Goal: Information Seeking & Learning: Learn about a topic

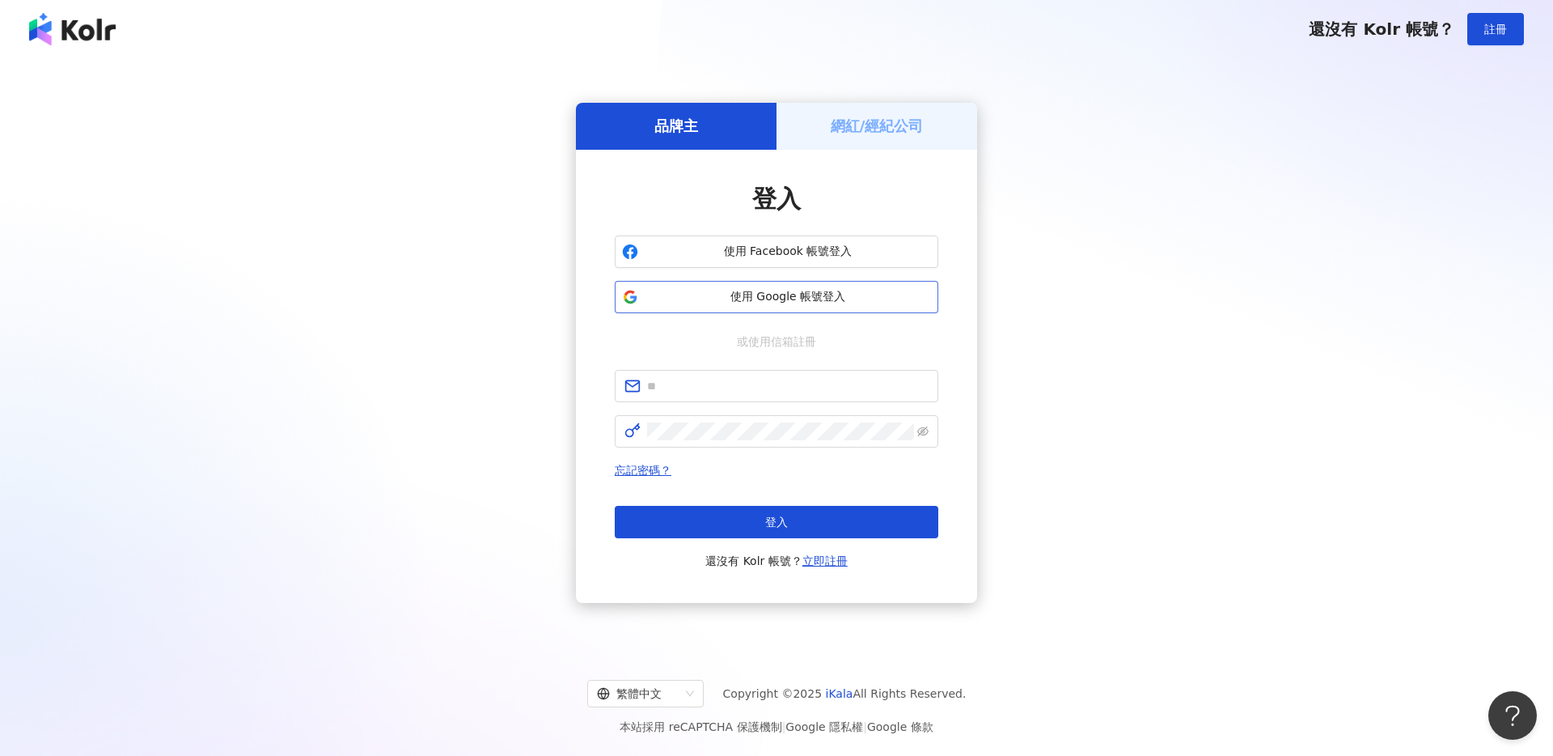
click at [703, 289] on span "使用 Google 帳號登入" at bounding box center [788, 297] width 286 height 16
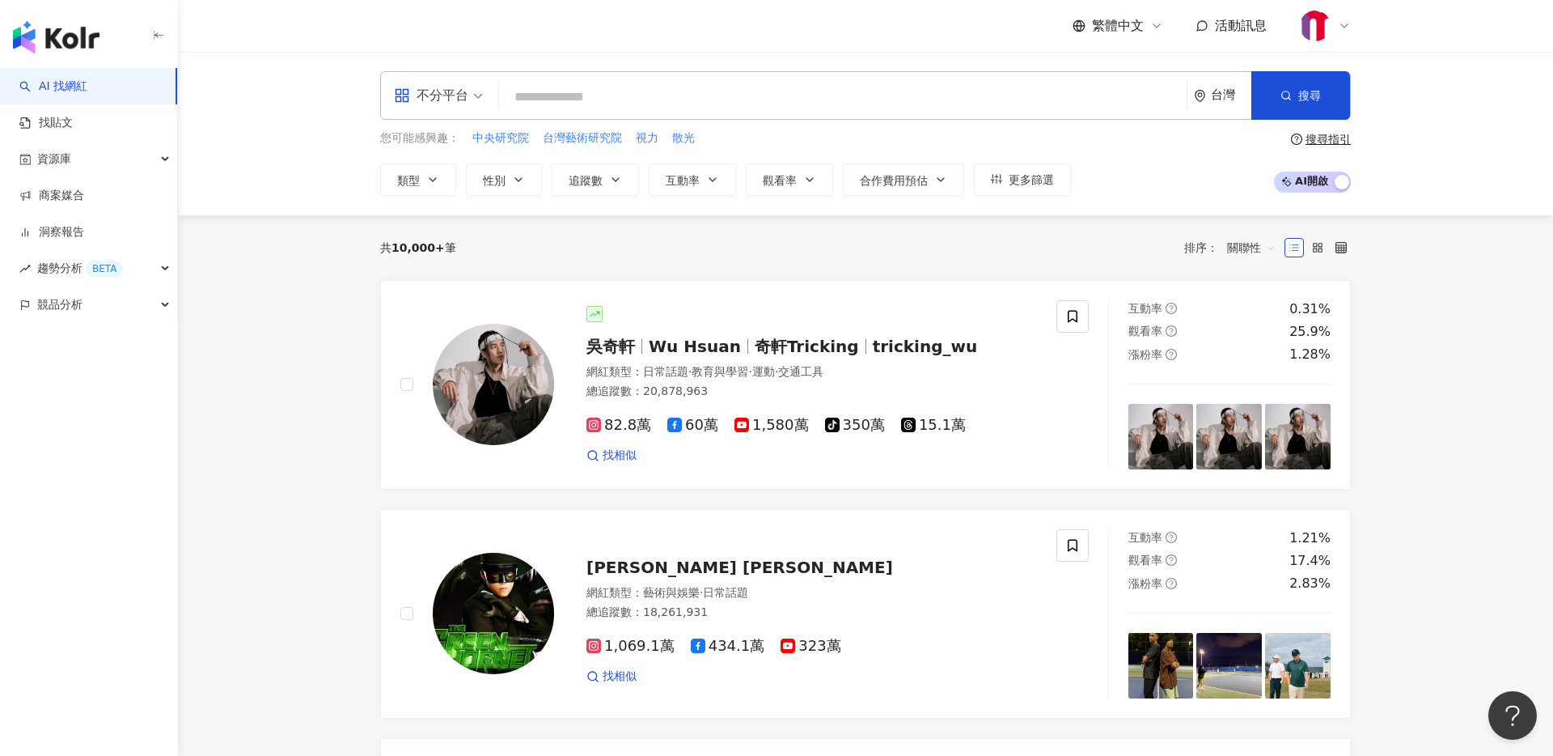
click at [570, 95] on input "search" at bounding box center [843, 97] width 675 height 31
click at [430, 96] on div "不分平台" at bounding box center [431, 96] width 74 height 26
click at [452, 170] on div "Instagram" at bounding box center [443, 170] width 91 height 20
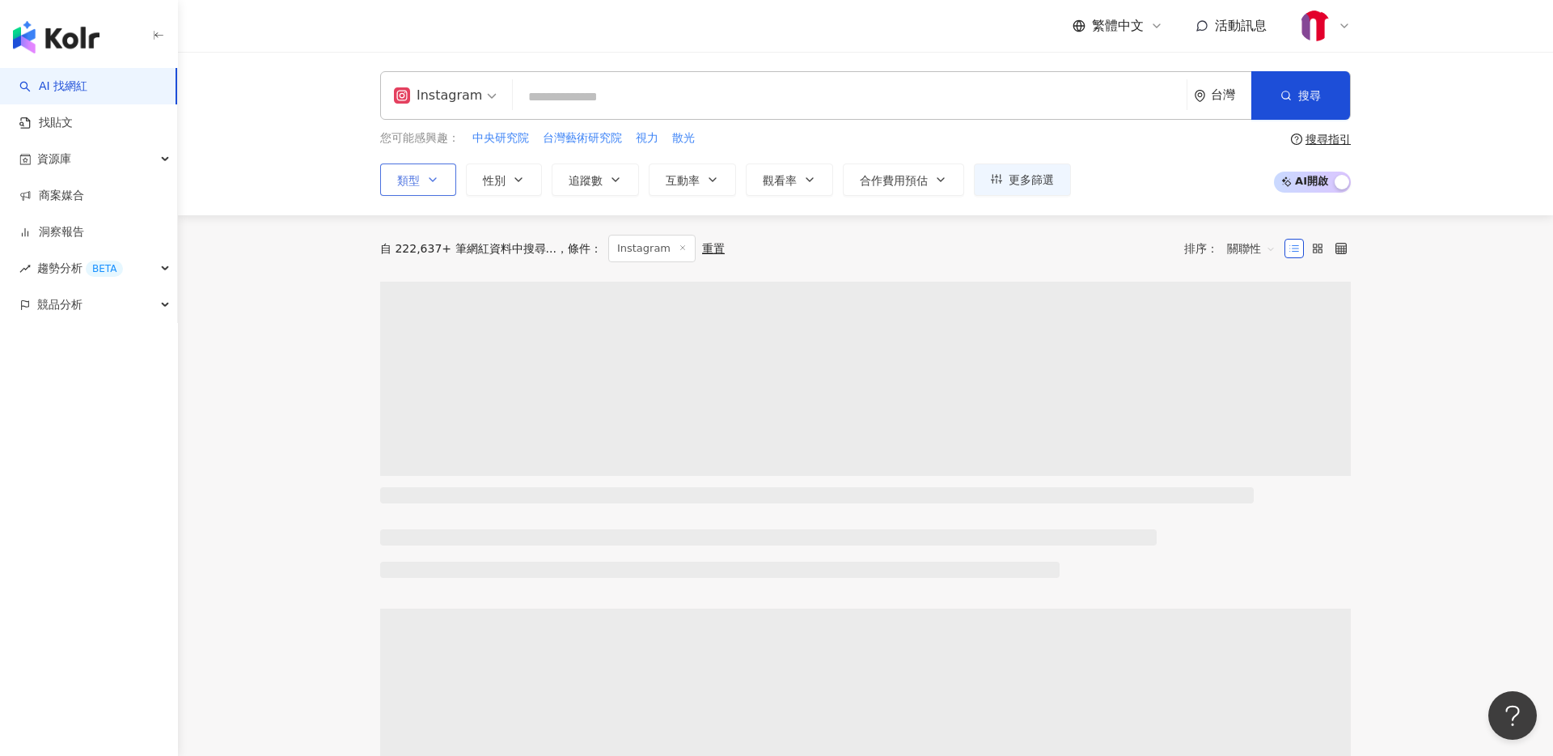
click at [415, 188] on button "類型" at bounding box center [418, 179] width 76 height 32
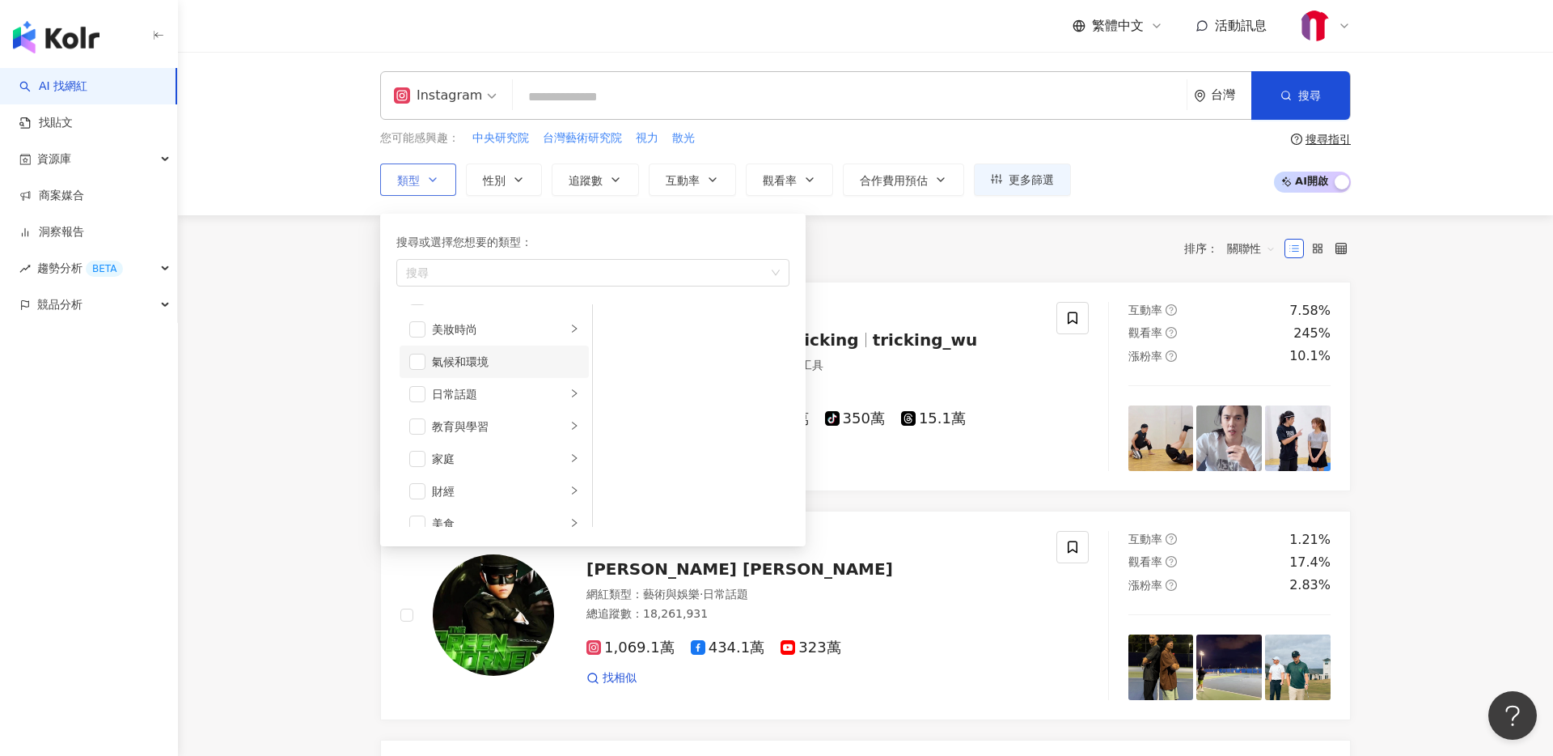
scroll to position [30, 0]
click at [464, 391] on div "日常話題" at bounding box center [499, 391] width 134 height 18
click at [418, 453] on span "button" at bounding box center [417, 455] width 16 height 16
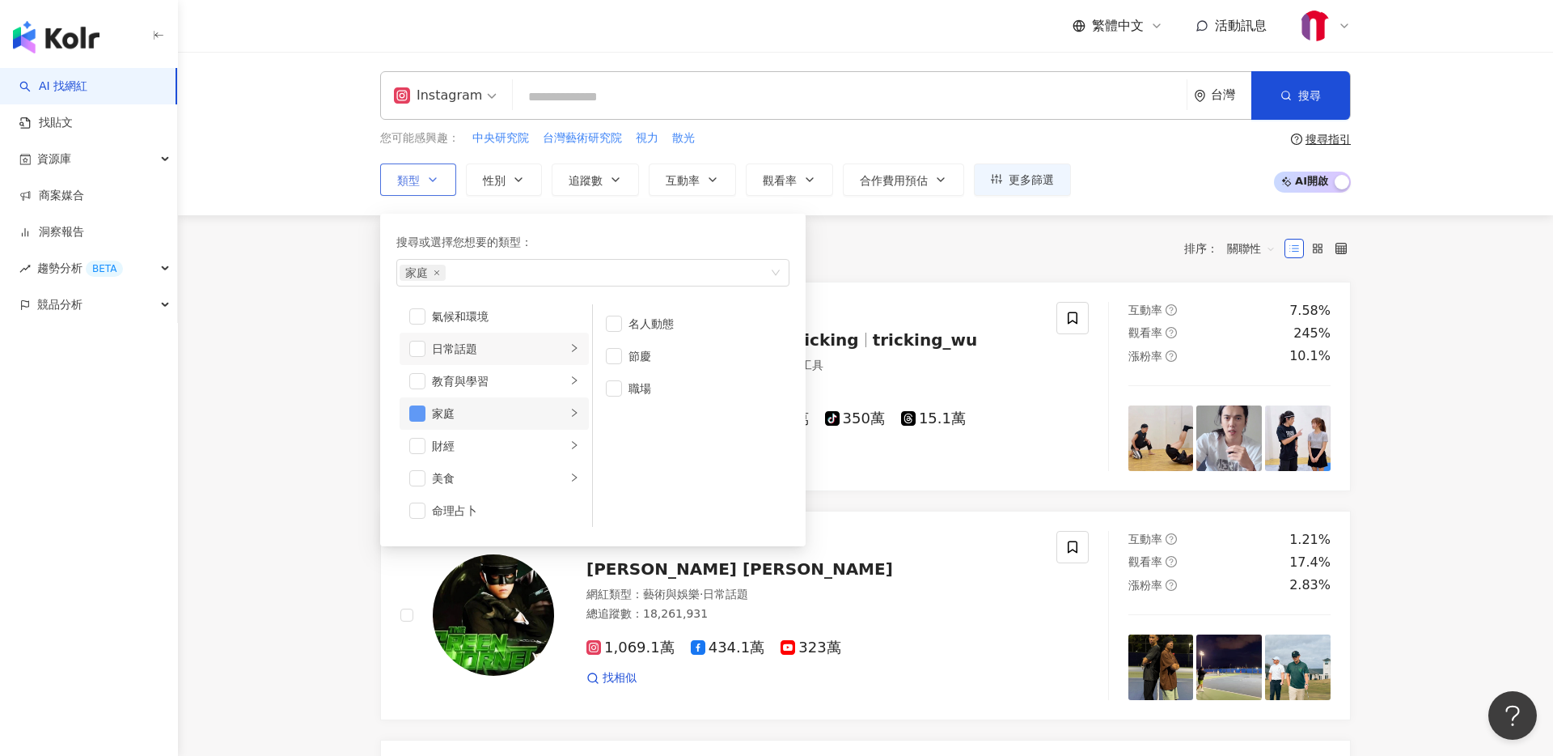
scroll to position [79, 0]
click at [452, 468] on div "美食" at bounding box center [499, 471] width 134 height 18
click at [452, 468] on div "生活風格" at bounding box center [499, 467] width 134 height 18
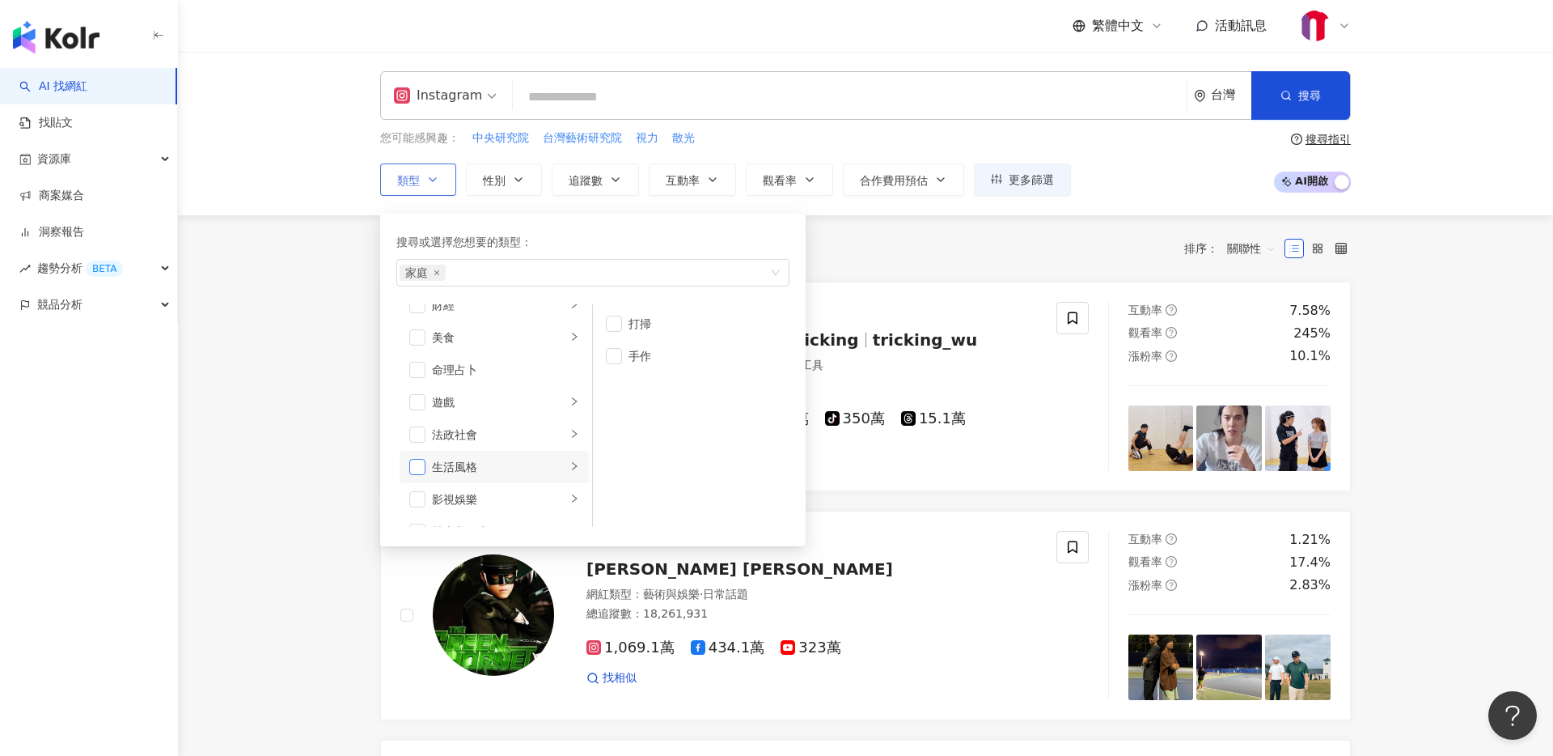
click at [420, 463] on span "button" at bounding box center [417, 467] width 16 height 16
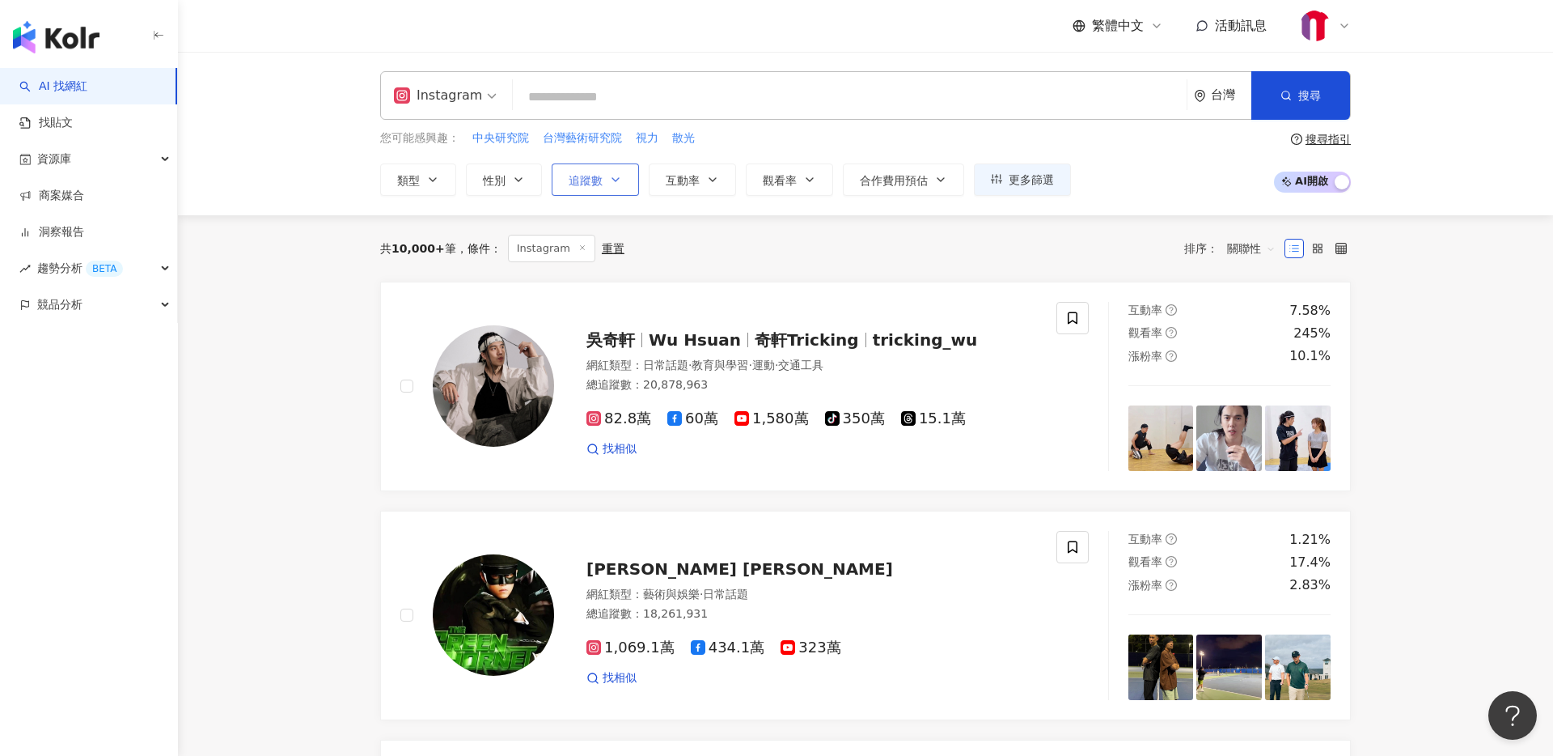
click at [608, 180] on button "追蹤數" at bounding box center [595, 179] width 87 height 32
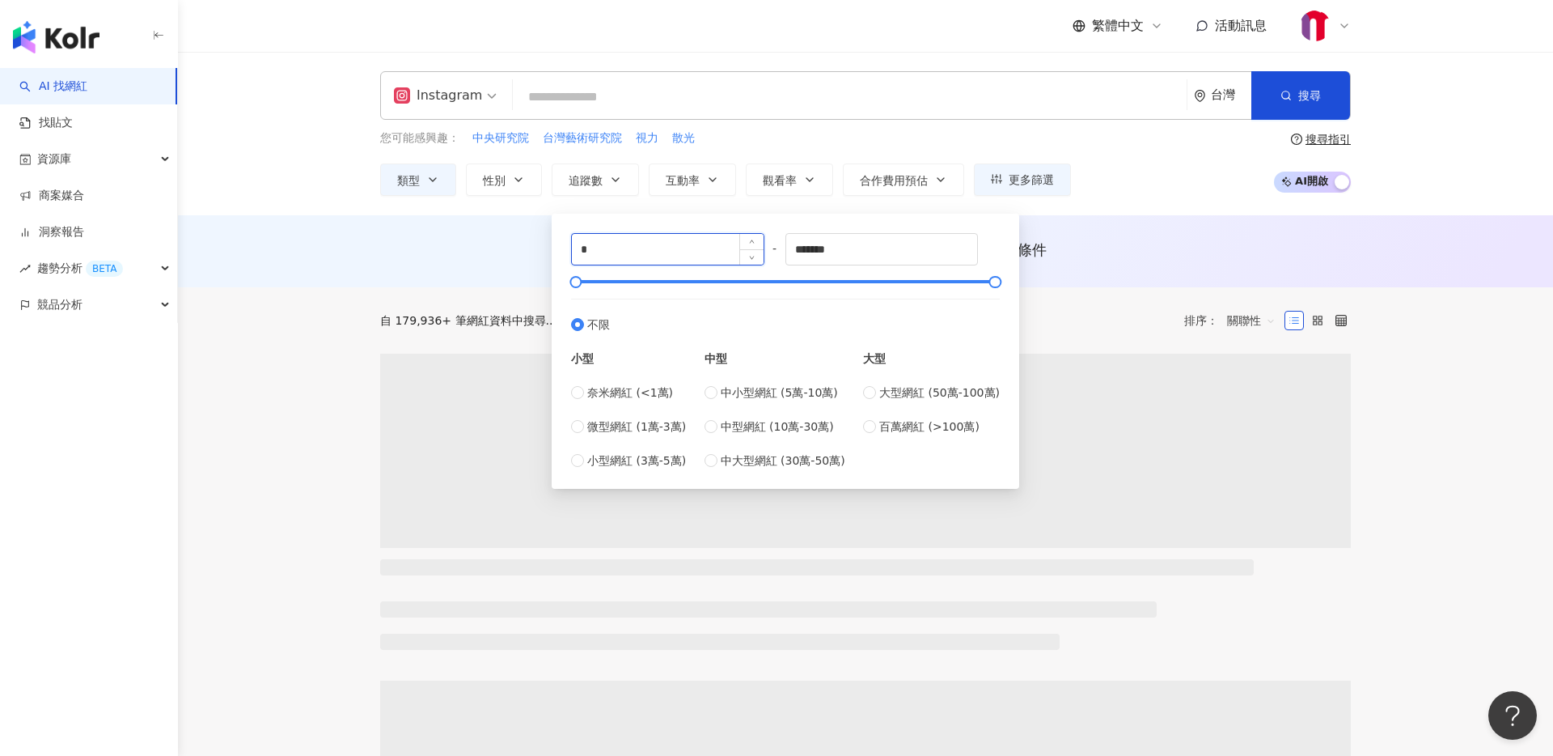
click at [683, 245] on input "*" at bounding box center [668, 249] width 192 height 31
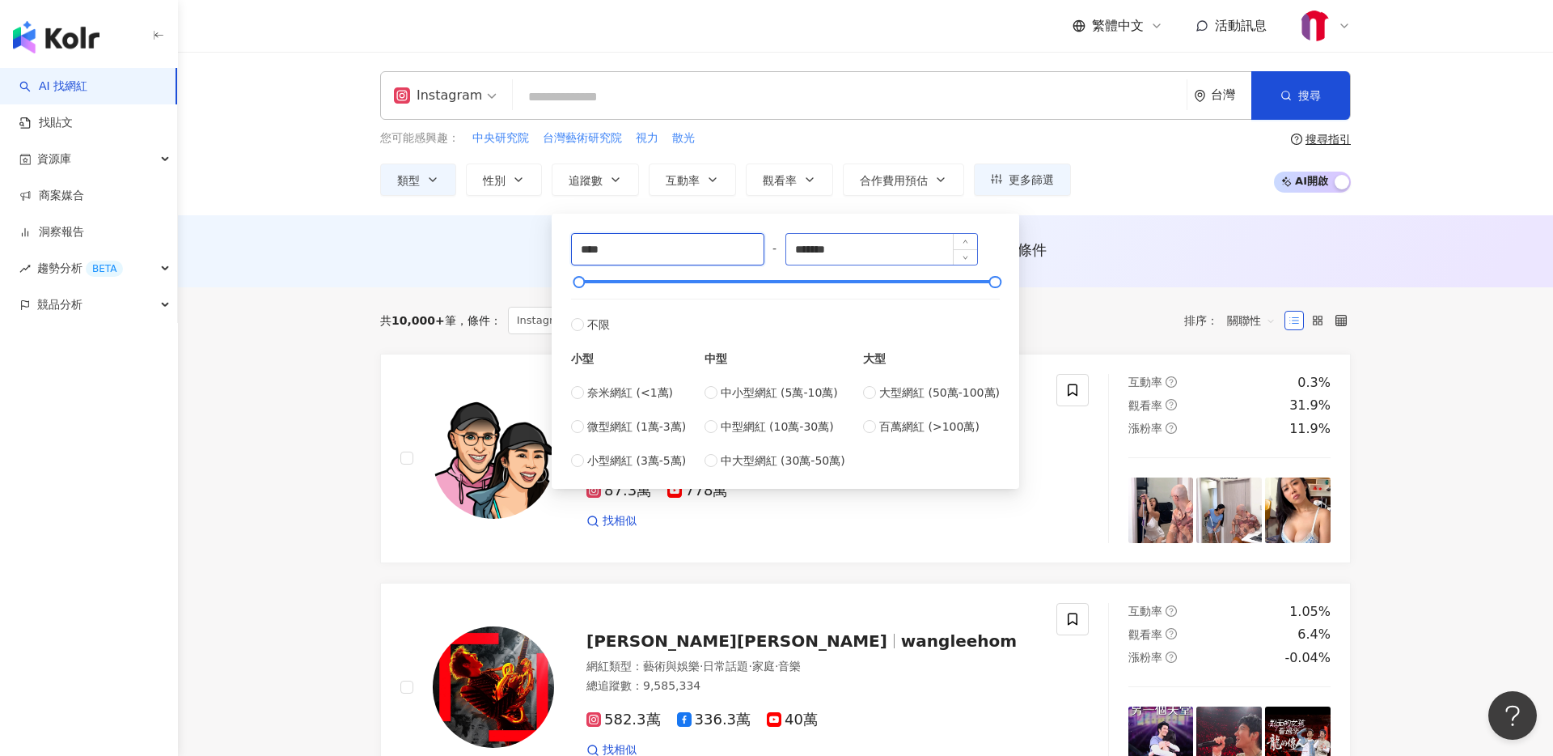
type input "****"
click at [870, 246] on input "*******" at bounding box center [882, 249] width 192 height 31
type input "*****"
click at [912, 275] on div "**** - ***** 不限 小型 奈米網紅 (<1萬) 微型網紅 (1萬-3萬) 小型網紅 (3萬-5萬) 中型 中小型網紅 (5萬-10萬) 中型網紅 …" at bounding box center [785, 351] width 429 height 236
click at [1070, 223] on div "AI 推薦 ： 無結果，請嘗試搜尋其他語言關鍵字或條件" at bounding box center [865, 251] width 1375 height 72
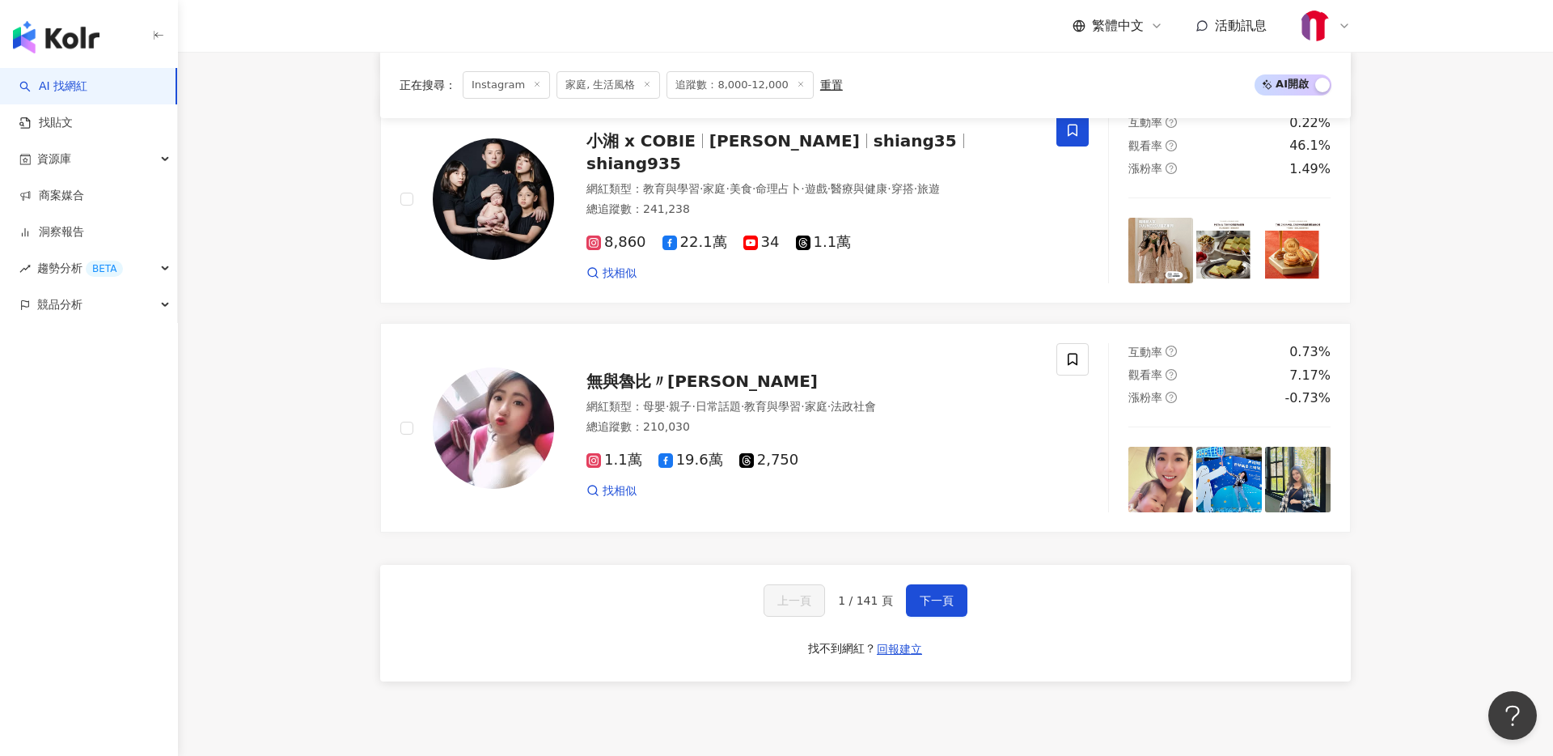
scroll to position [2881, 0]
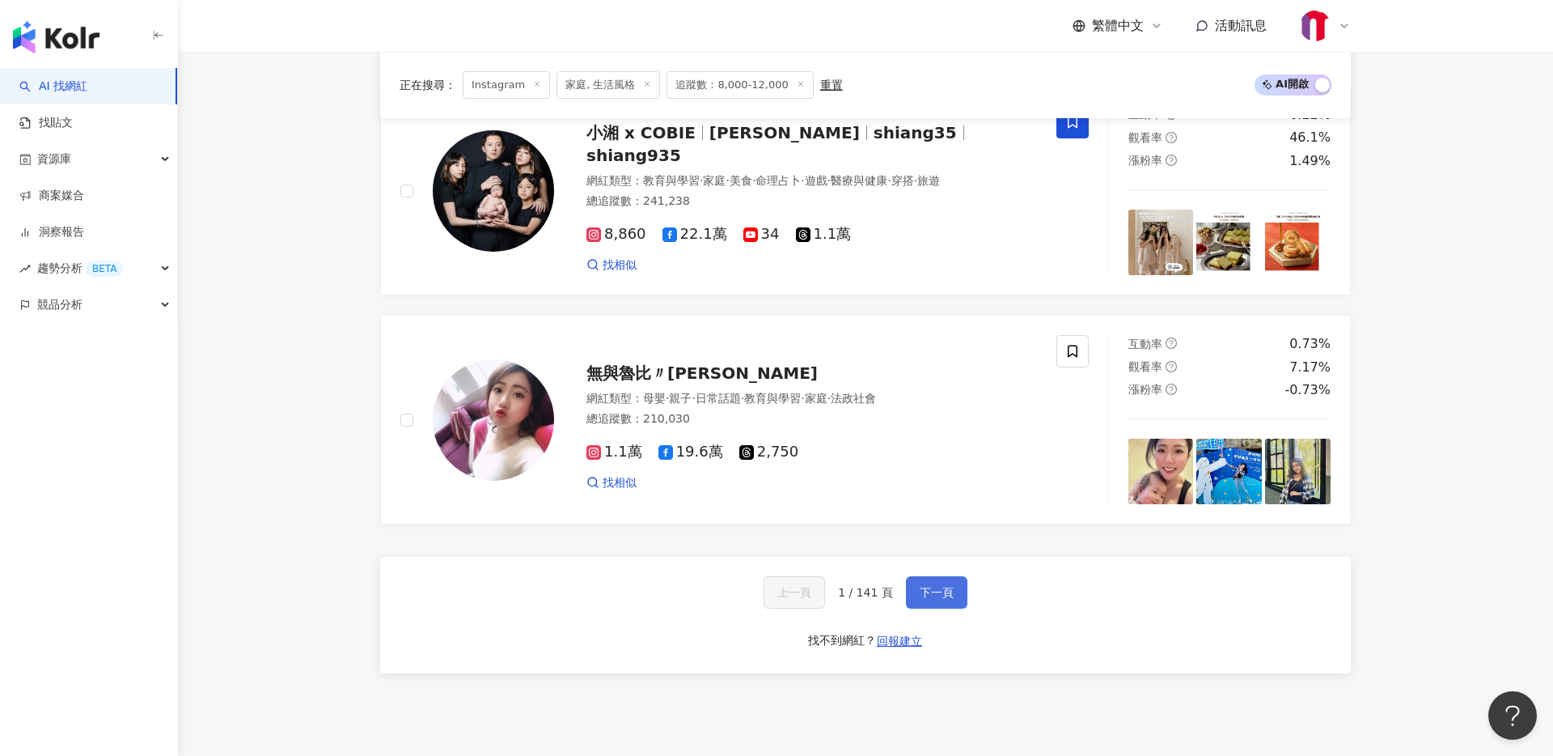
click at [921, 595] on span "下一頁" at bounding box center [937, 592] width 34 height 13
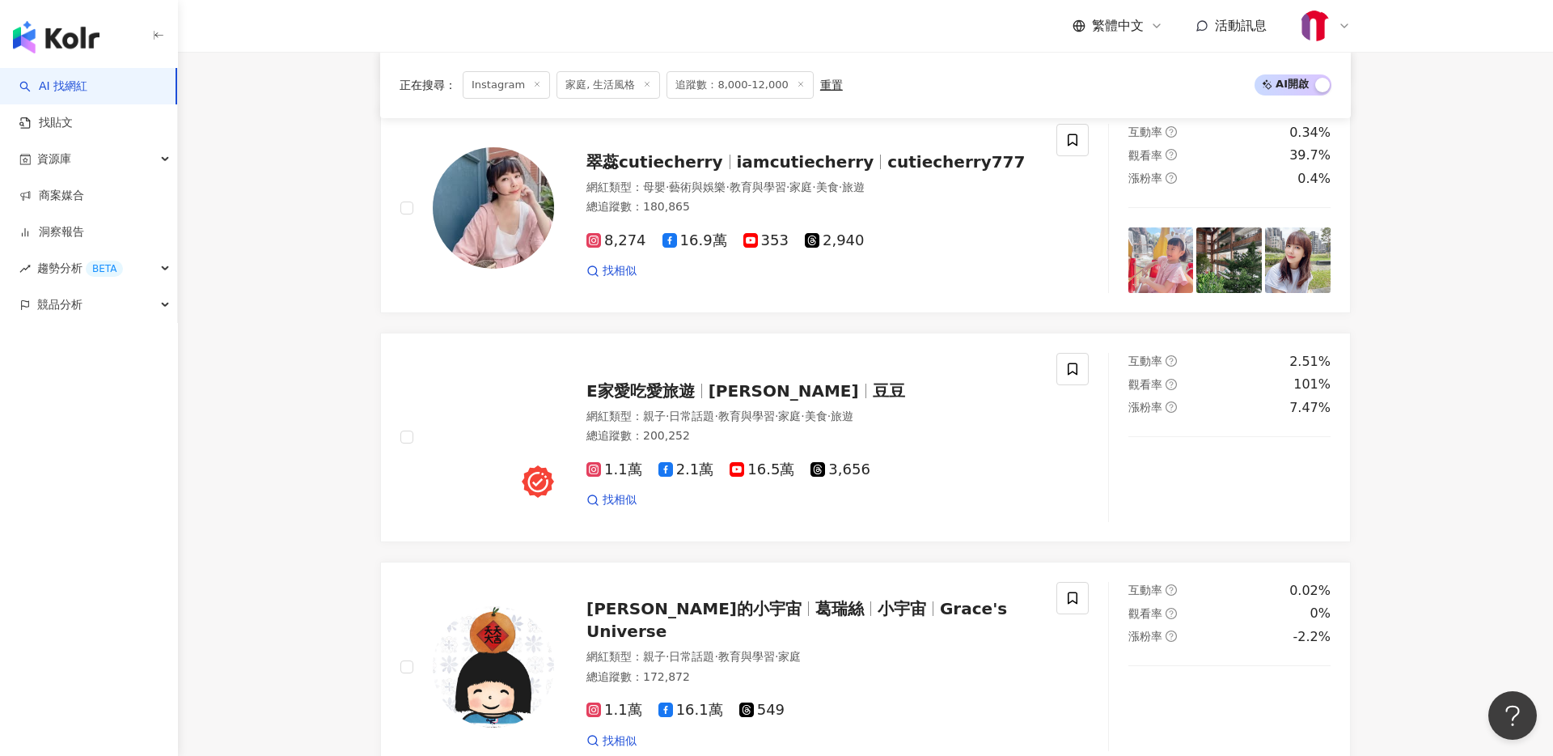
scroll to position [1325, 0]
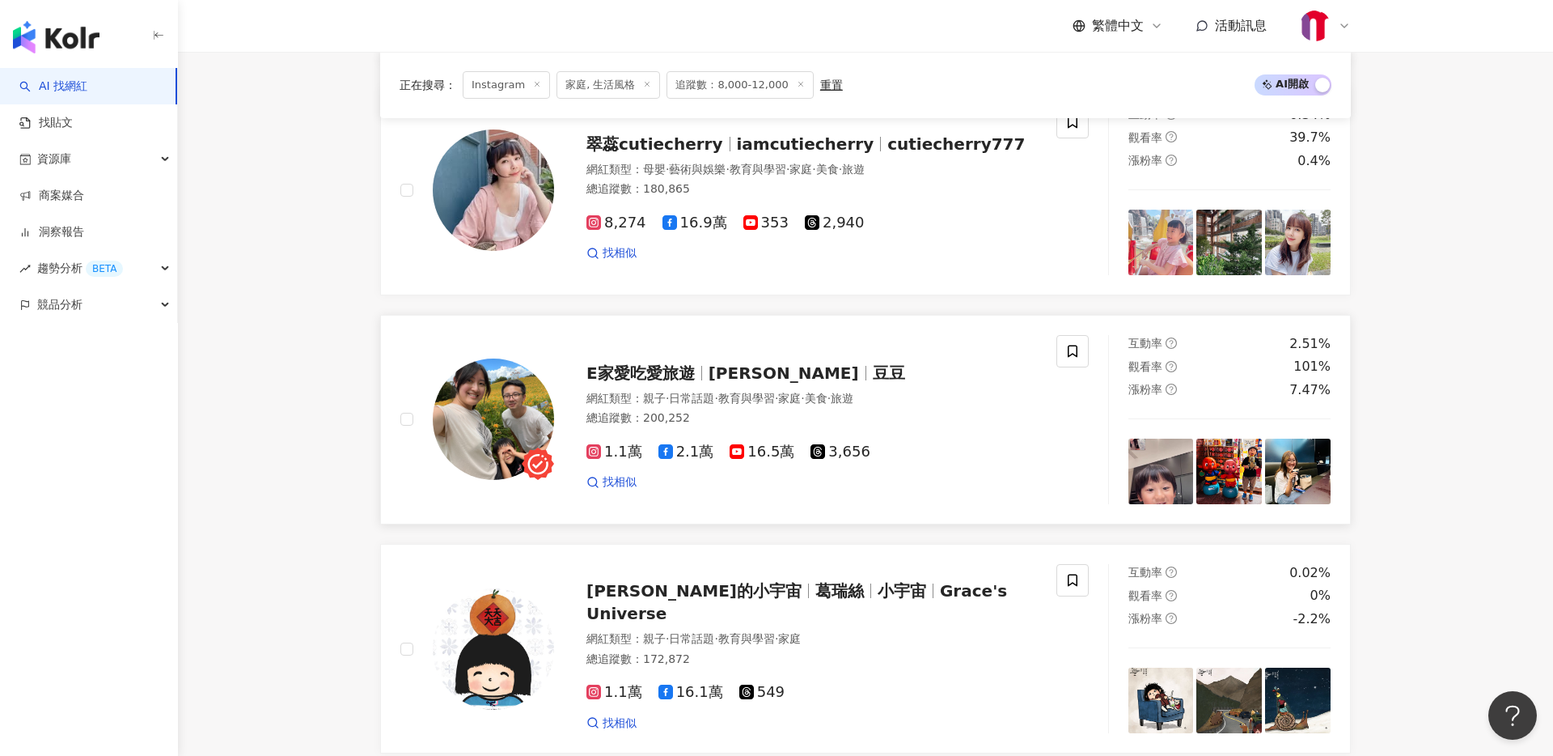
click at [701, 375] on div at bounding box center [701, 373] width 1 height 15
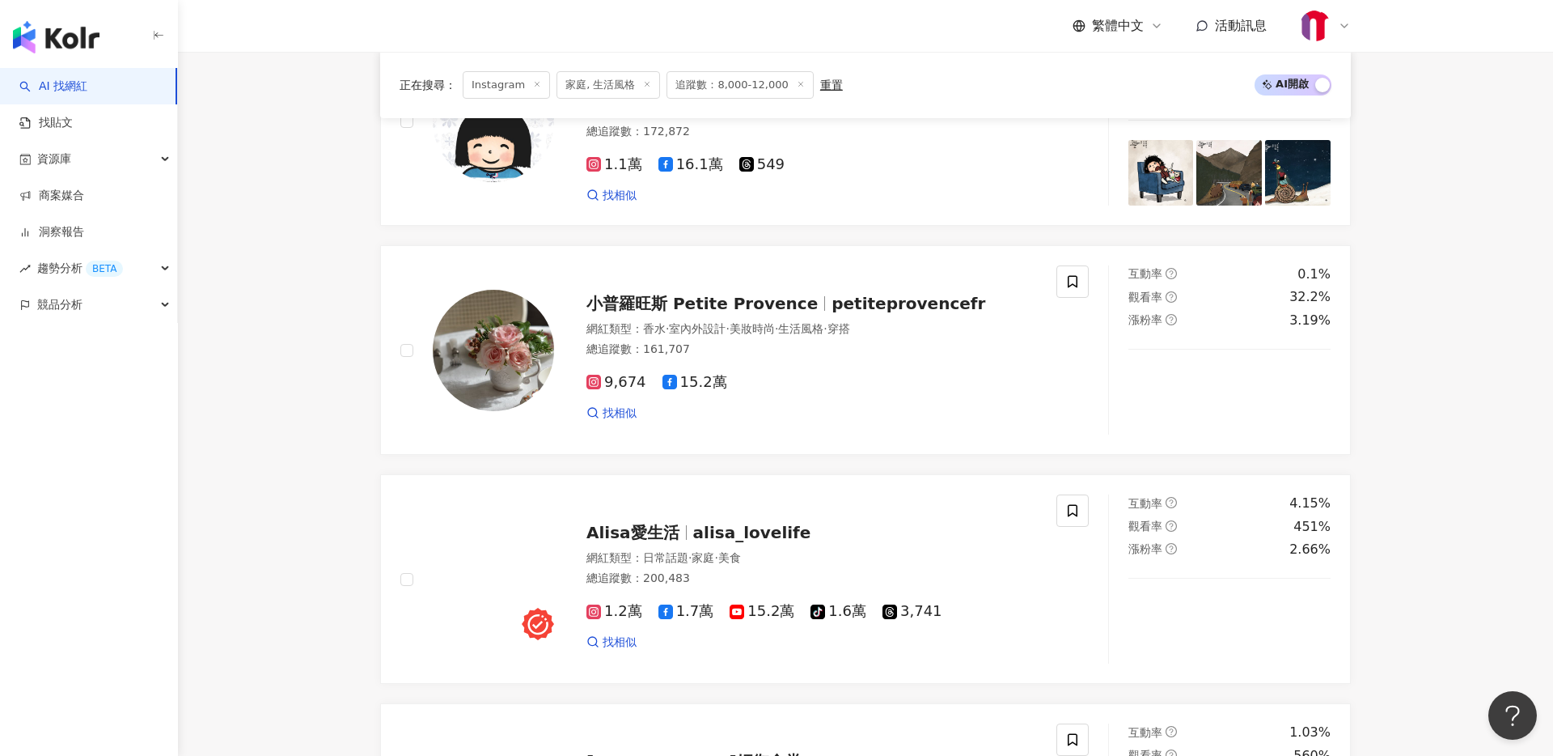
scroll to position [1853, 0]
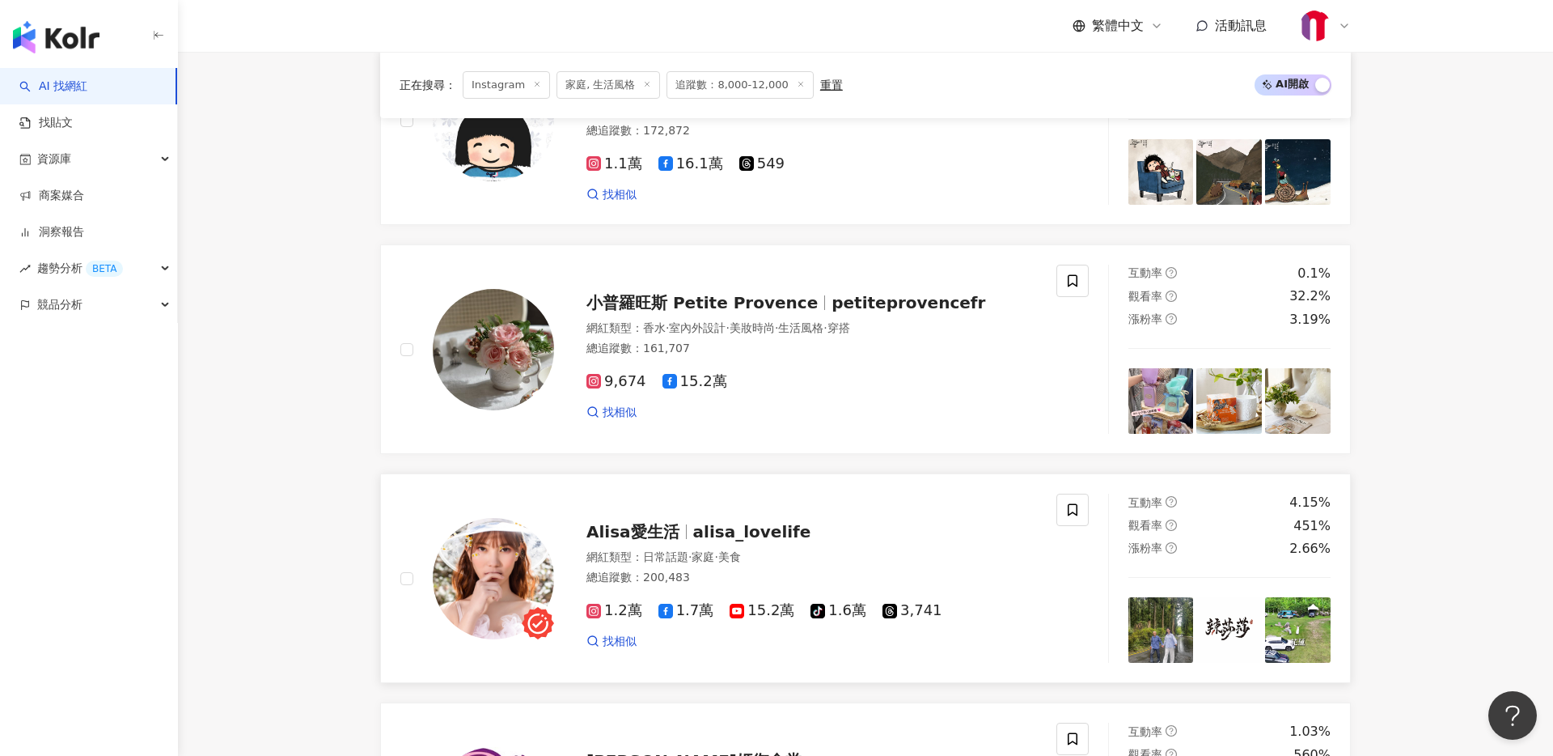
click at [715, 536] on span "alisa_lovelife" at bounding box center [752, 531] width 118 height 19
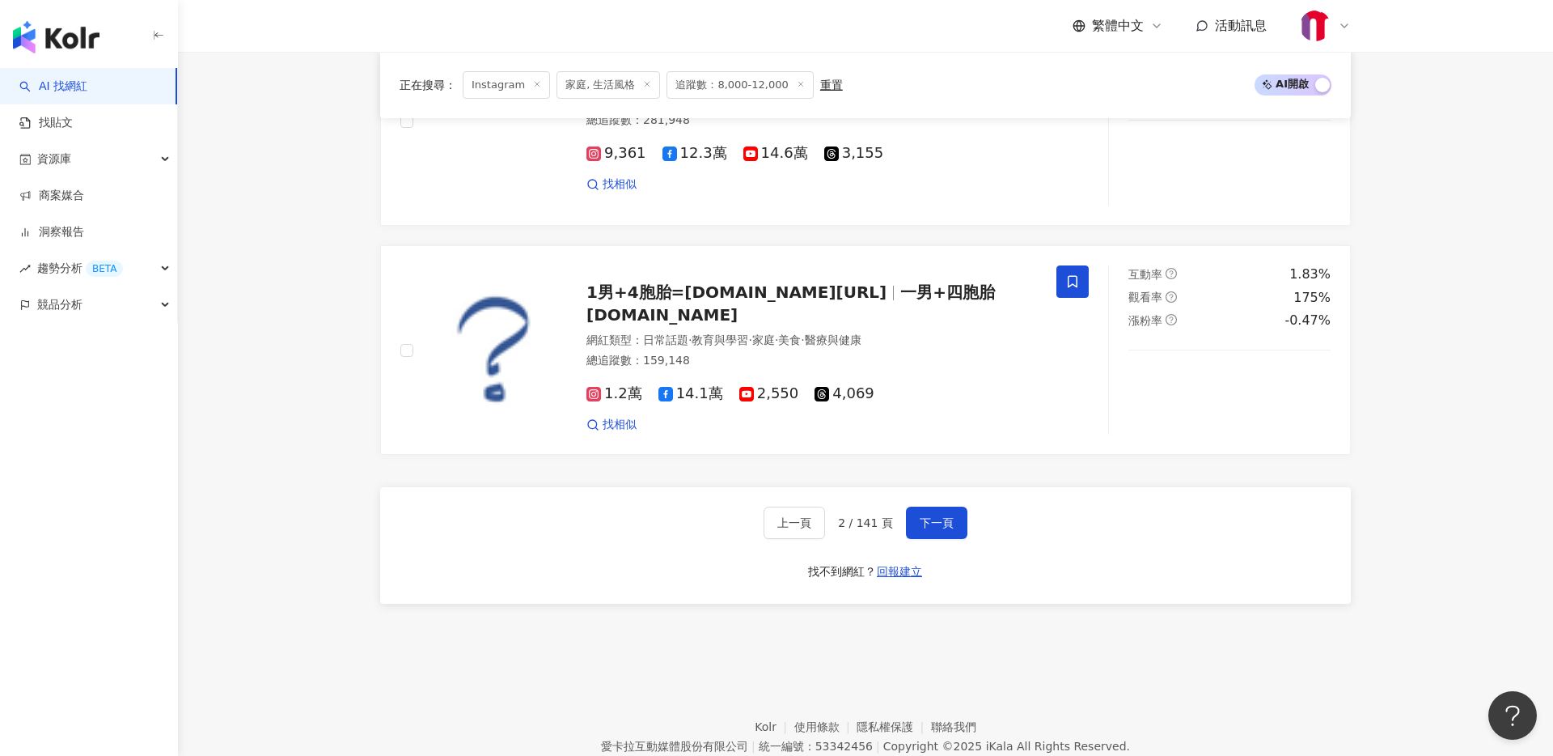
scroll to position [2998, 0]
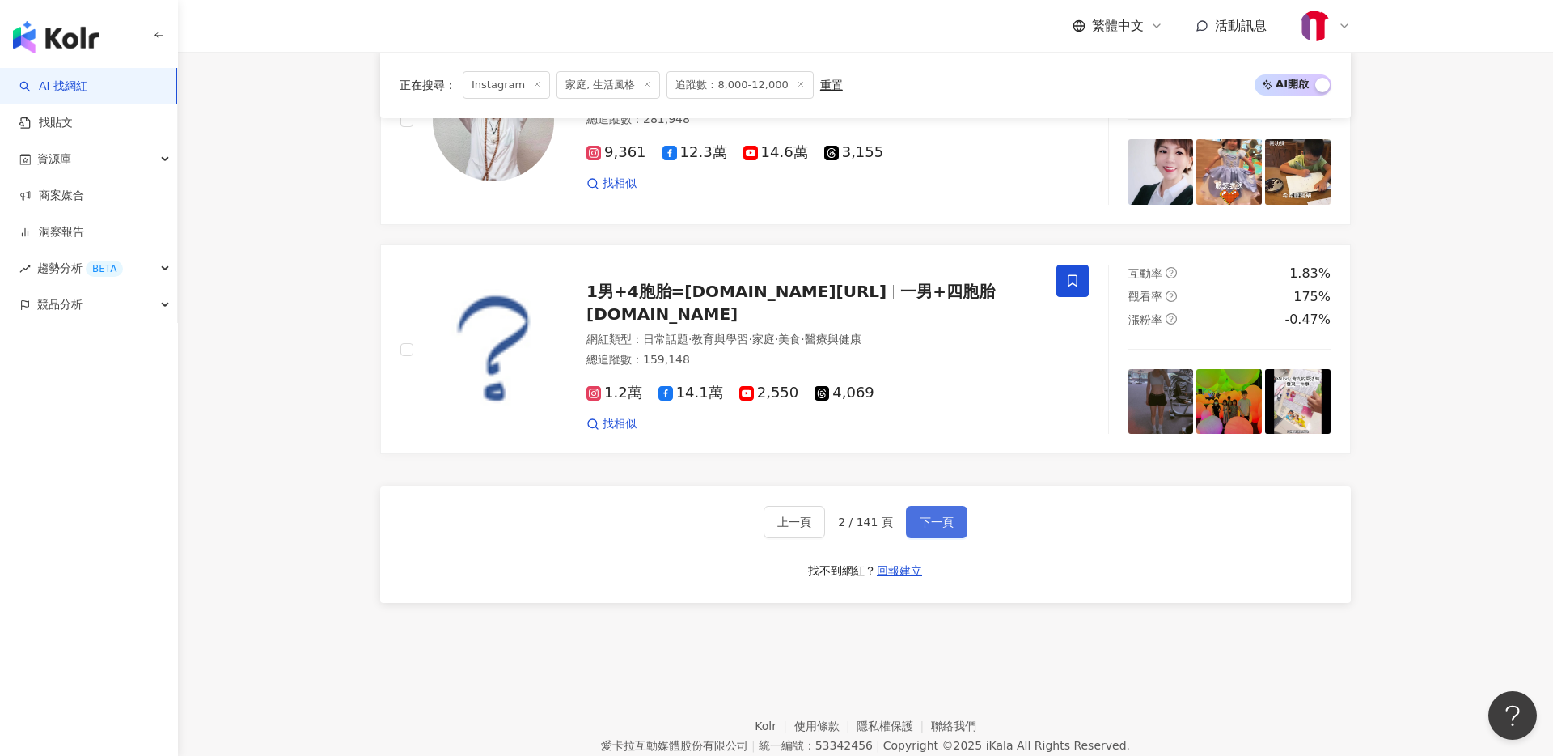
click at [934, 516] on span "下一頁" at bounding box center [937, 521] width 34 height 13
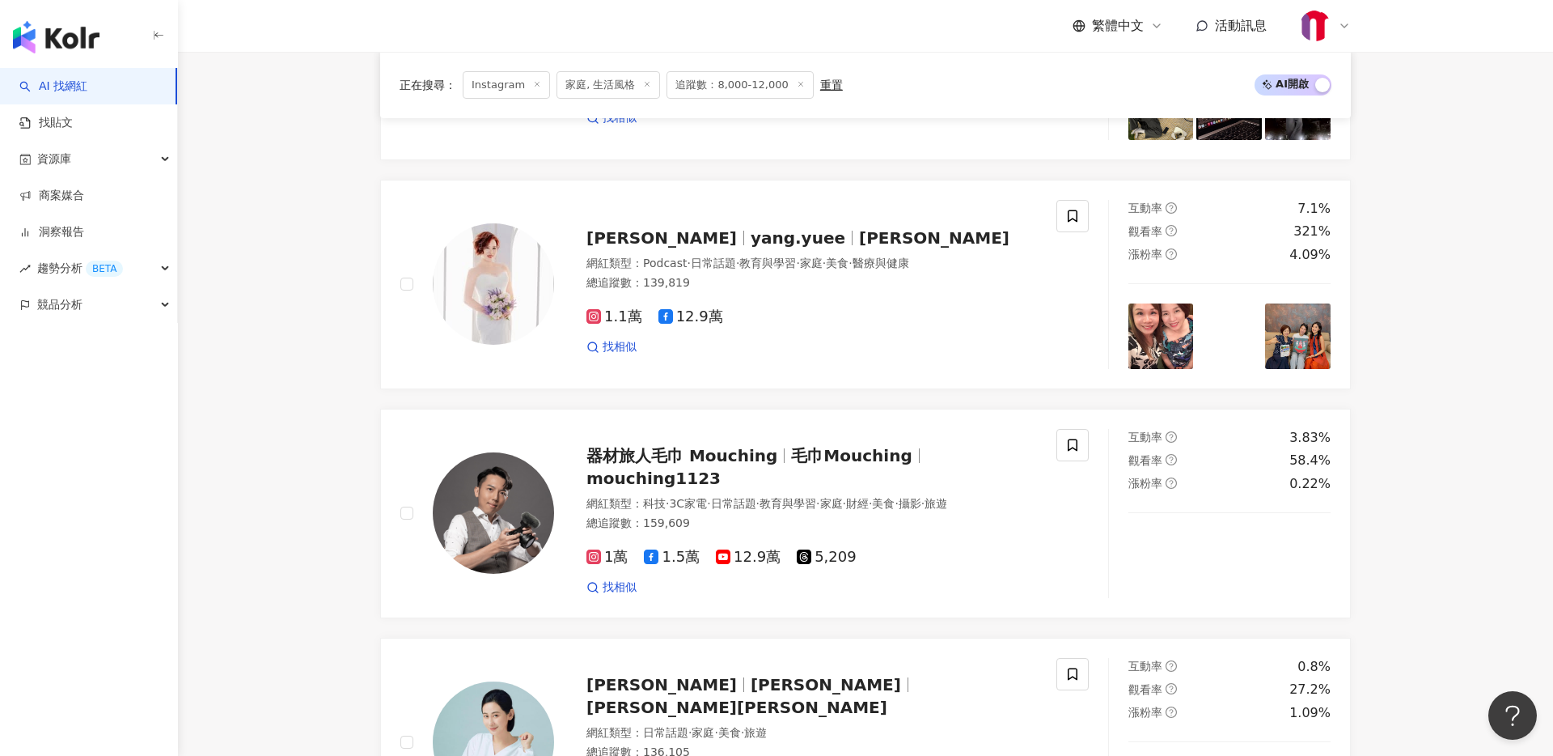
scroll to position [2951, 0]
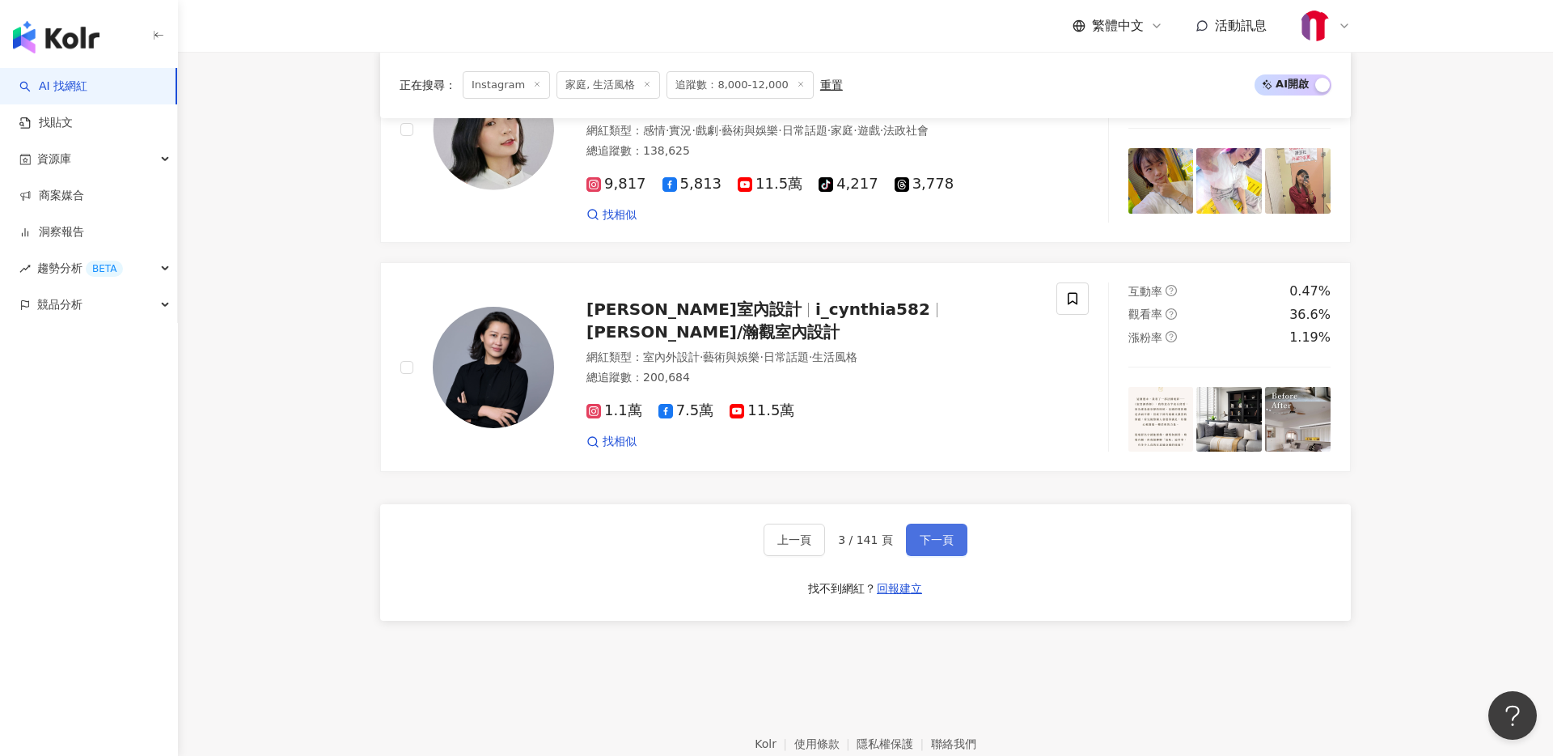
click at [934, 533] on span "下一頁" at bounding box center [937, 539] width 34 height 13
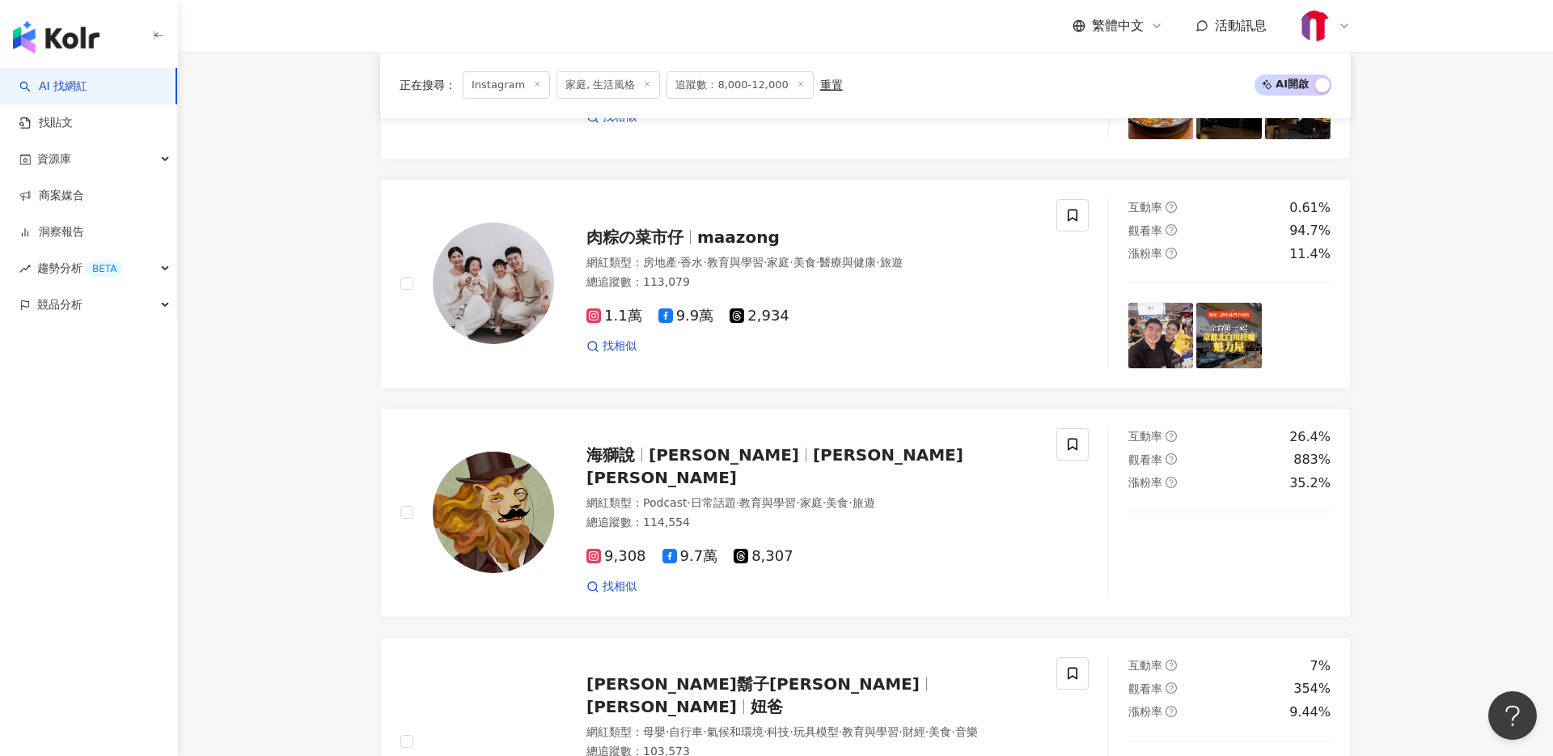
scroll to position [1187, 0]
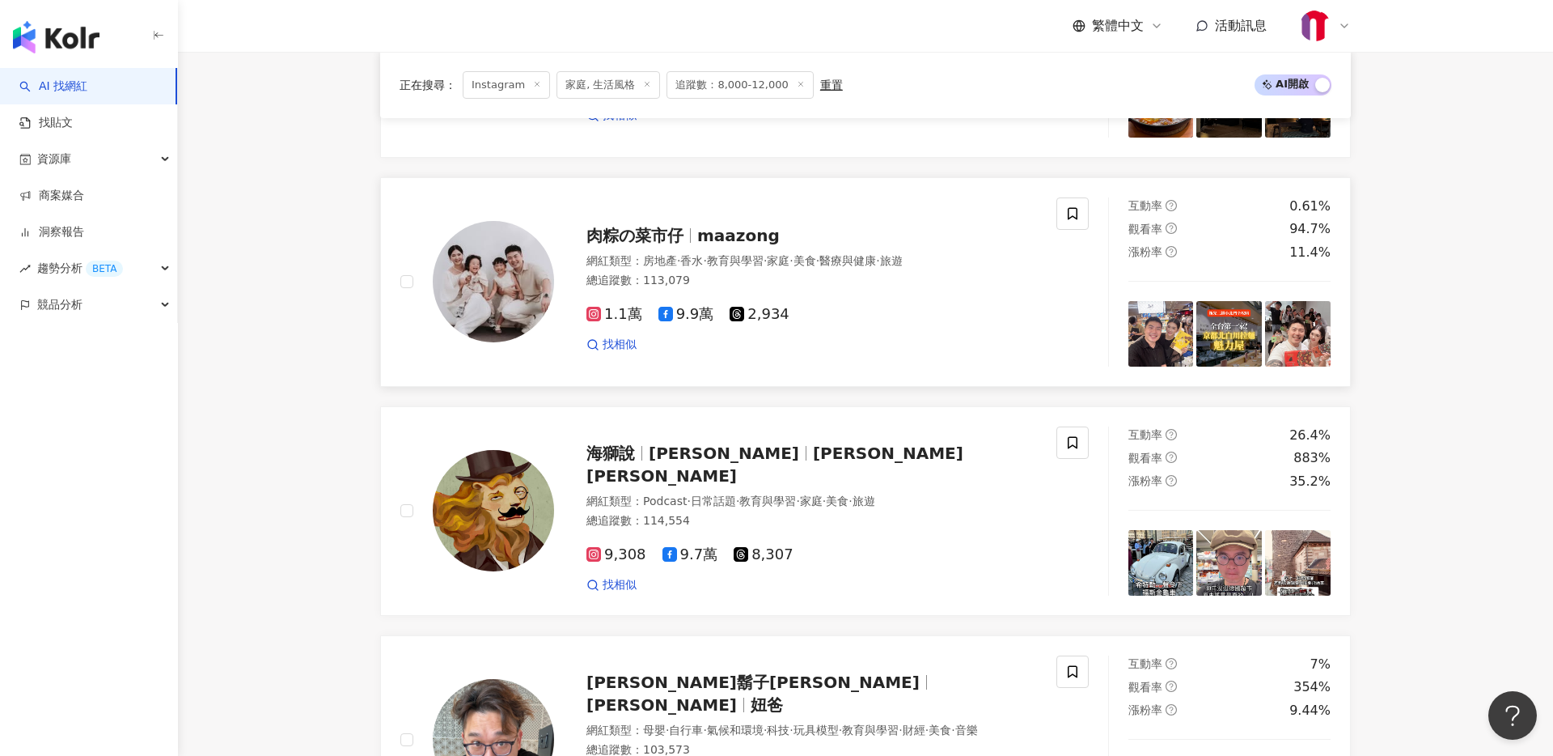
click at [713, 235] on span "maazong" at bounding box center [738, 235] width 83 height 19
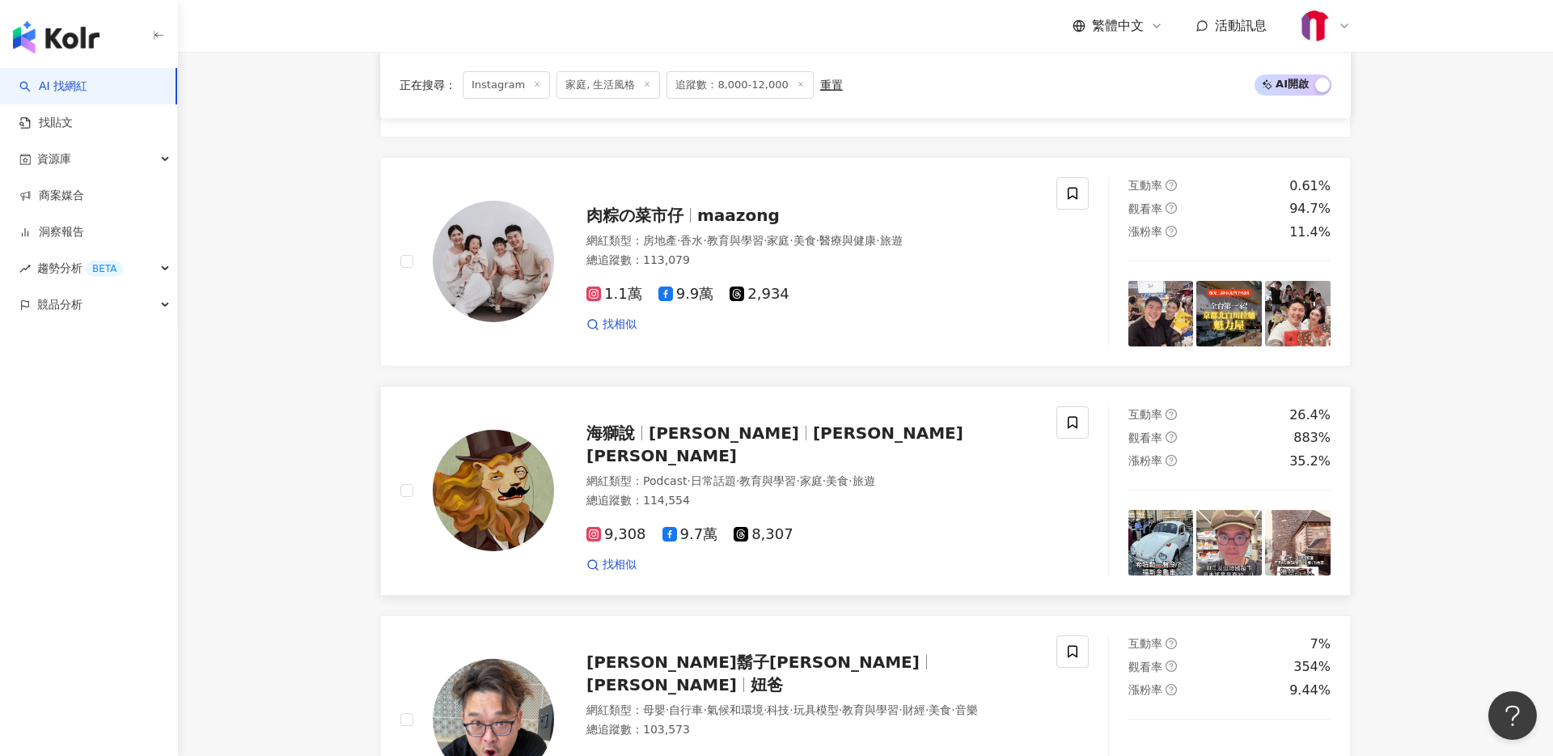
scroll to position [1209, 0]
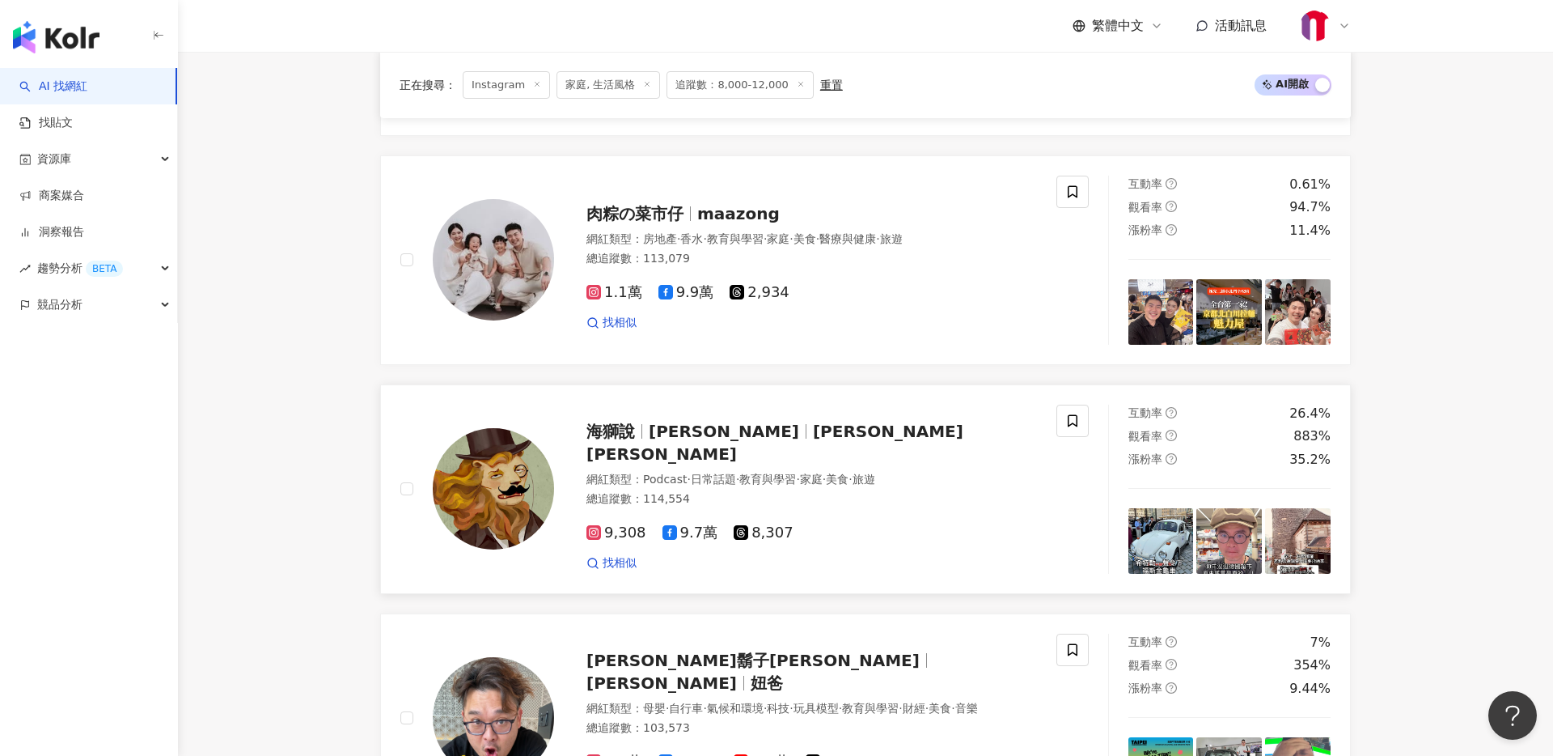
click at [756, 443] on span "Jerry Lee" at bounding box center [775, 442] width 377 height 42
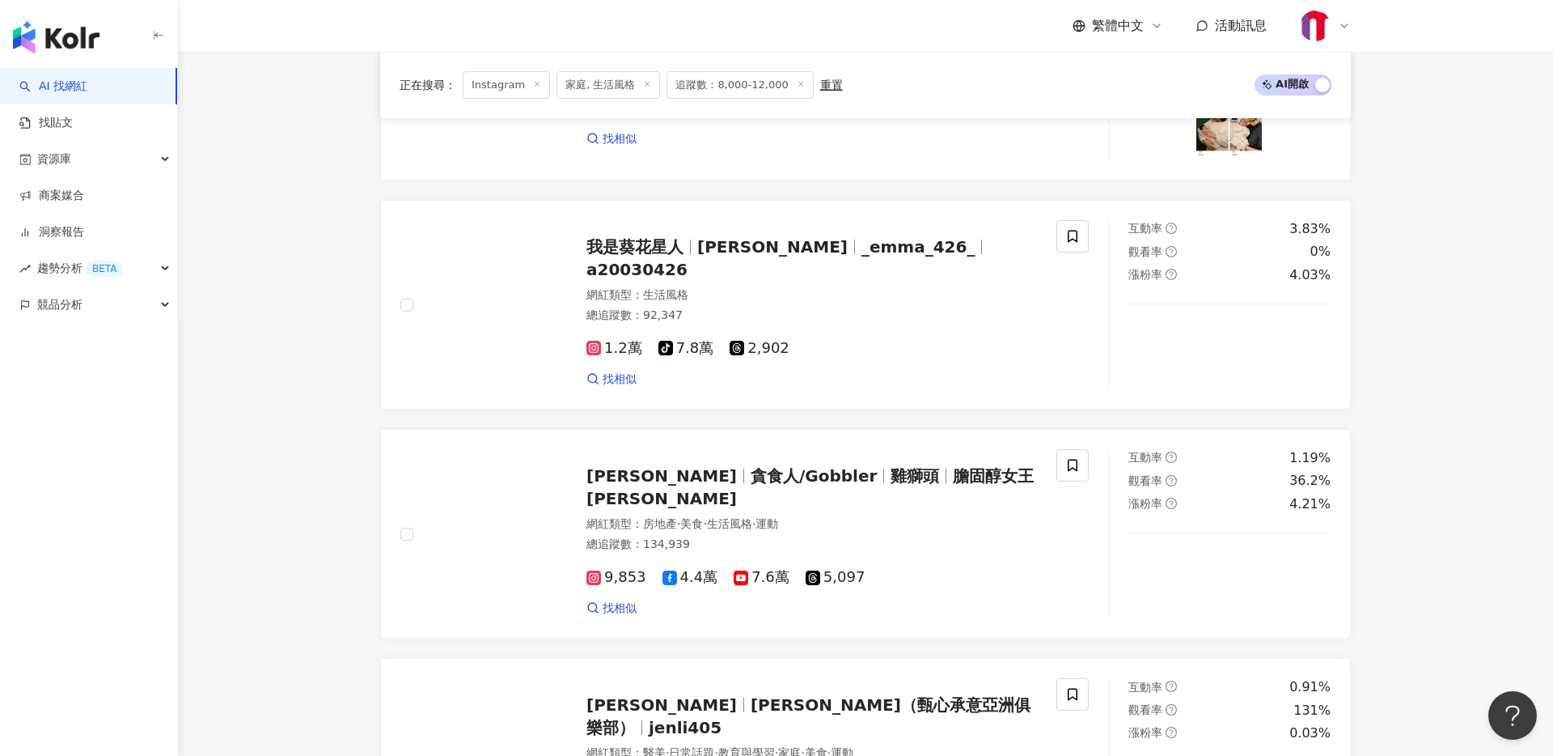
scroll to position [2543, 0]
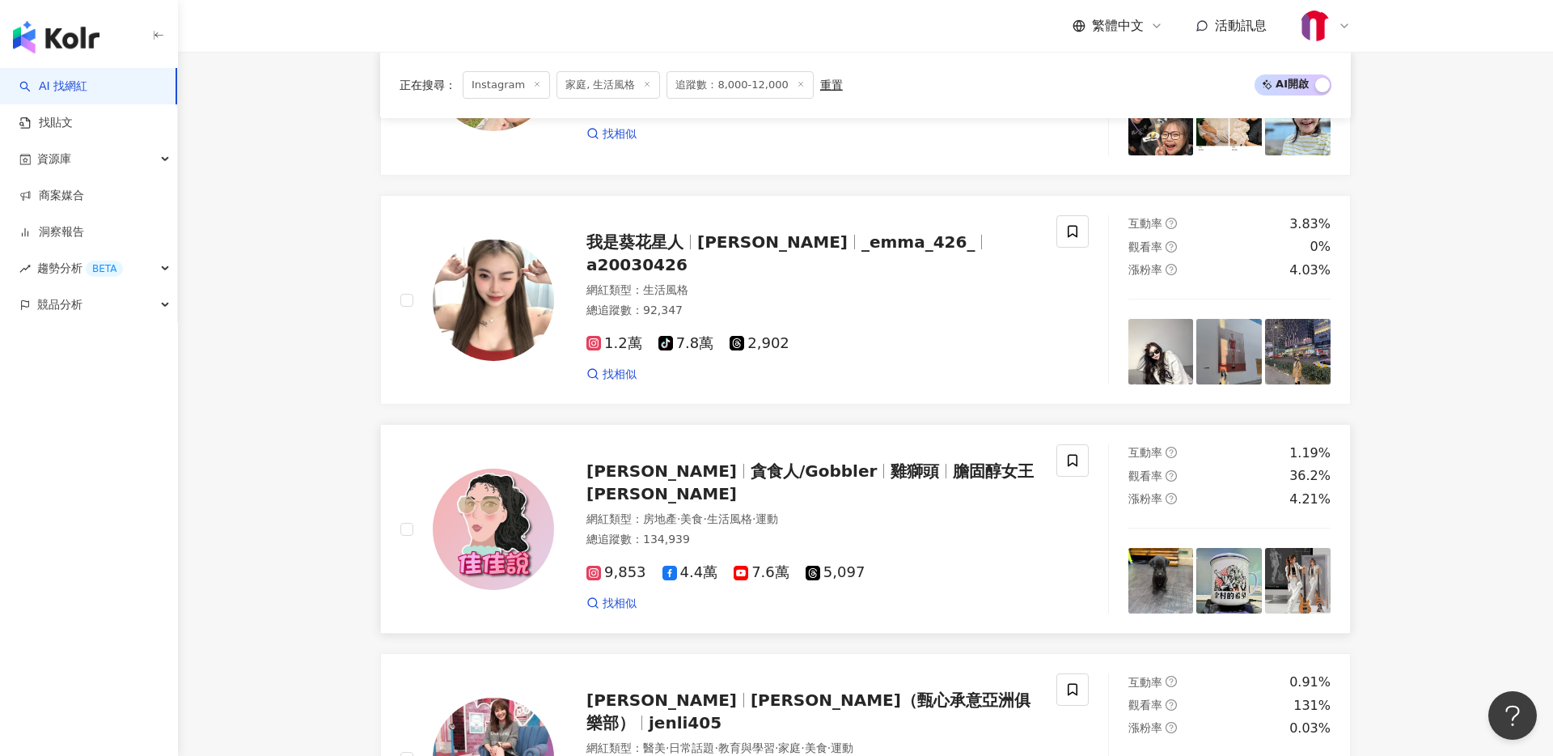
click at [876, 477] on span "膽固醇女王邵阿咩" at bounding box center [810, 482] width 447 height 42
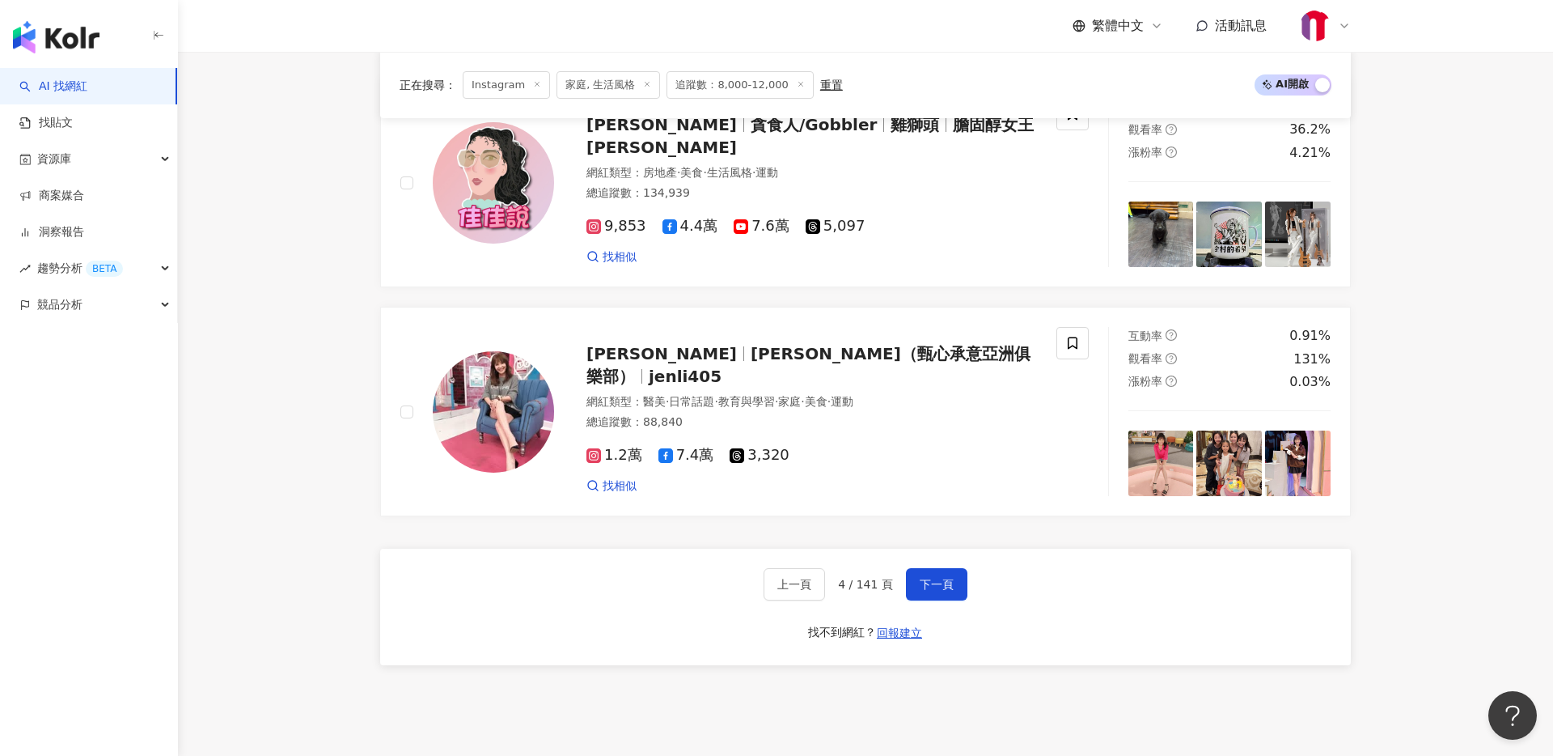
scroll to position [2898, 0]
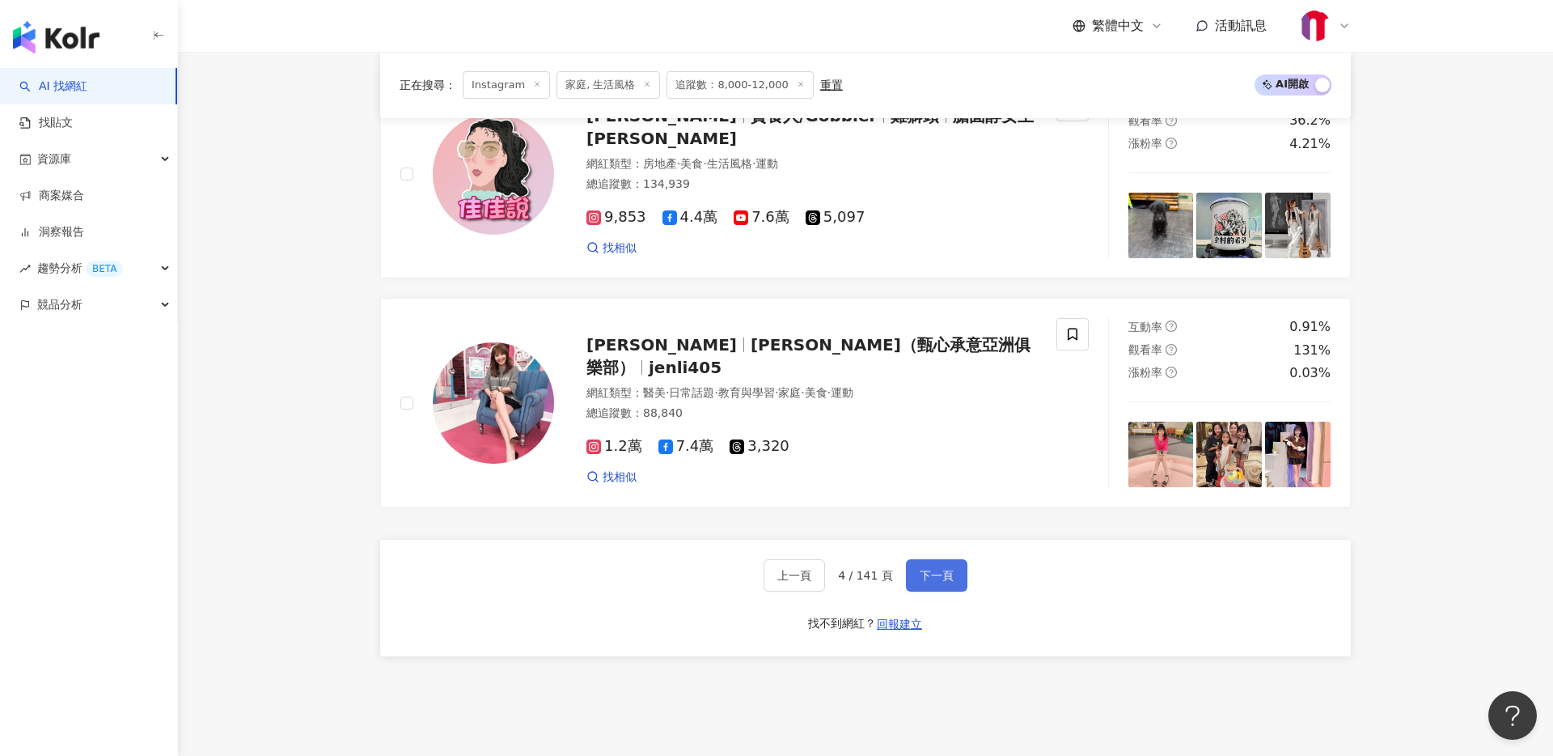
click at [943, 574] on span "下一頁" at bounding box center [937, 575] width 34 height 13
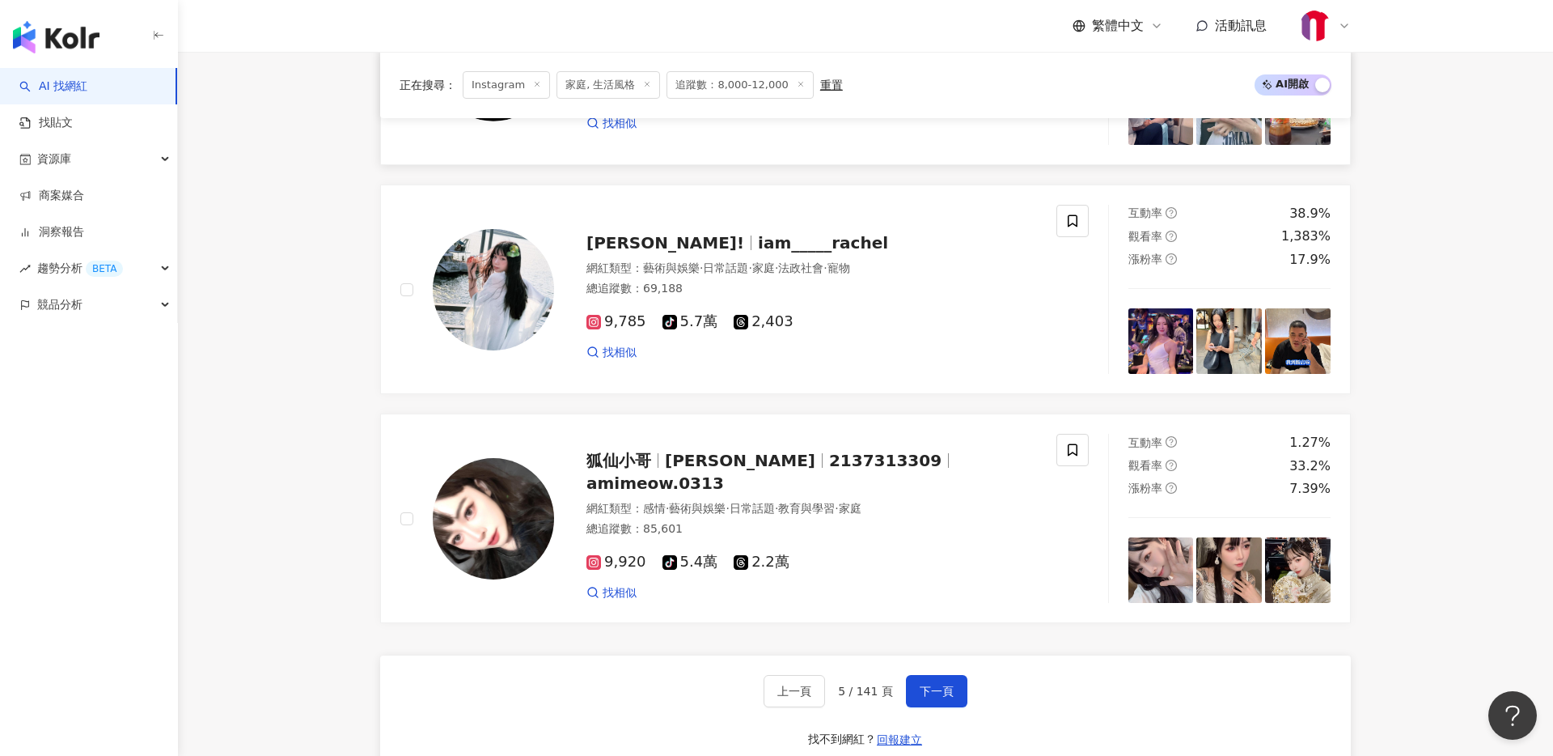
scroll to position [2847, 0]
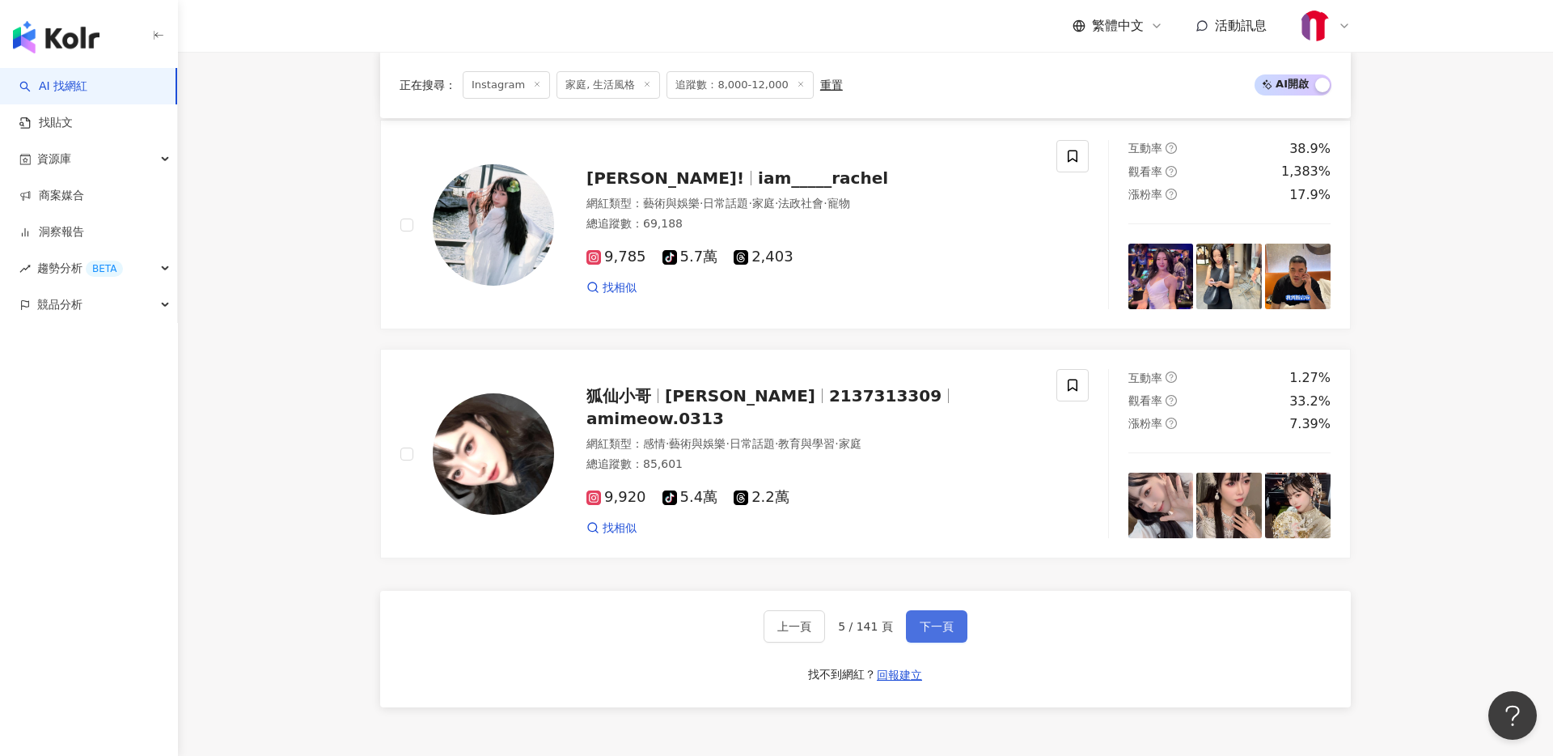
click at [933, 626] on span "下一頁" at bounding box center [937, 626] width 34 height 13
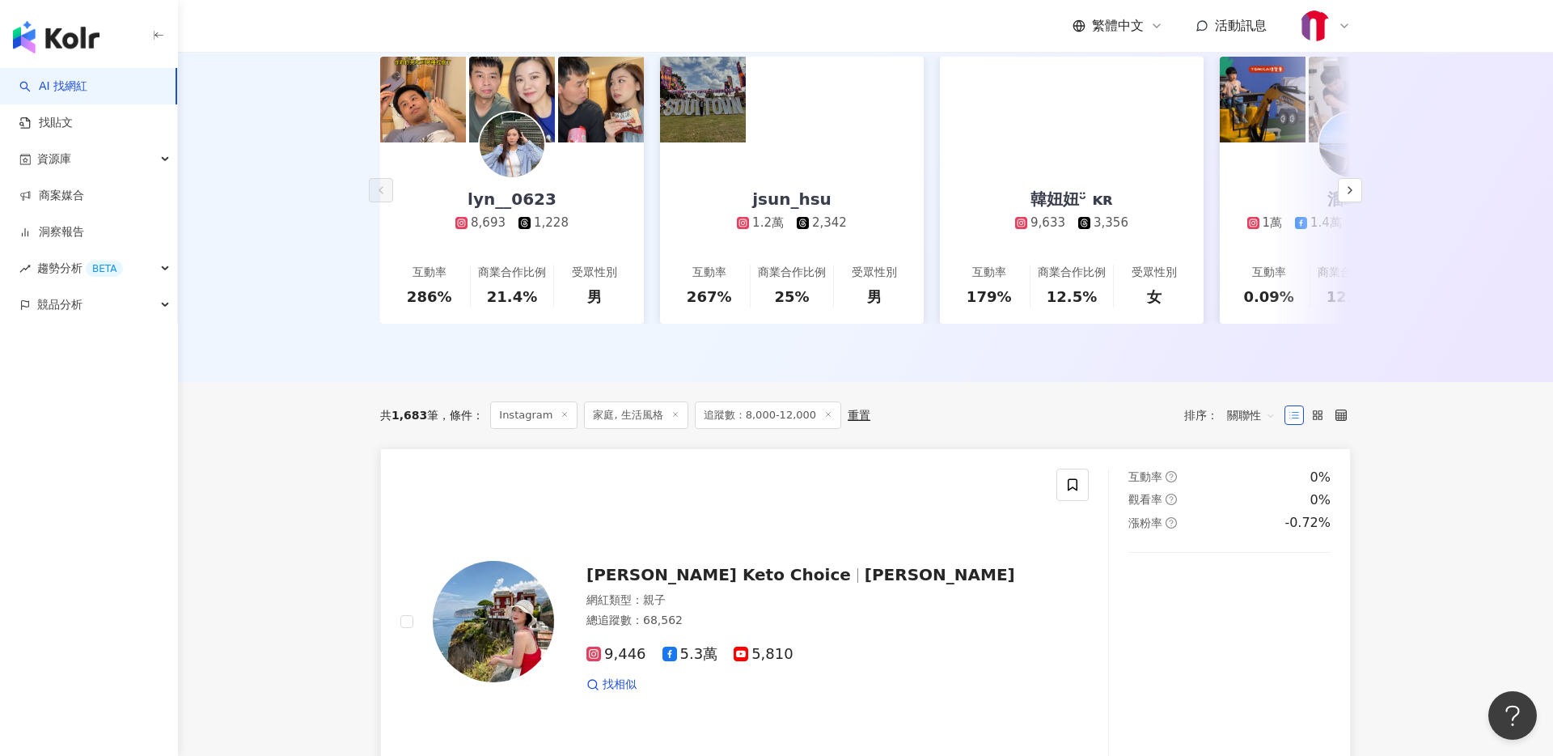
scroll to position [0, 0]
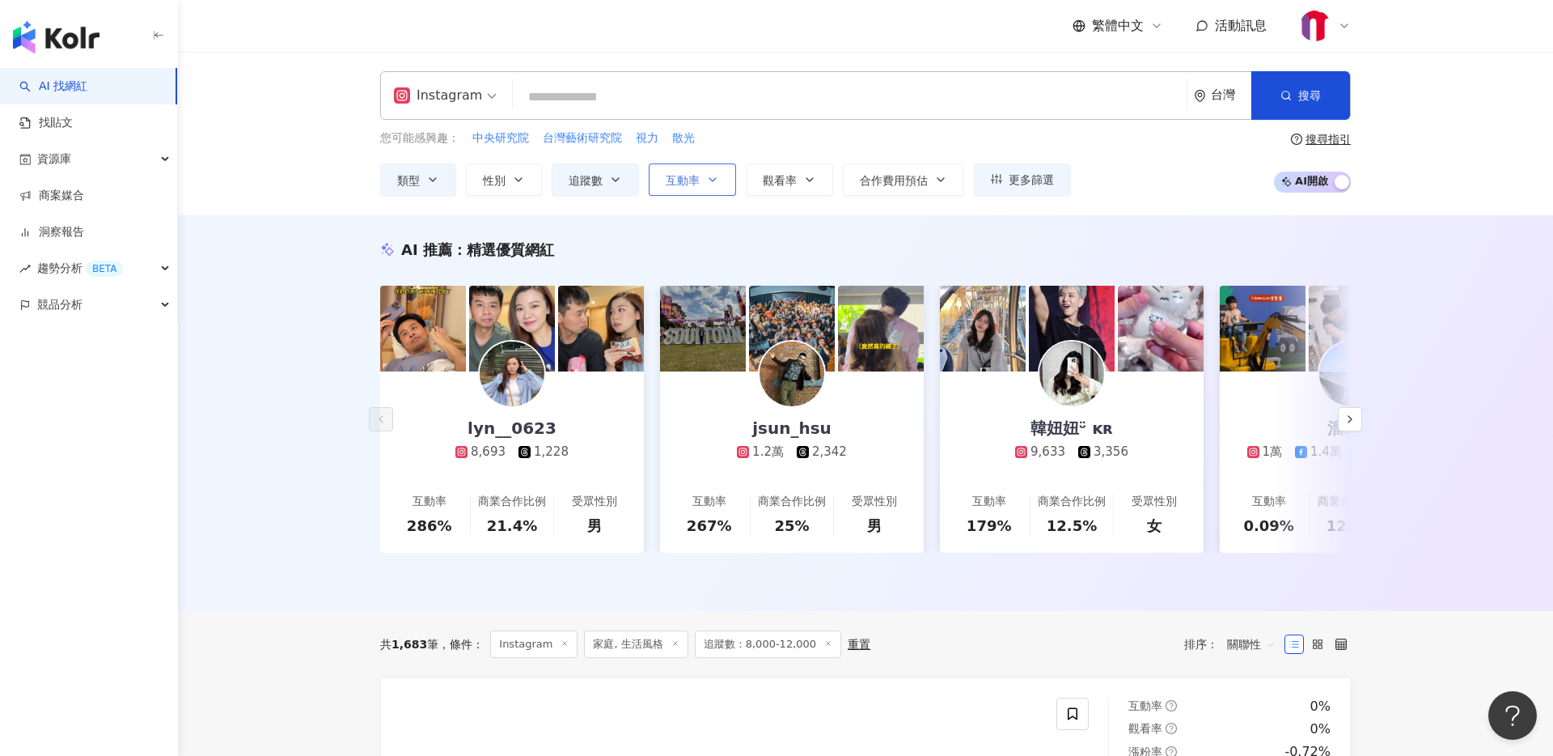
click at [694, 180] on span "互動率" at bounding box center [683, 180] width 34 height 13
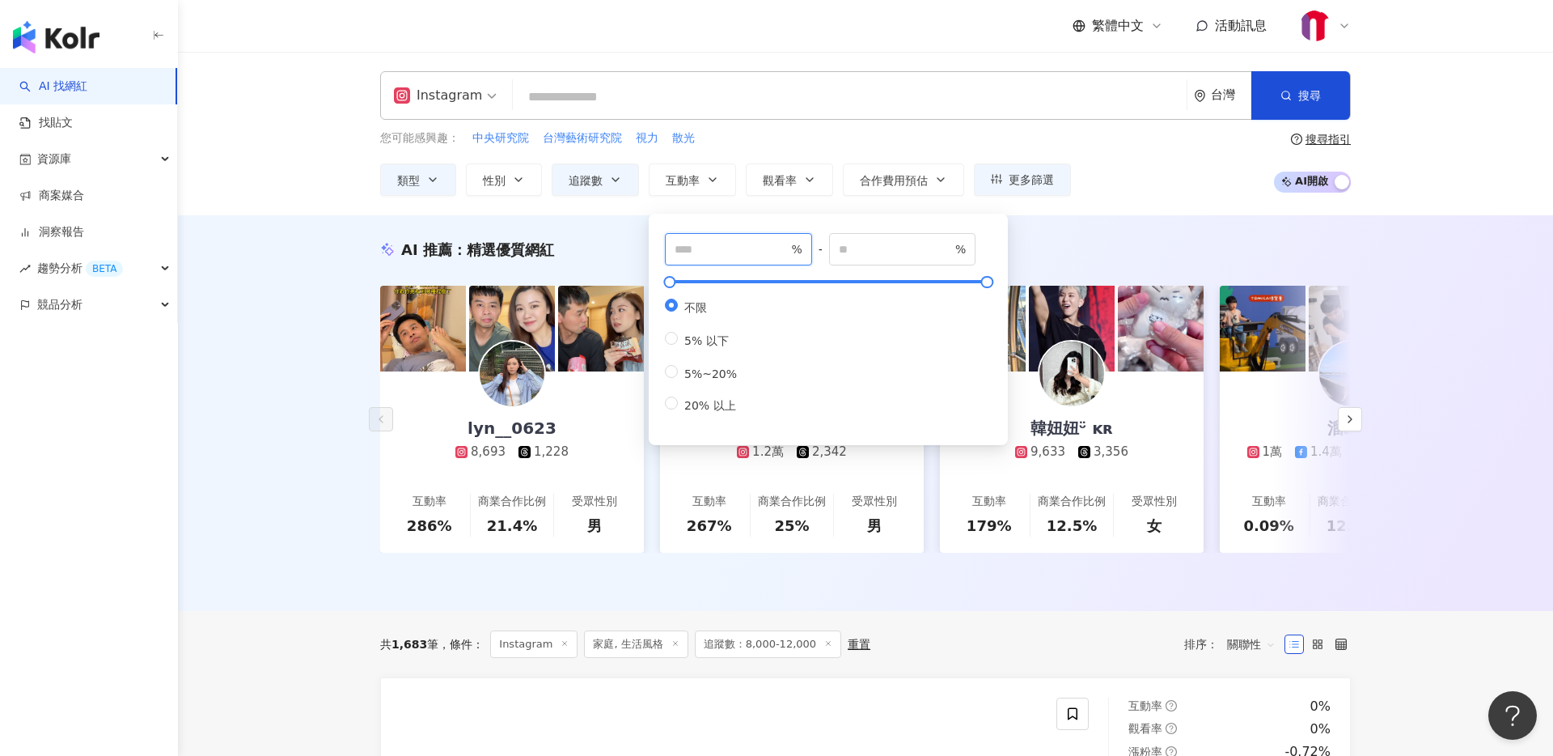
click at [703, 255] on input "number" at bounding box center [731, 249] width 113 height 18
type input "*"
click at [876, 243] on input "number" at bounding box center [895, 249] width 113 height 18
type input "*"
click at [1000, 249] on div "* % - * % 不限 5% 以下 5%~20% 20% 以上" at bounding box center [828, 329] width 359 height 231
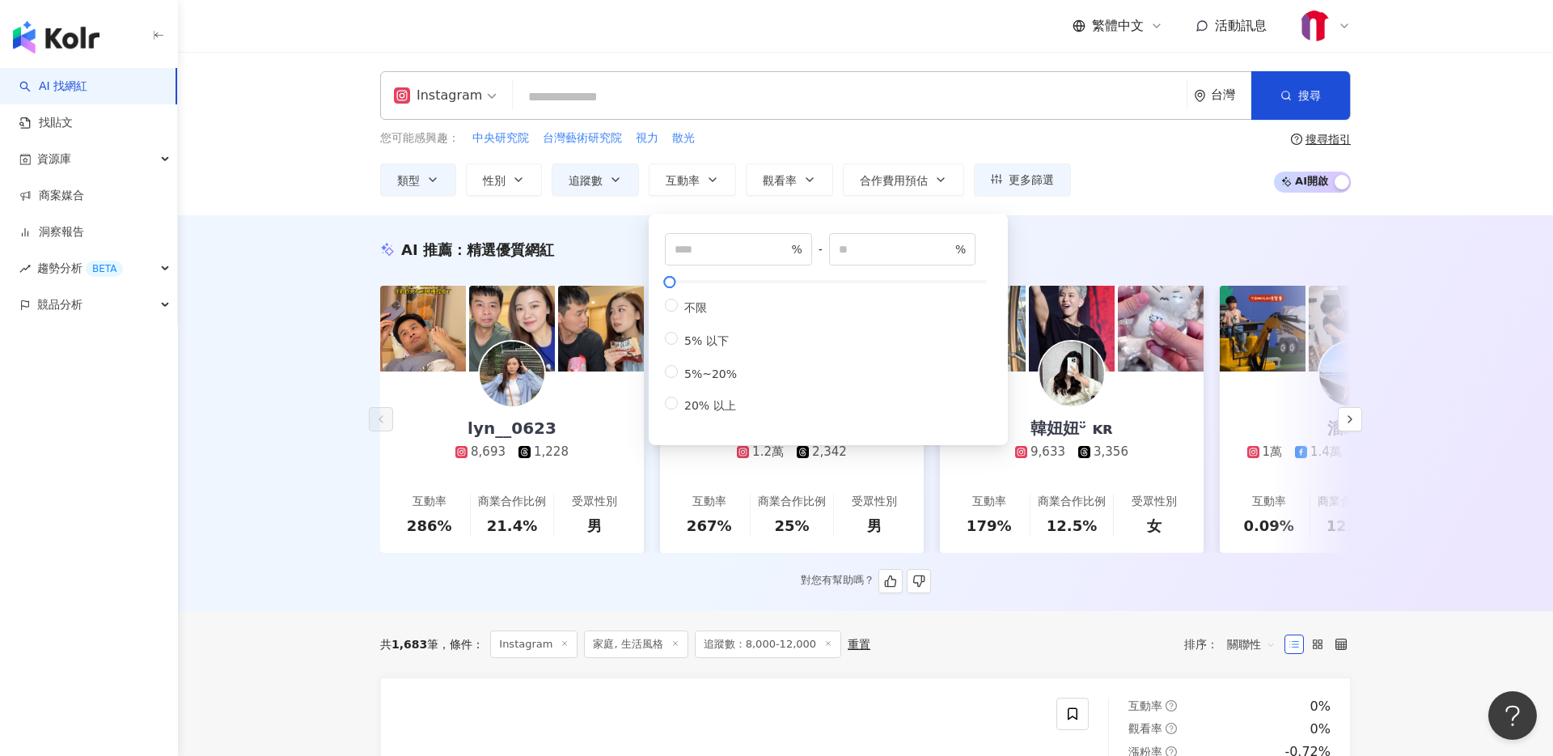
click at [1048, 242] on div "AI 推薦 ： 精選優質網紅" at bounding box center [865, 249] width 971 height 20
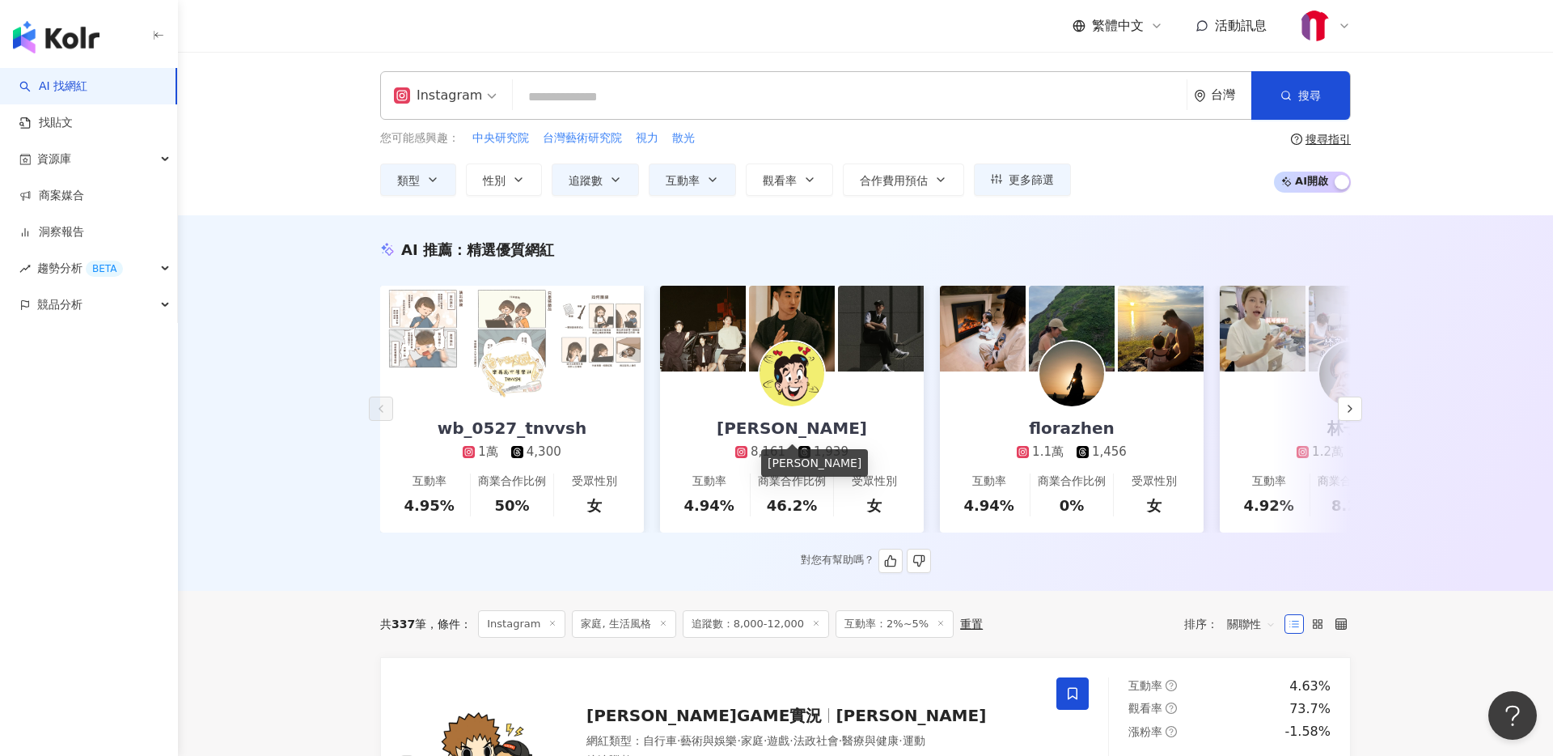
click at [814, 424] on div "Zang Kaii" at bounding box center [792, 428] width 183 height 23
click at [1090, 432] on div "florazhen" at bounding box center [1072, 428] width 118 height 23
click at [1349, 410] on icon "button" at bounding box center [1350, 408] width 13 height 13
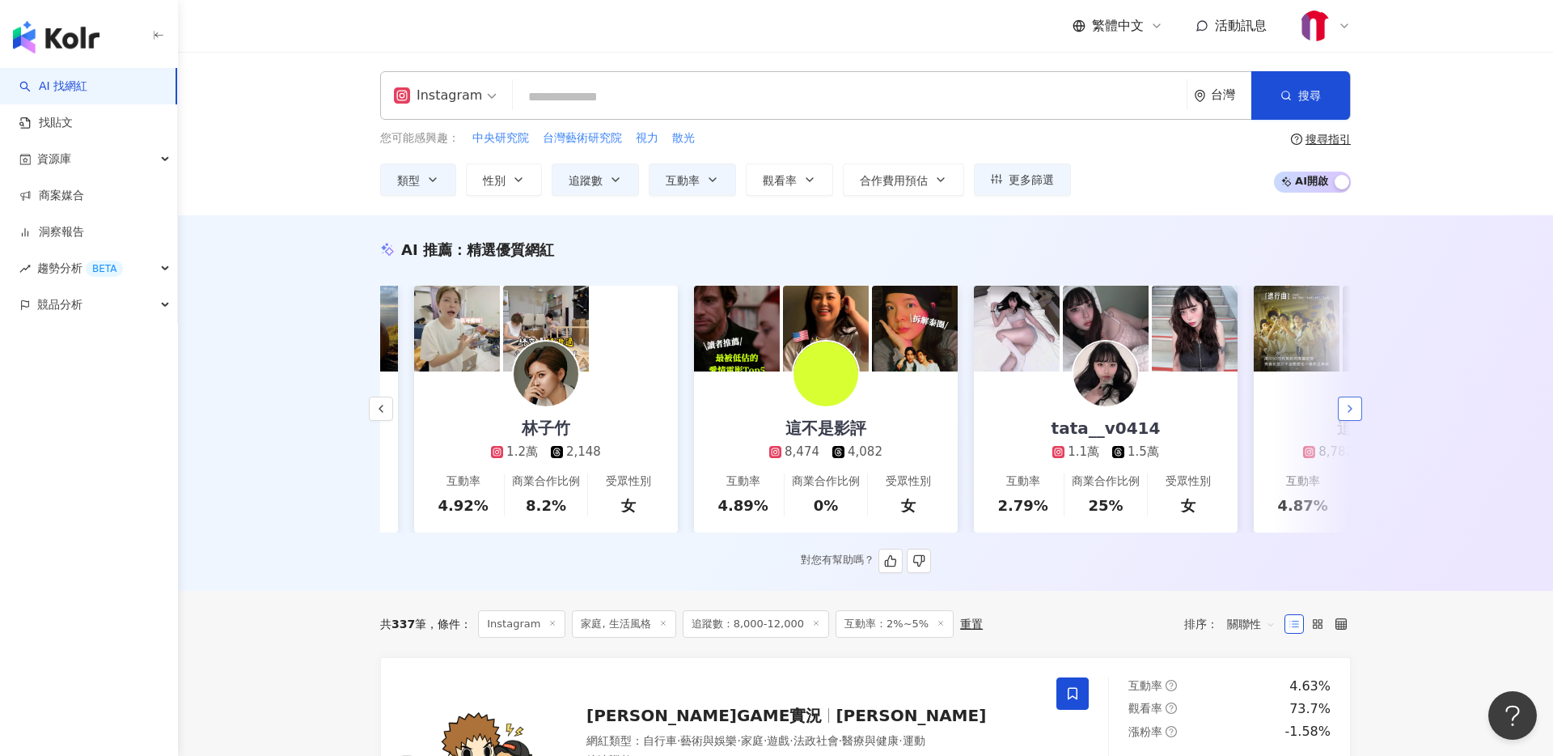
scroll to position [0, 840]
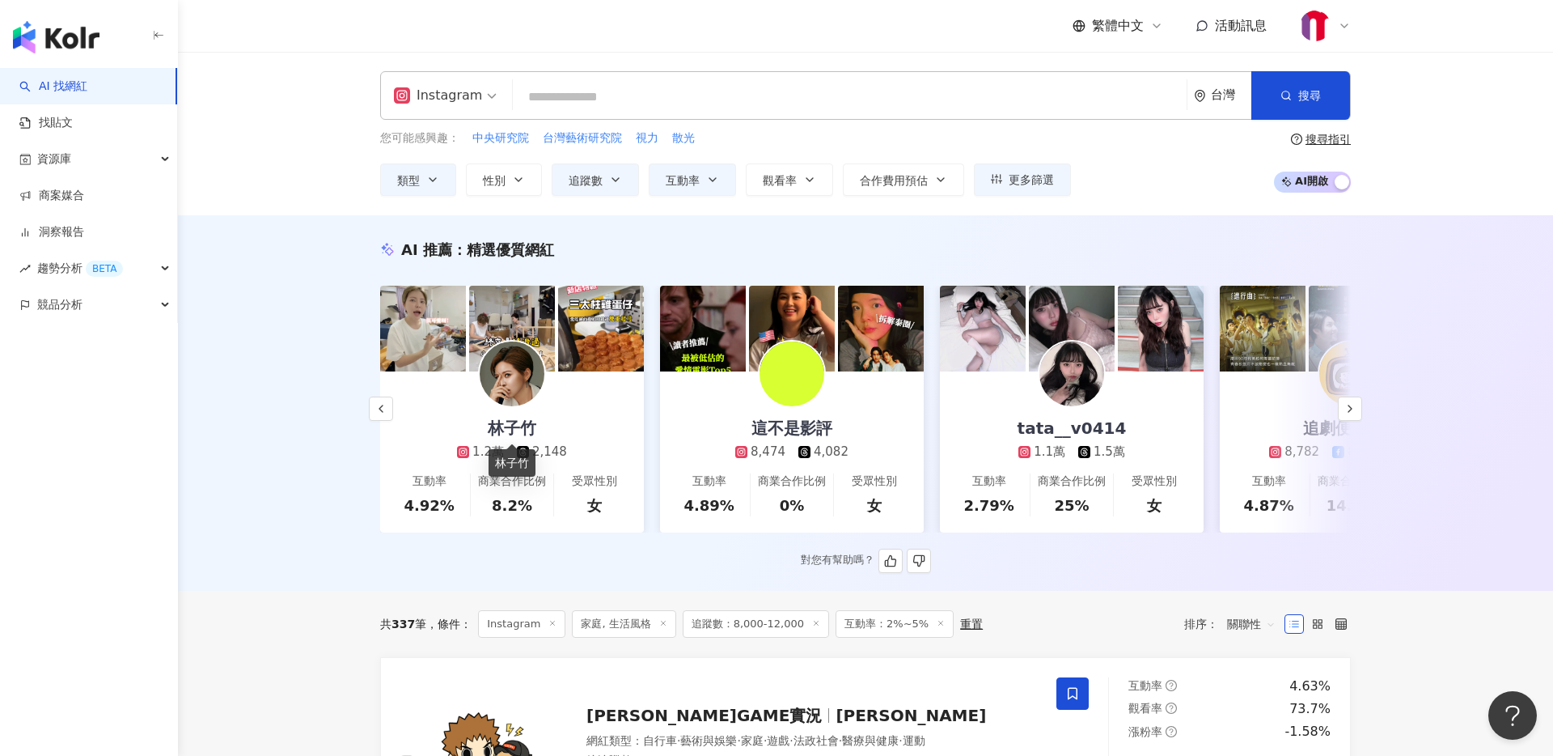
click at [513, 426] on div "林子竹" at bounding box center [512, 428] width 81 height 23
click at [1354, 408] on icon "button" at bounding box center [1350, 408] width 13 height 13
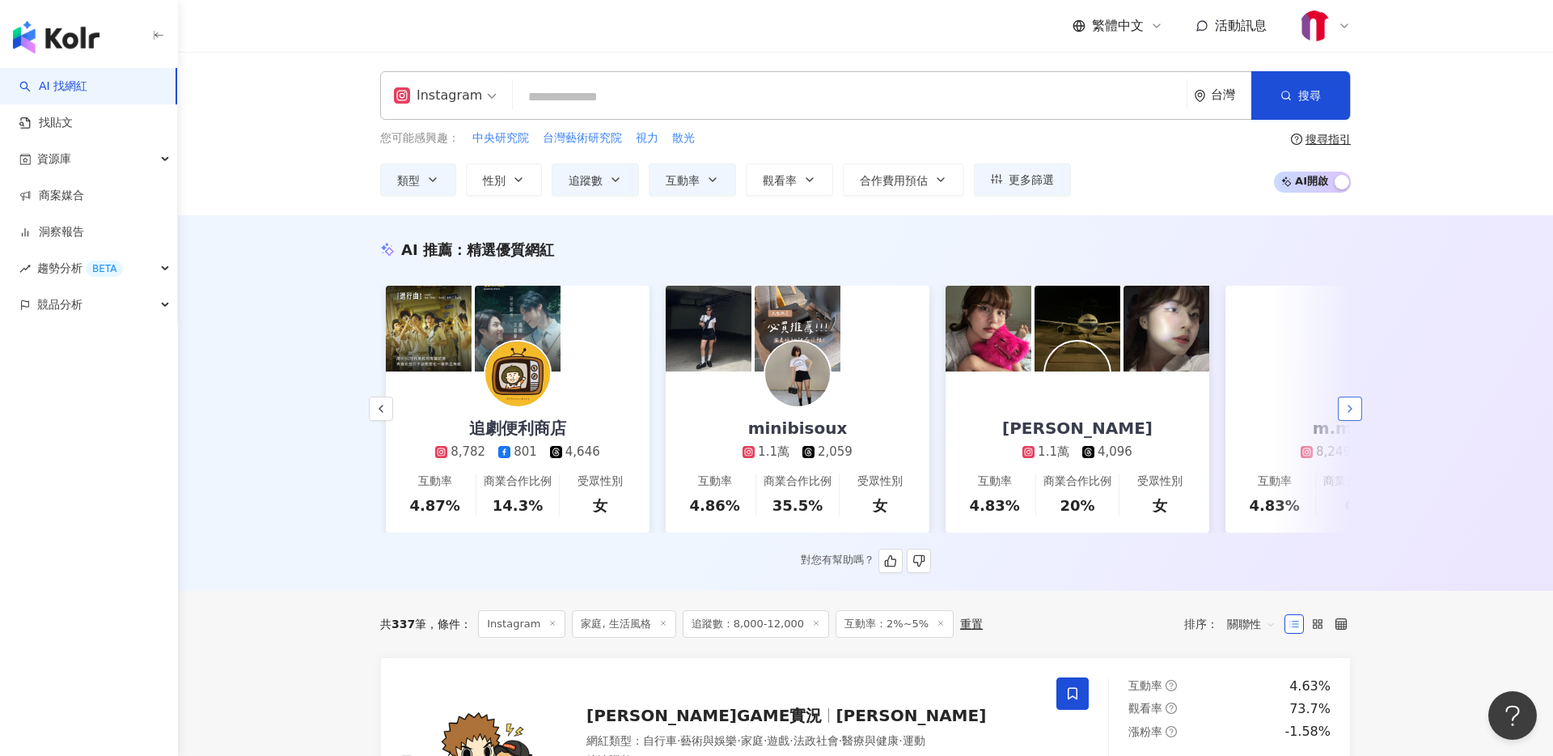
scroll to position [0, 1679]
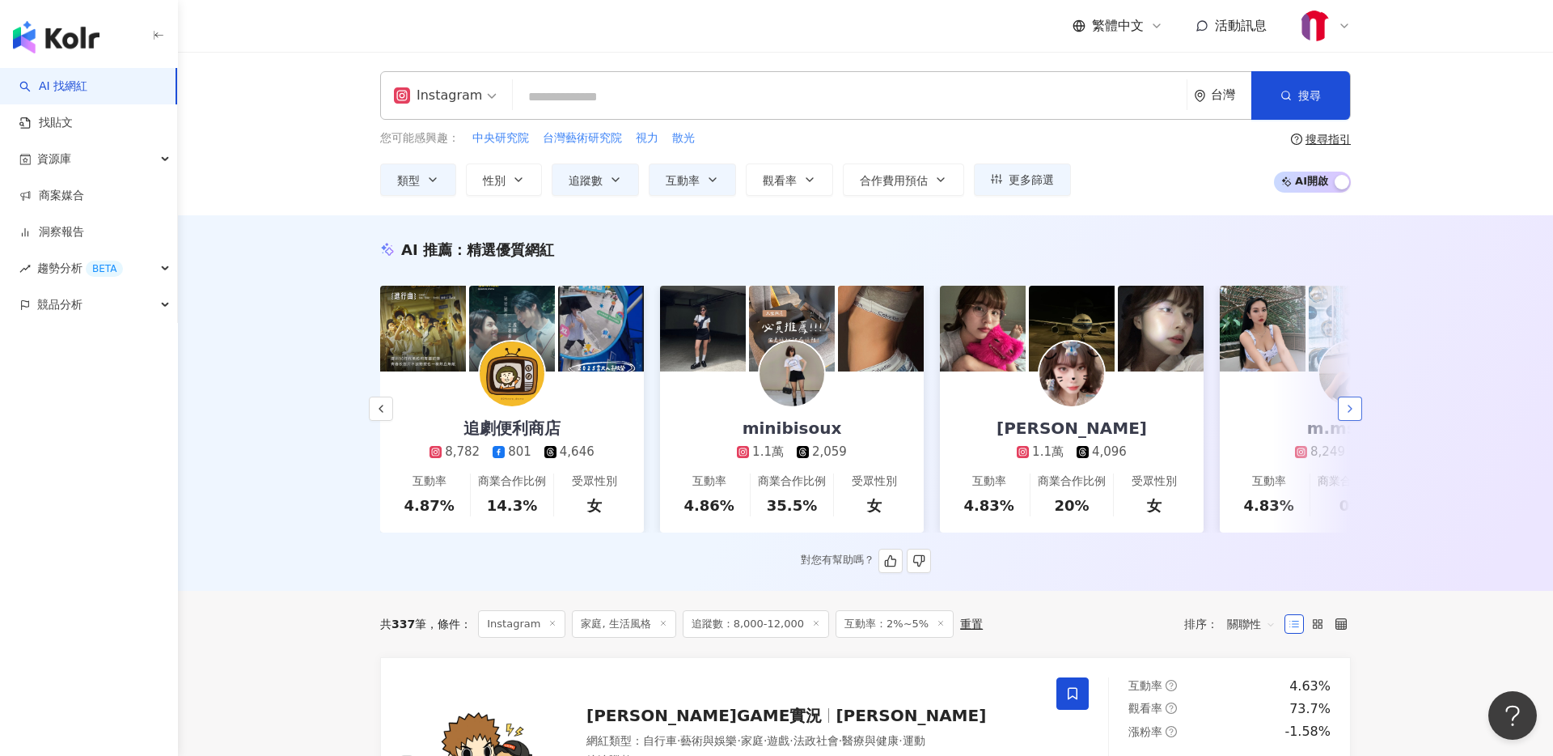
click at [1347, 409] on icon "button" at bounding box center [1350, 408] width 13 height 13
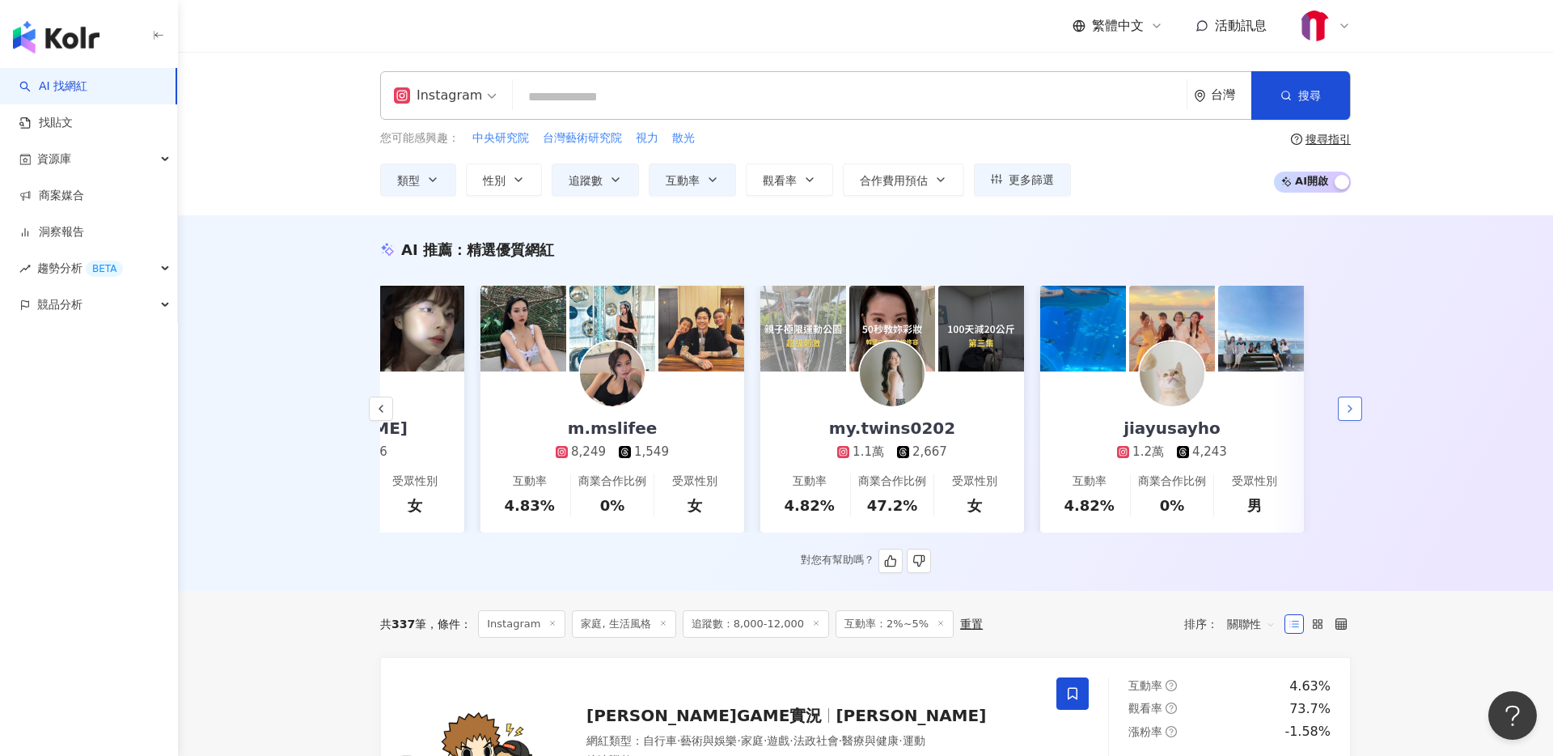
scroll to position [0, 2420]
click at [1160, 370] on img at bounding box center [1170, 373] width 65 height 65
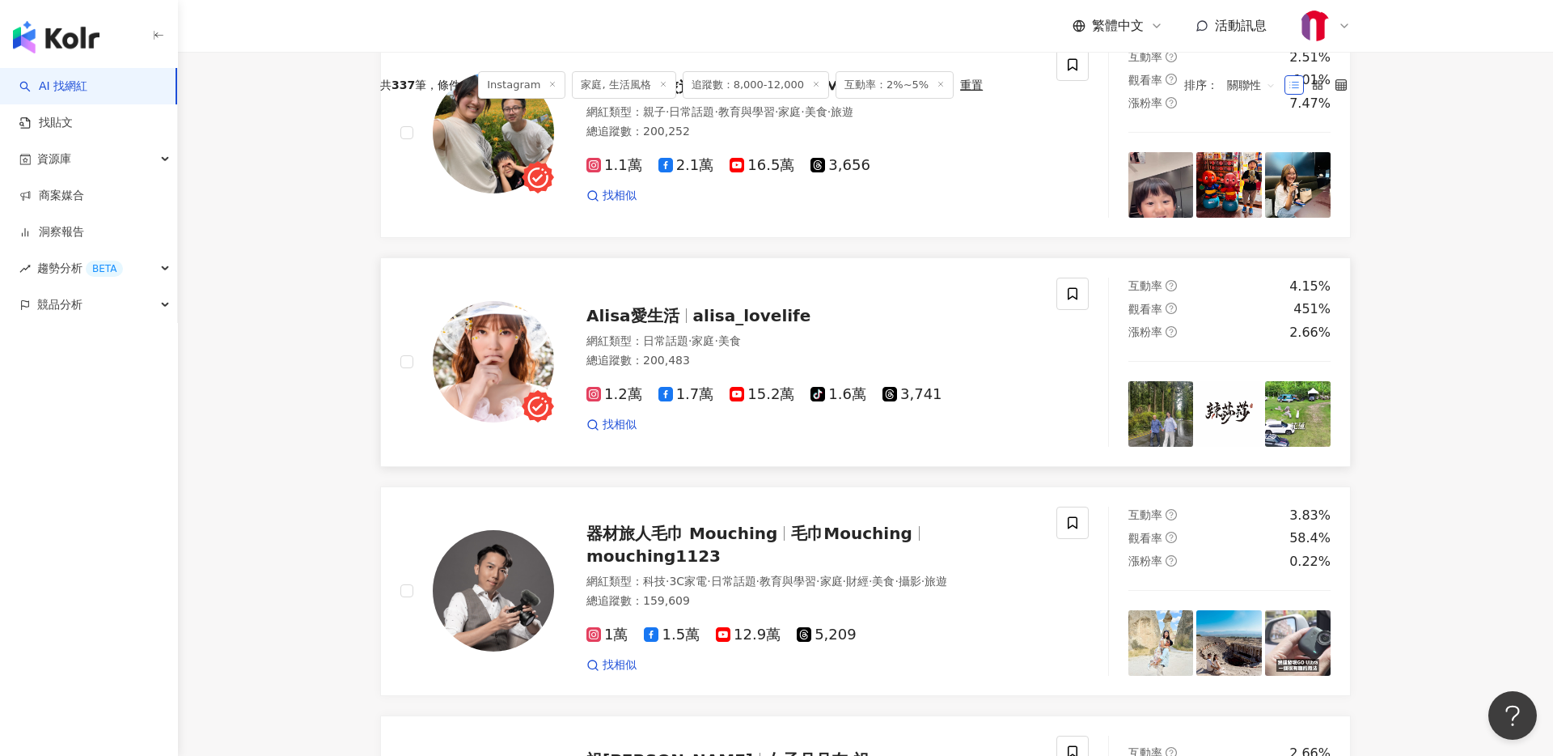
scroll to position [0, 0]
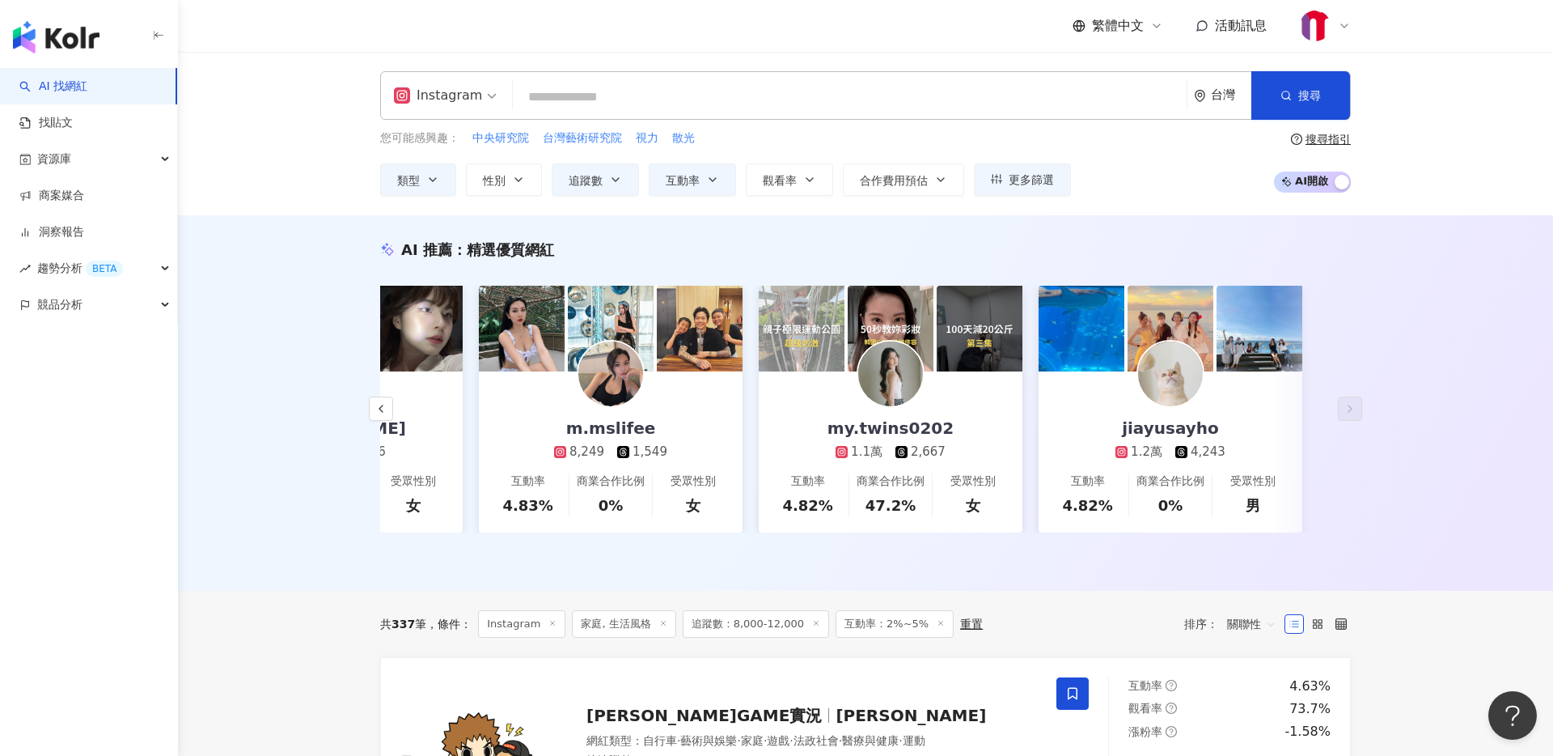
click at [459, 100] on div "Instagram" at bounding box center [438, 96] width 88 height 26
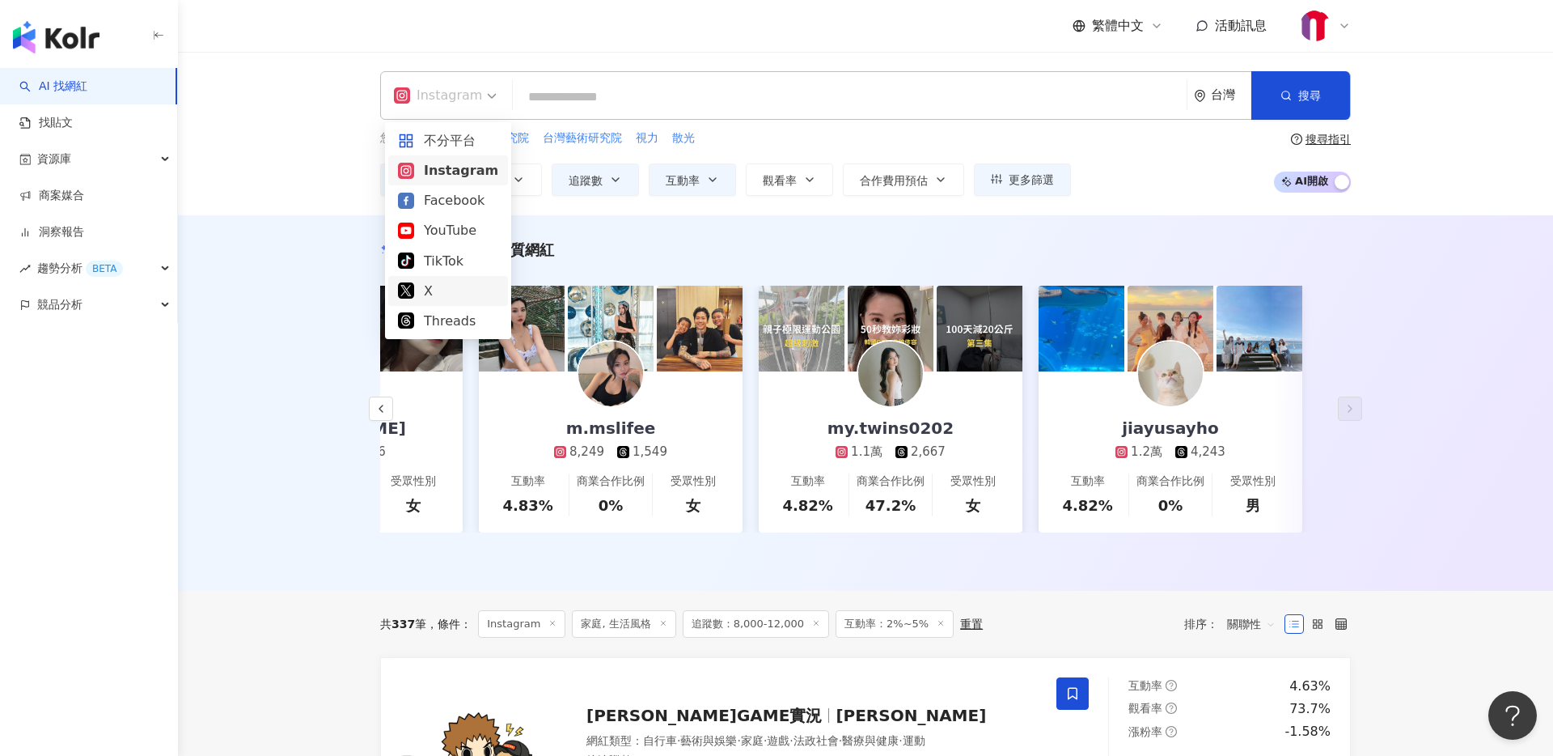
click at [304, 432] on div "AI 推薦 ： 精選優質網紅 wb_0527_tnvvsh 1萬 4,300 互動率 4.95% 商業合作比例 50% 受眾性別 女 Zang Kaii 8,…" at bounding box center [865, 402] width 1375 height 375
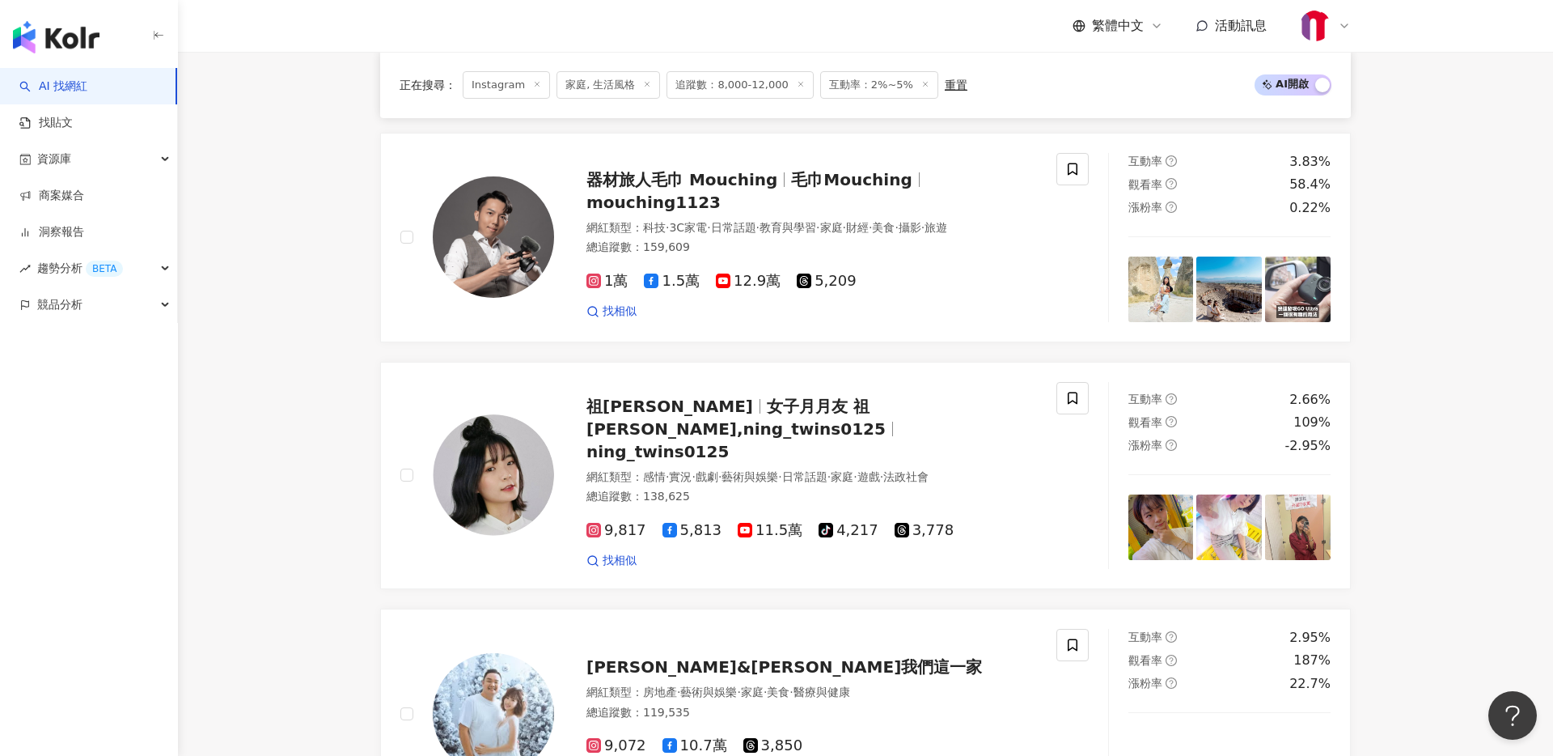
scroll to position [1452, 0]
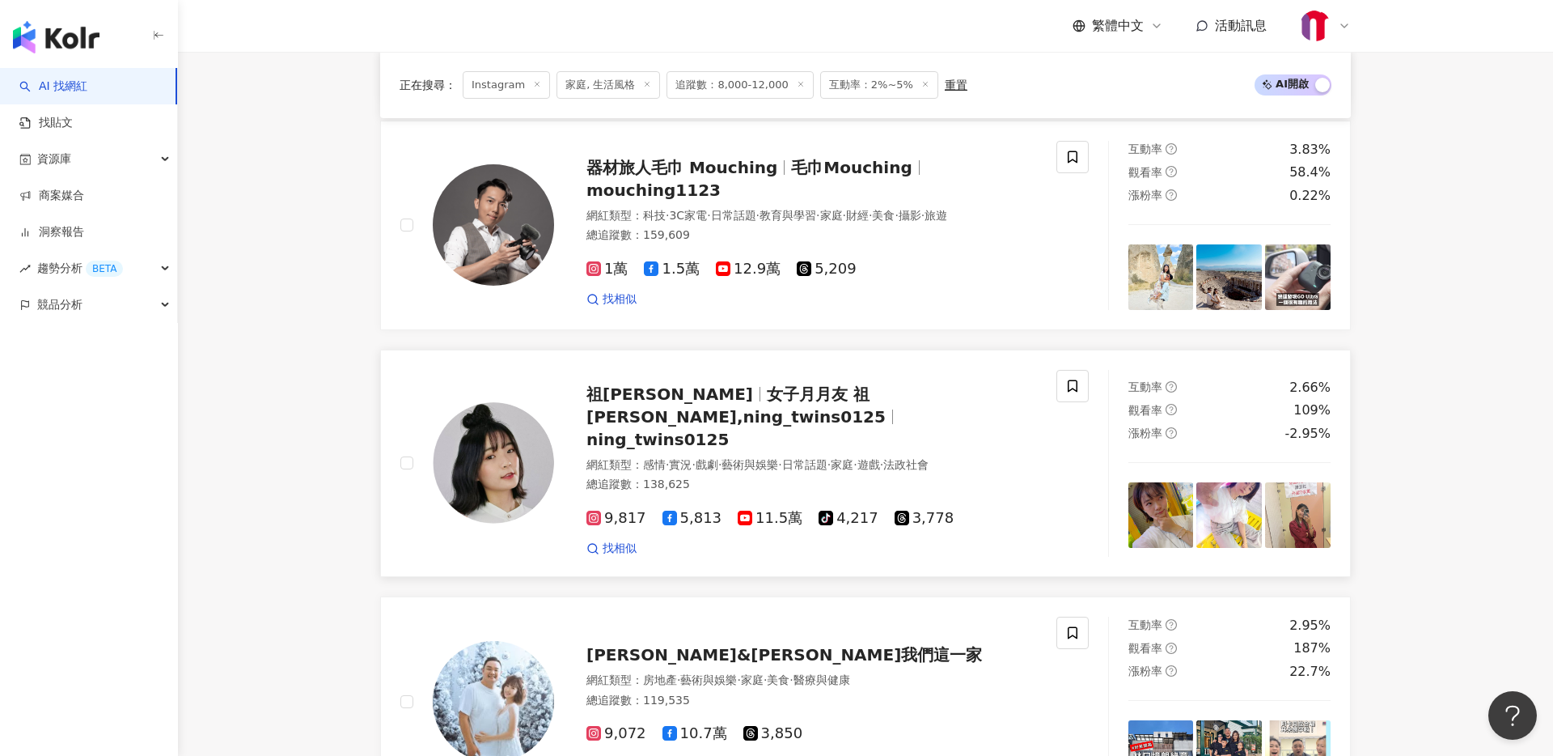
click at [701, 430] on span "ning_twins0125" at bounding box center [658, 439] width 142 height 19
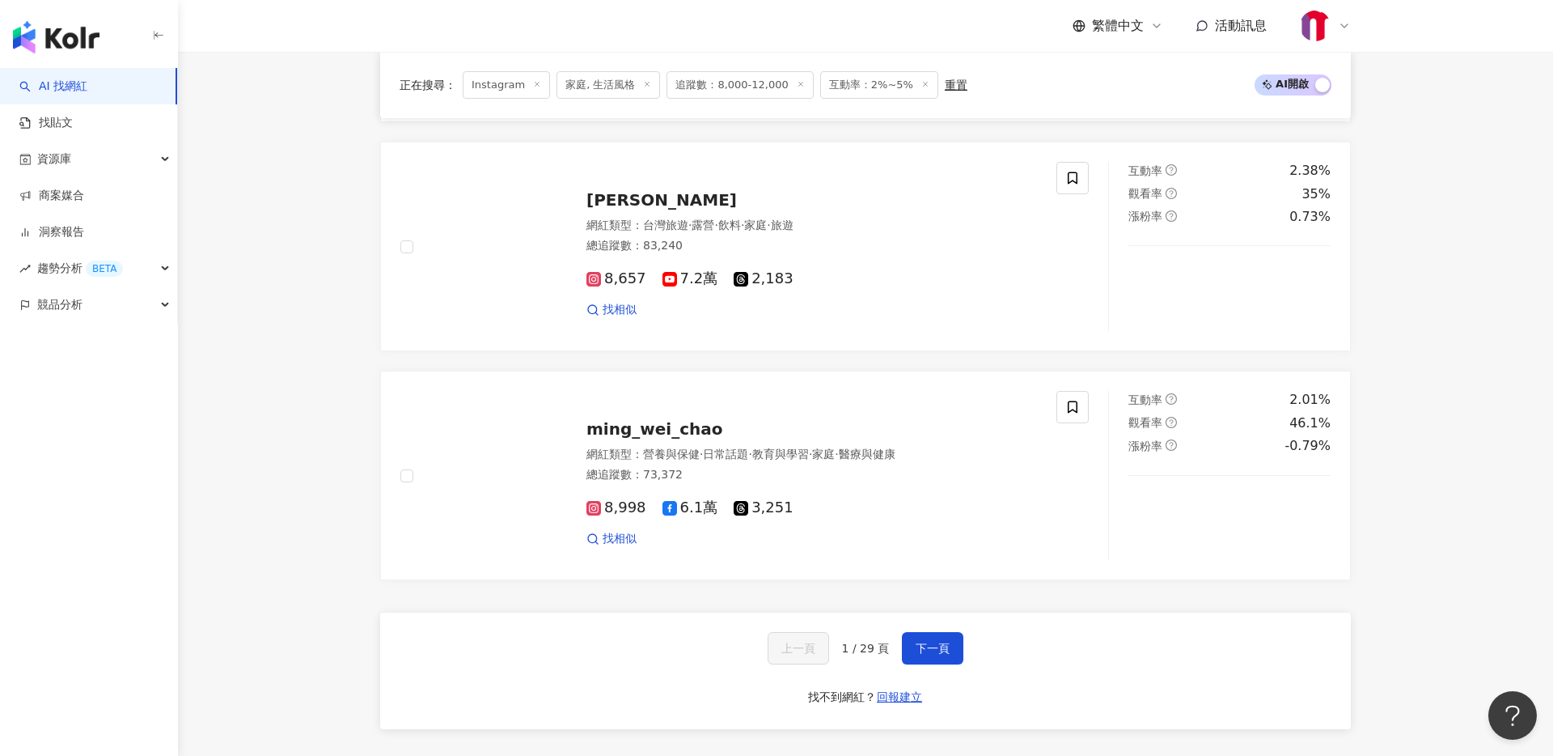
scroll to position [2827, 0]
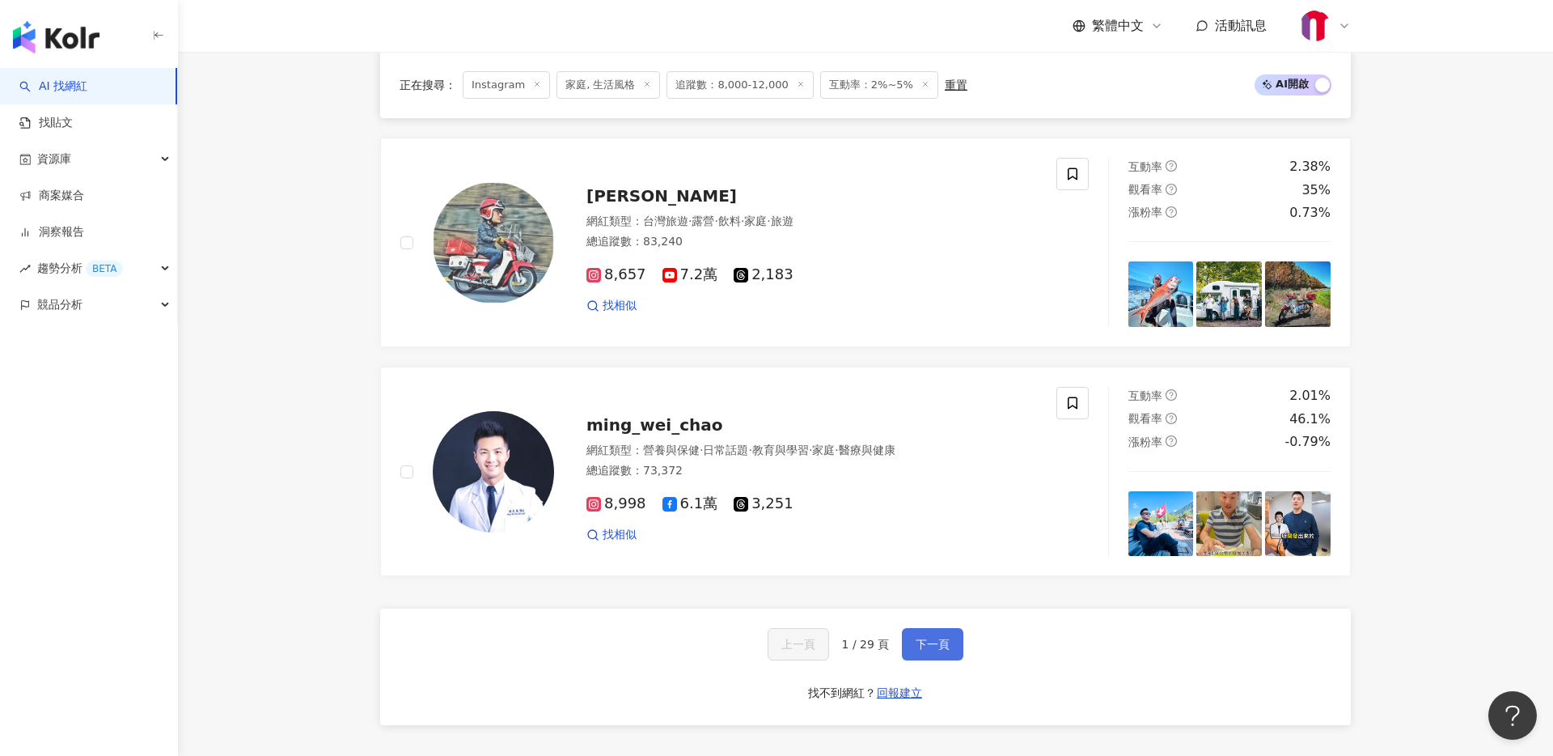
click at [931, 633] on button "下一頁" at bounding box center [932, 644] width 61 height 32
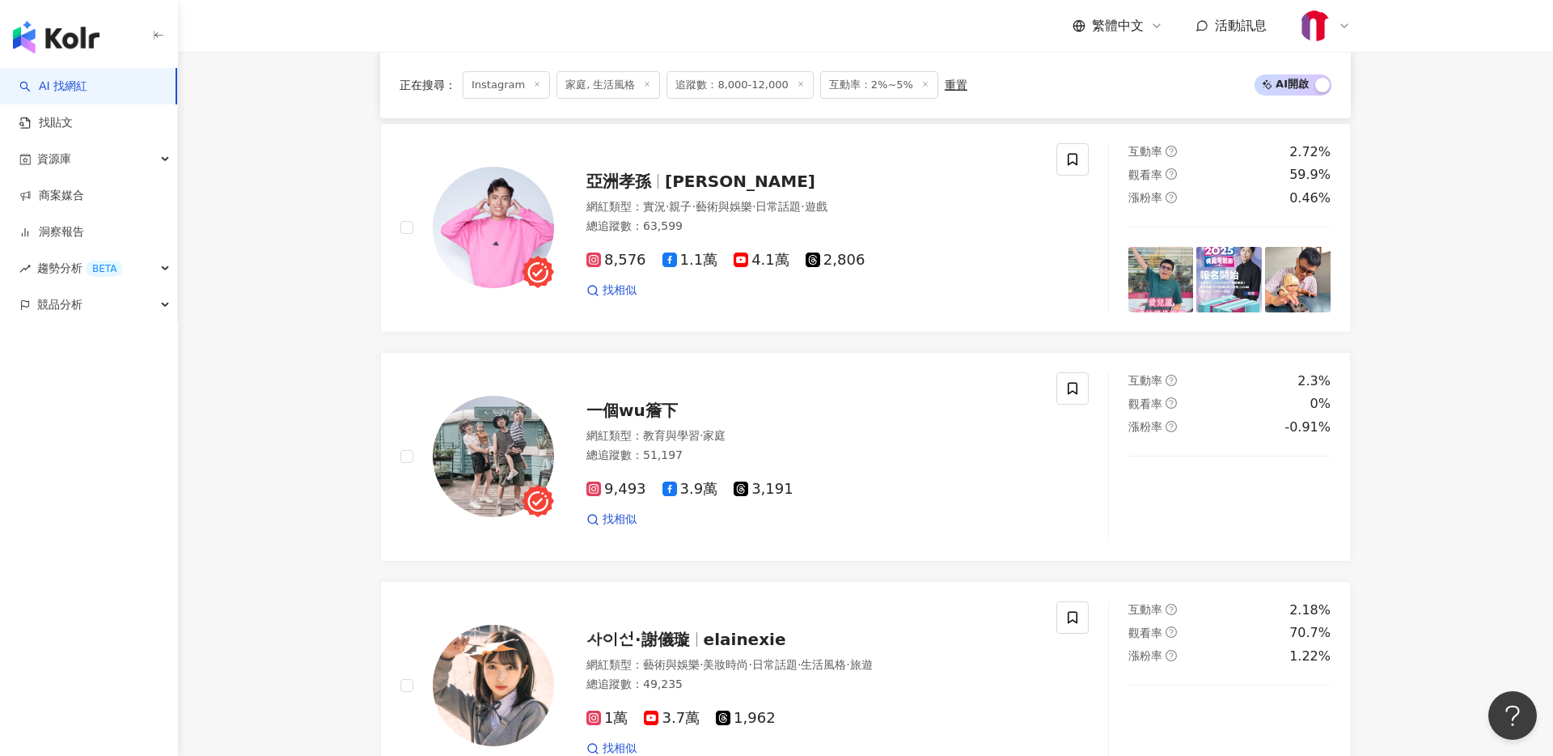
scroll to position [1127, 0]
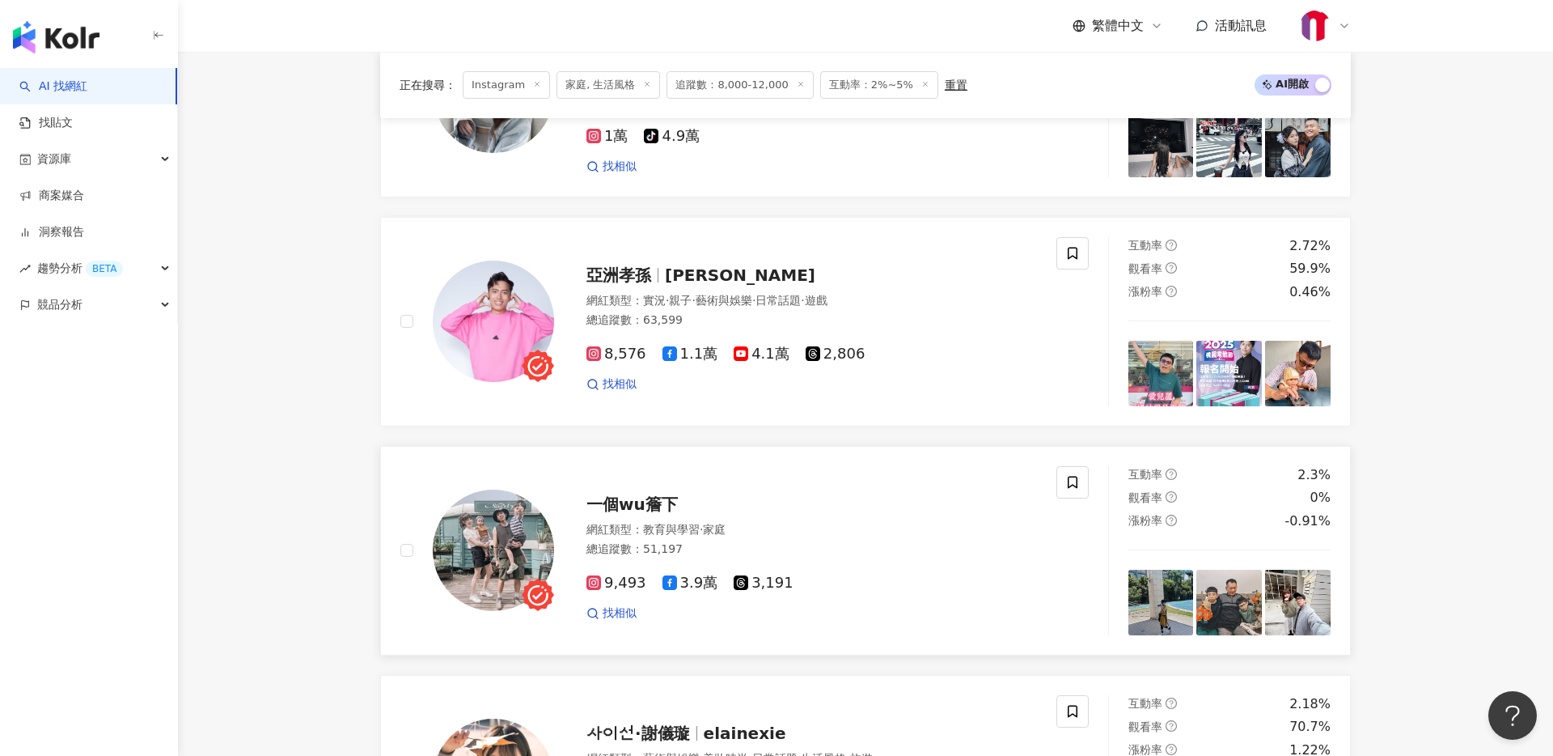
click at [643, 502] on span "一個wu簷下" at bounding box center [632, 503] width 91 height 19
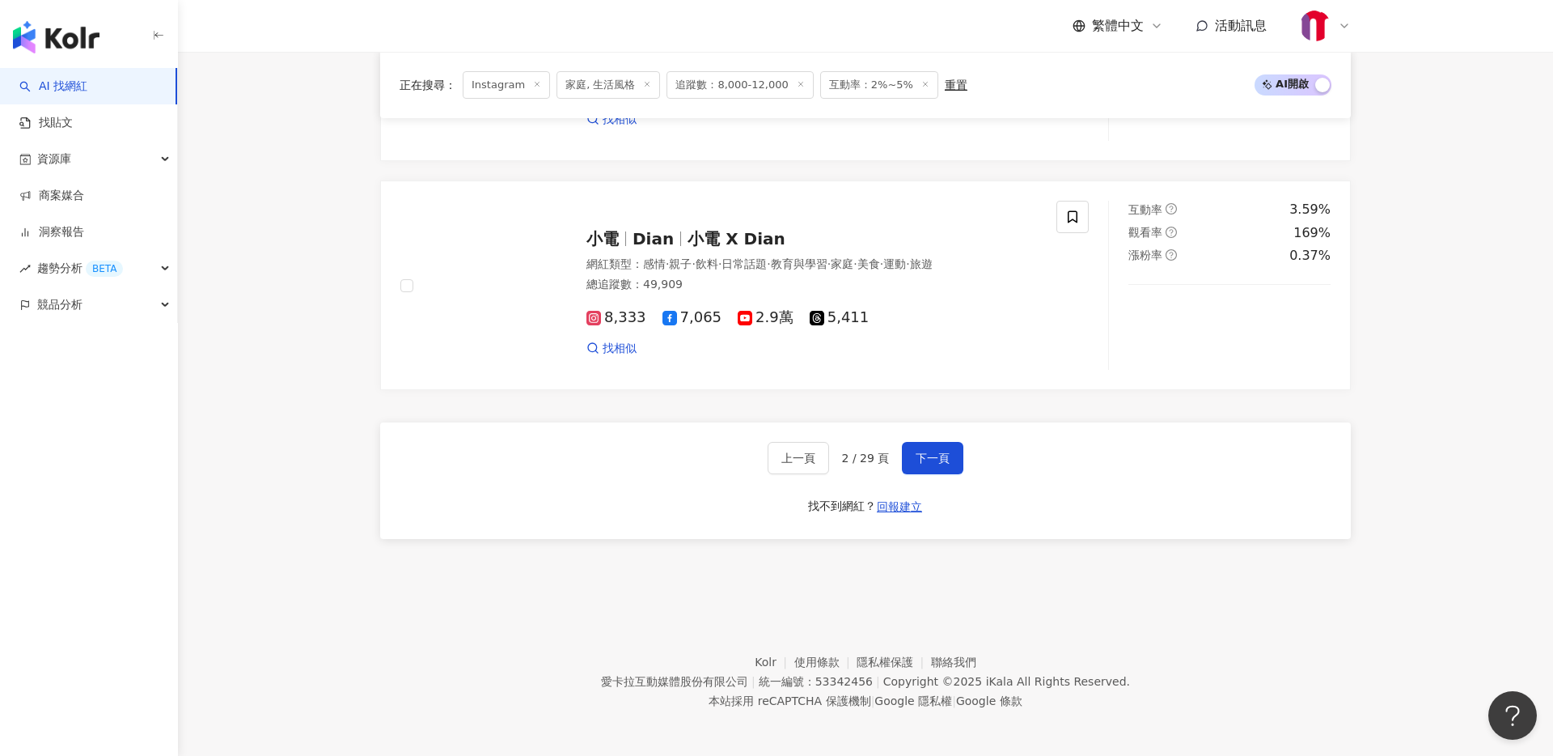
scroll to position [2998, 0]
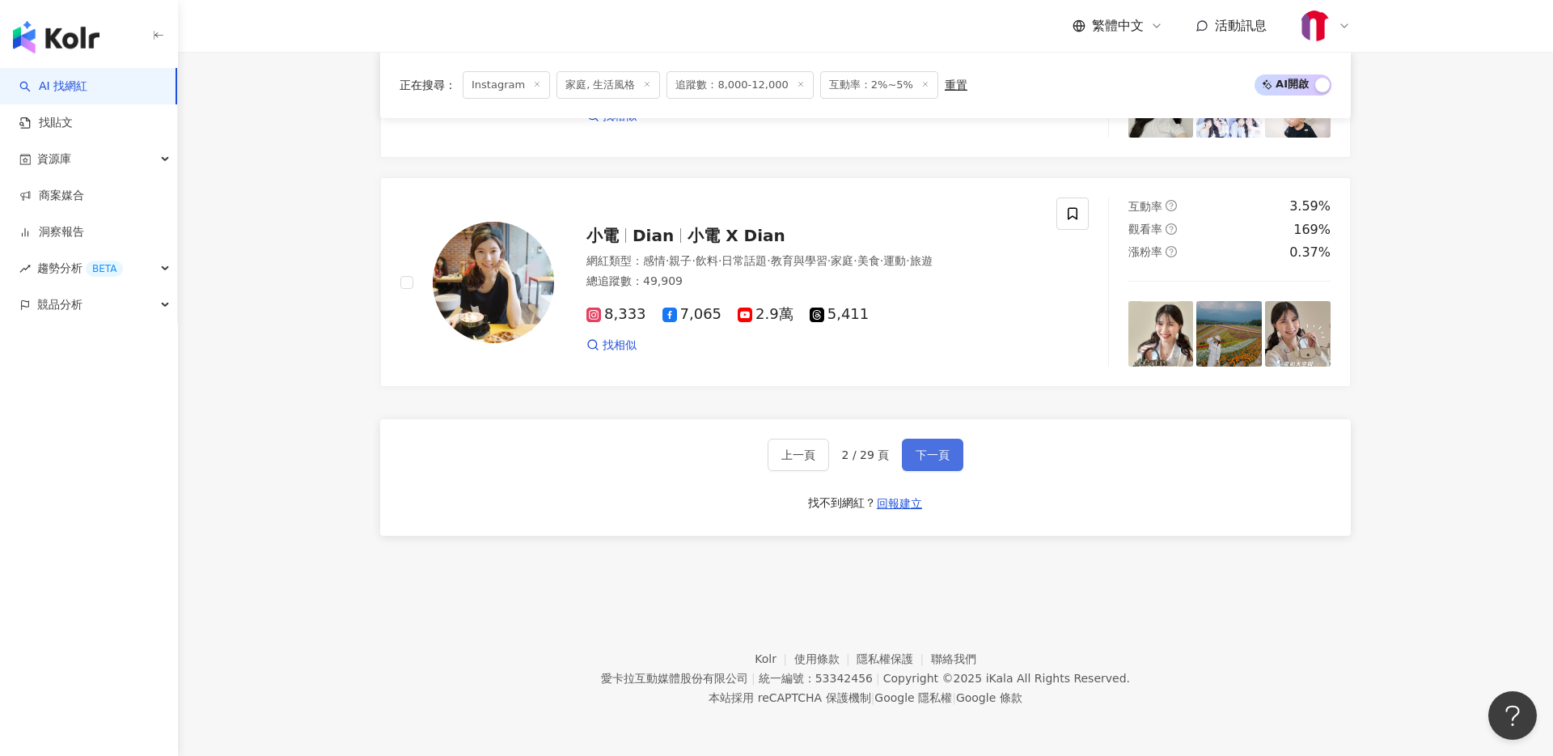
click at [946, 455] on span "下一頁" at bounding box center [933, 454] width 34 height 13
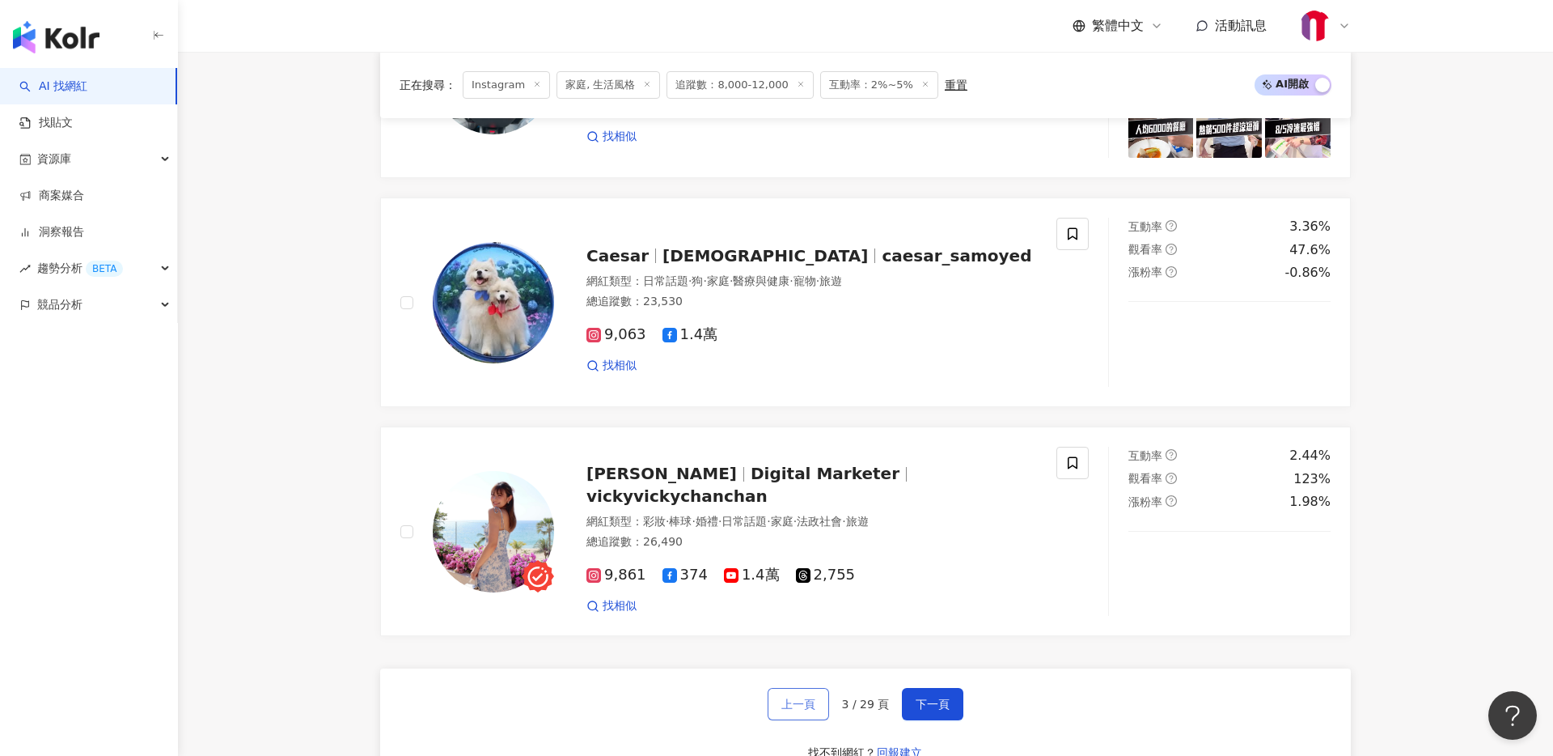
scroll to position [2766, 0]
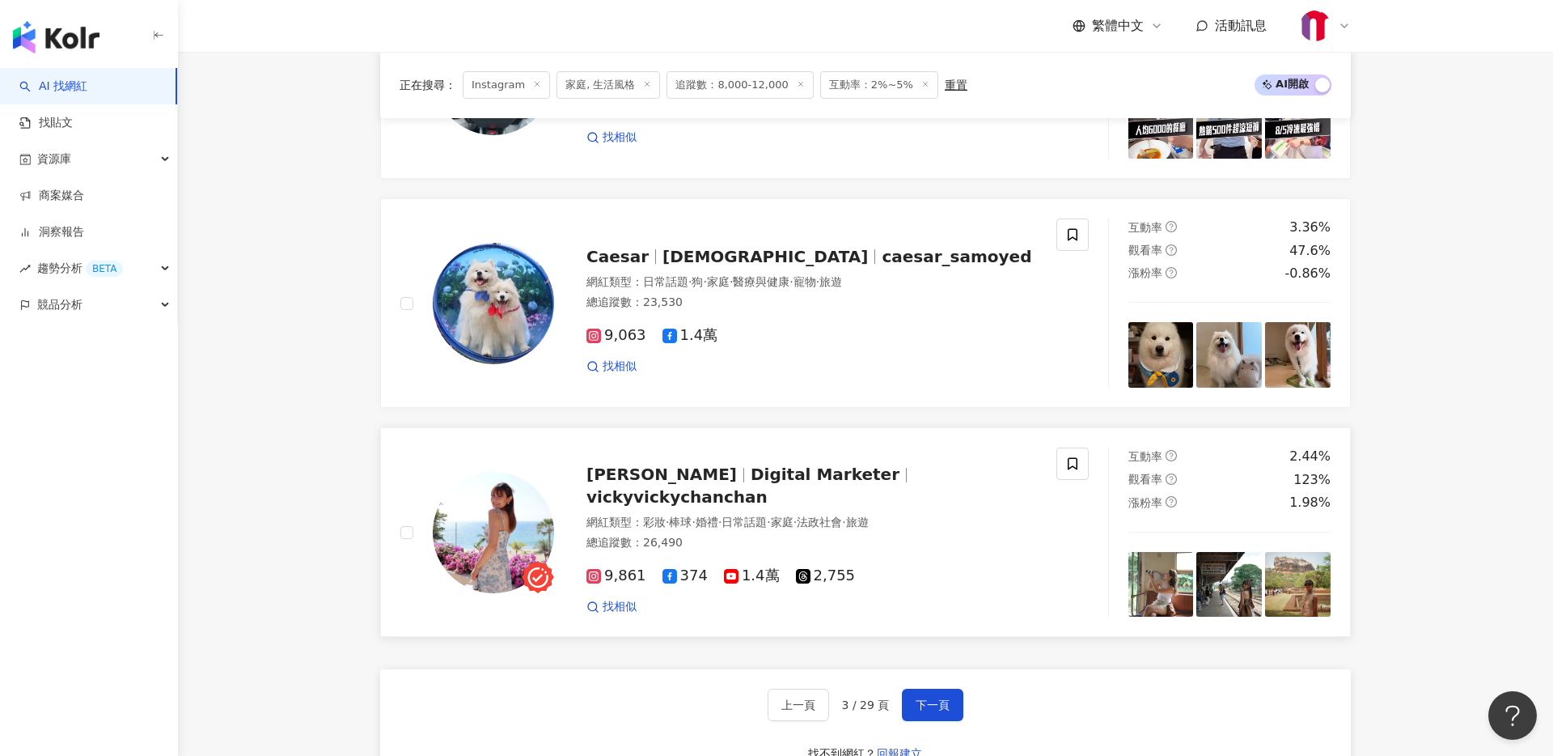
click at [785, 470] on span "Digital Marketer" at bounding box center [825, 473] width 149 height 19
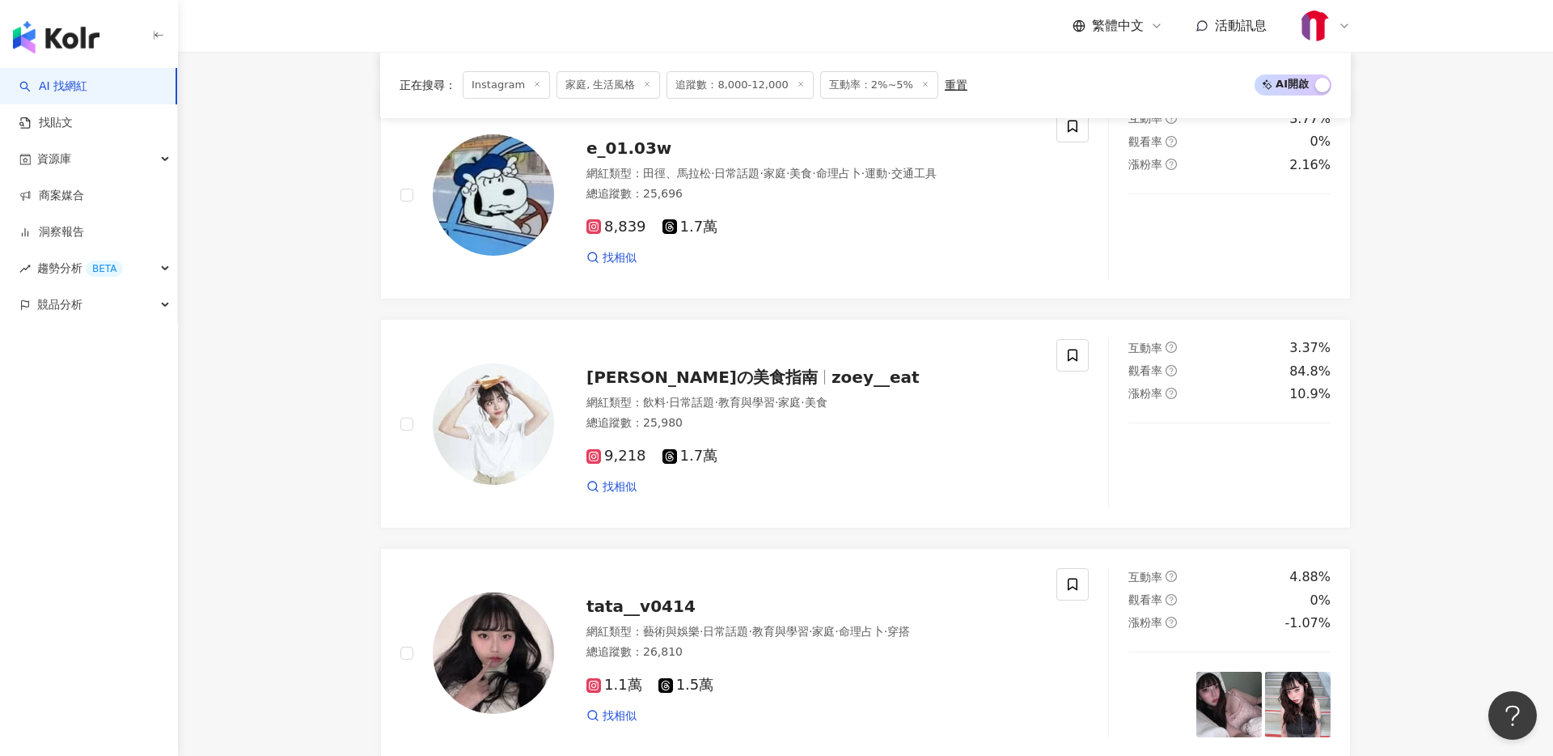
scroll to position [1958, 0]
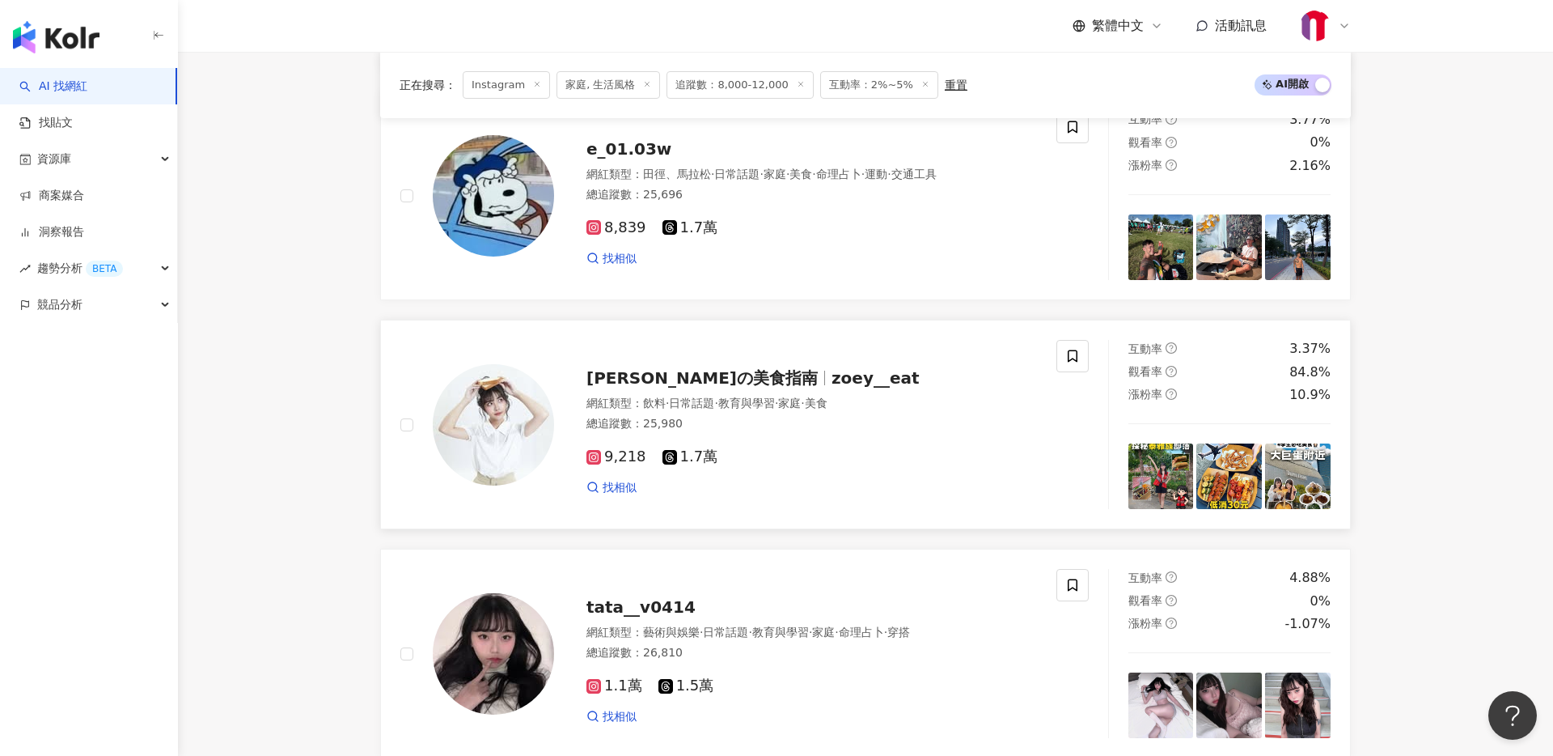
click at [832, 368] on span "zoey__eat" at bounding box center [876, 377] width 88 height 19
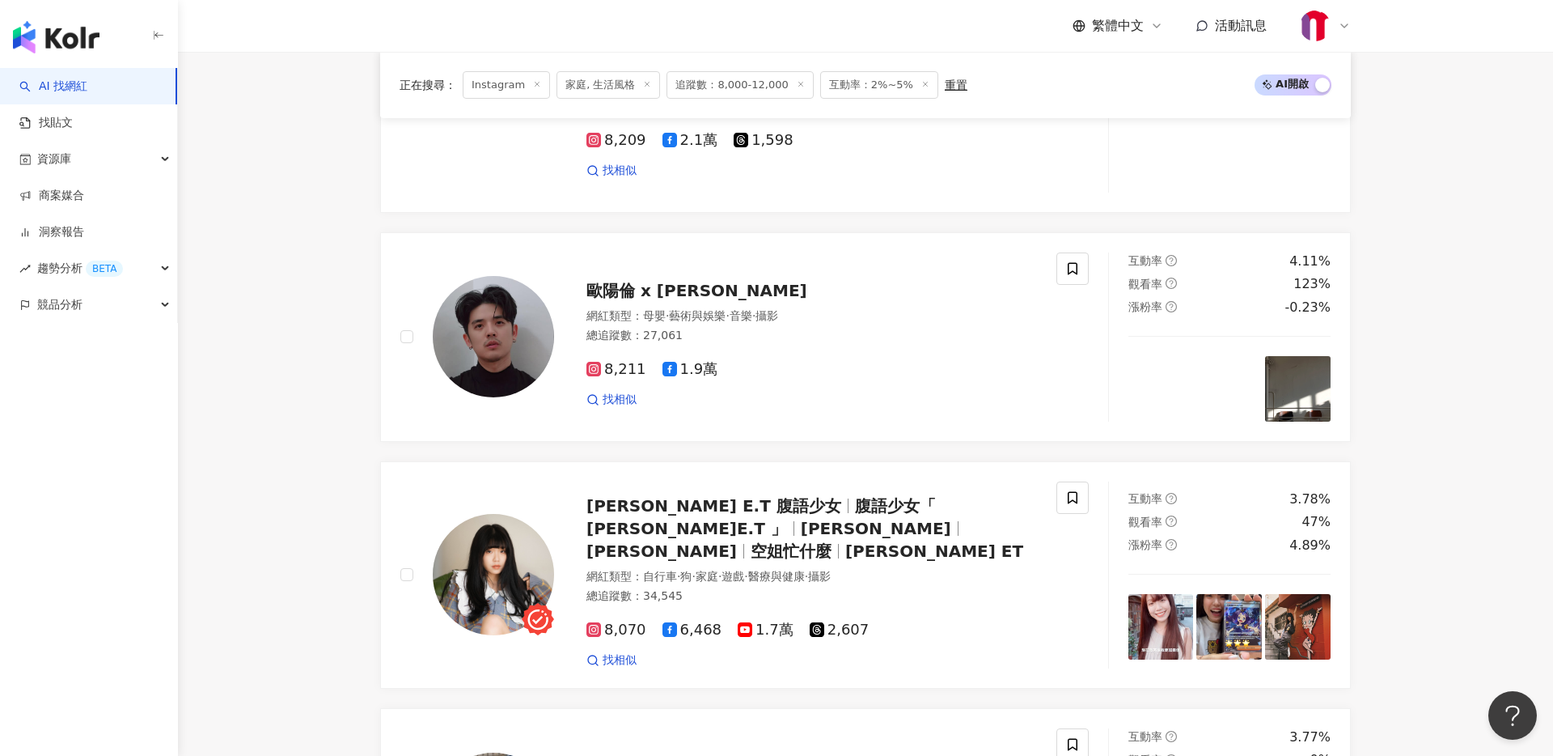
scroll to position [1327, 0]
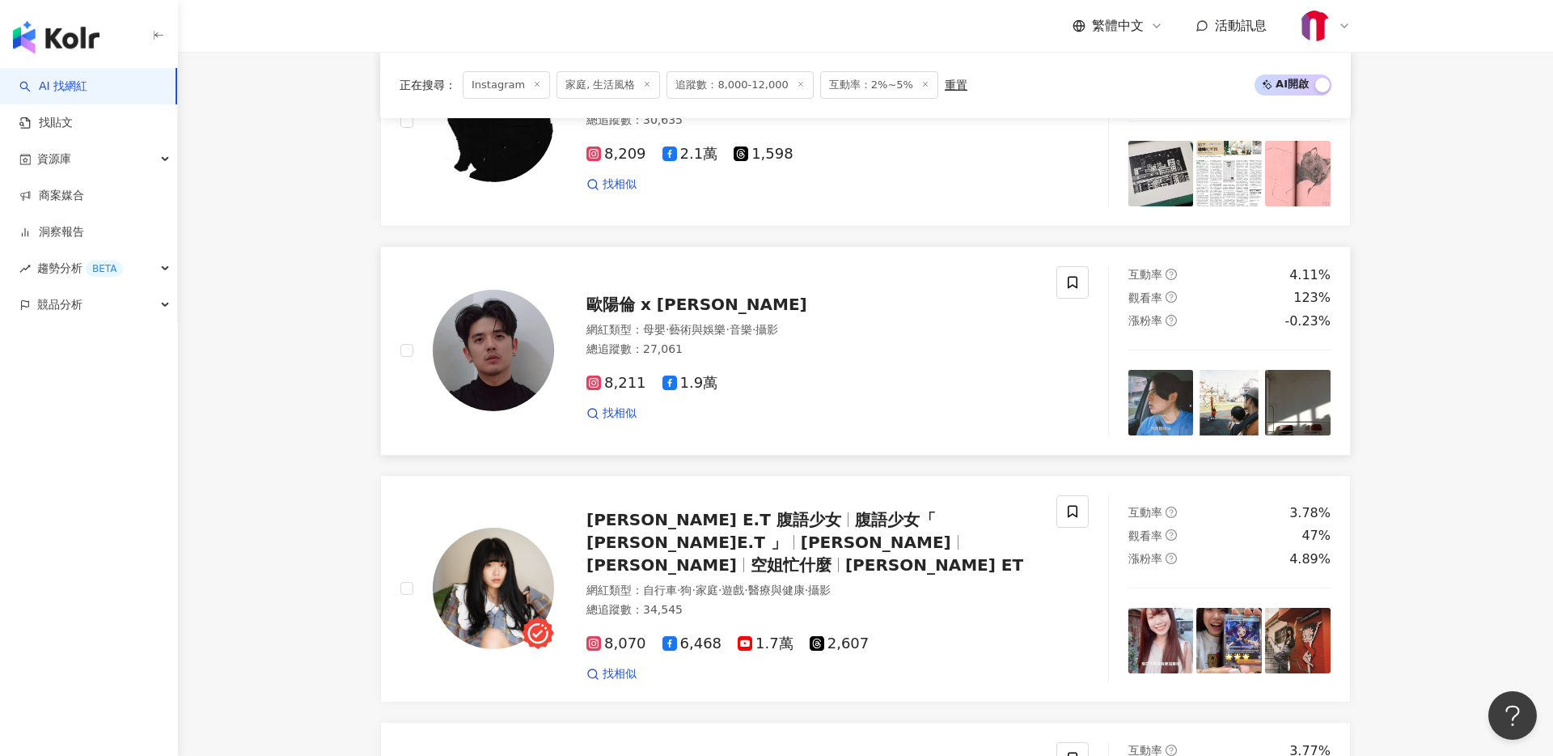
click at [703, 303] on span "歐陽倫 x OuYang Lun" at bounding box center [697, 303] width 221 height 19
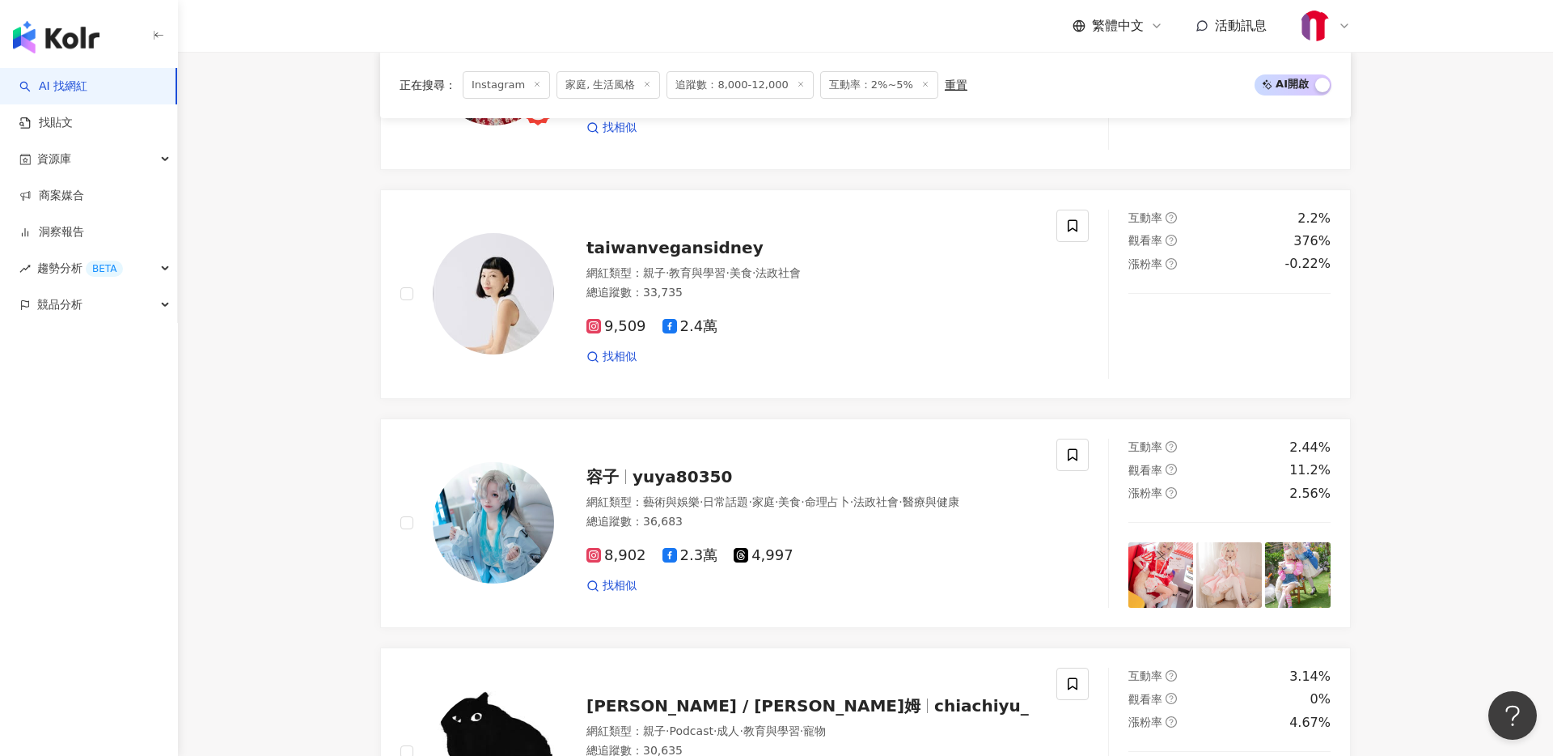
scroll to position [691, 0]
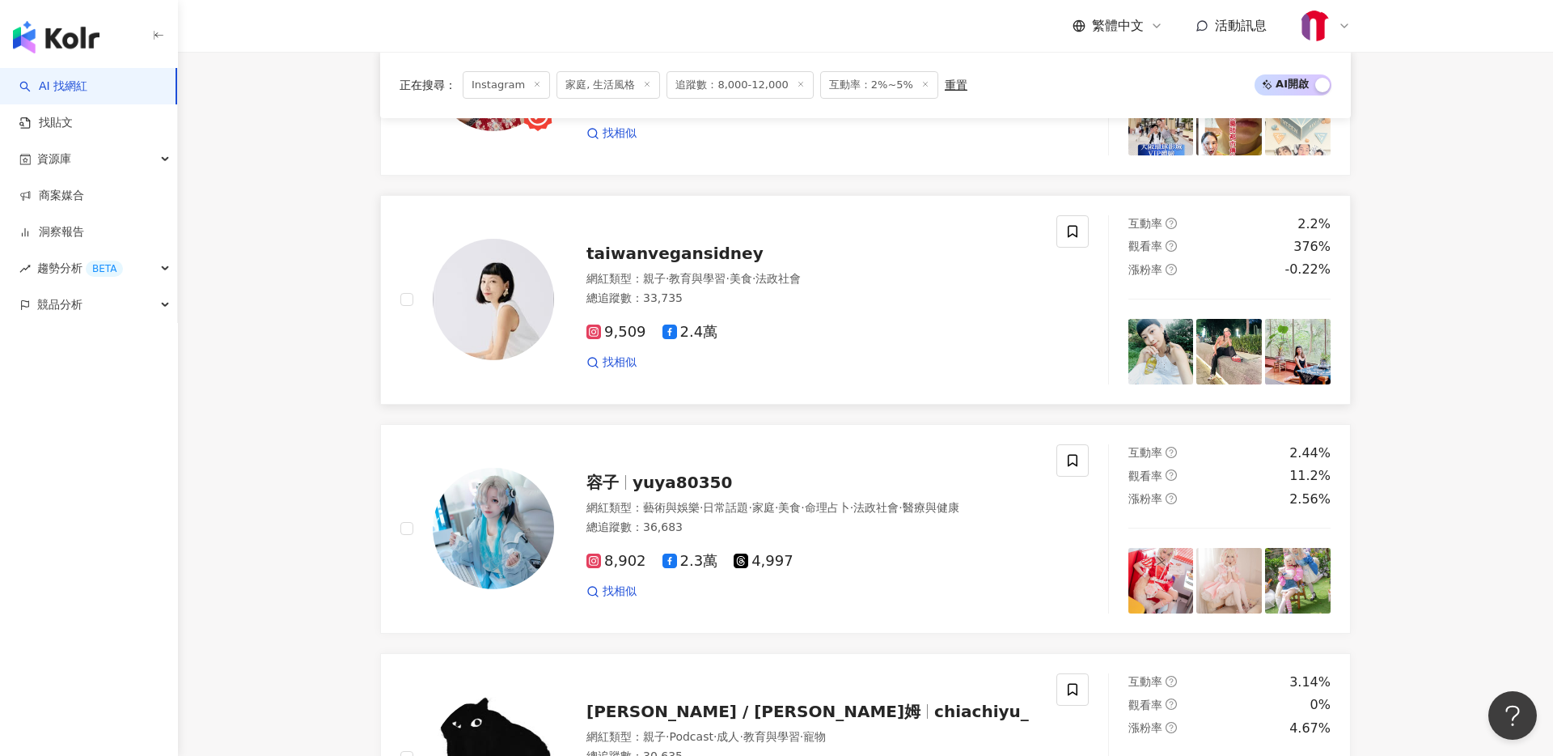
click at [690, 251] on span "taiwanvegansidney" at bounding box center [675, 253] width 177 height 19
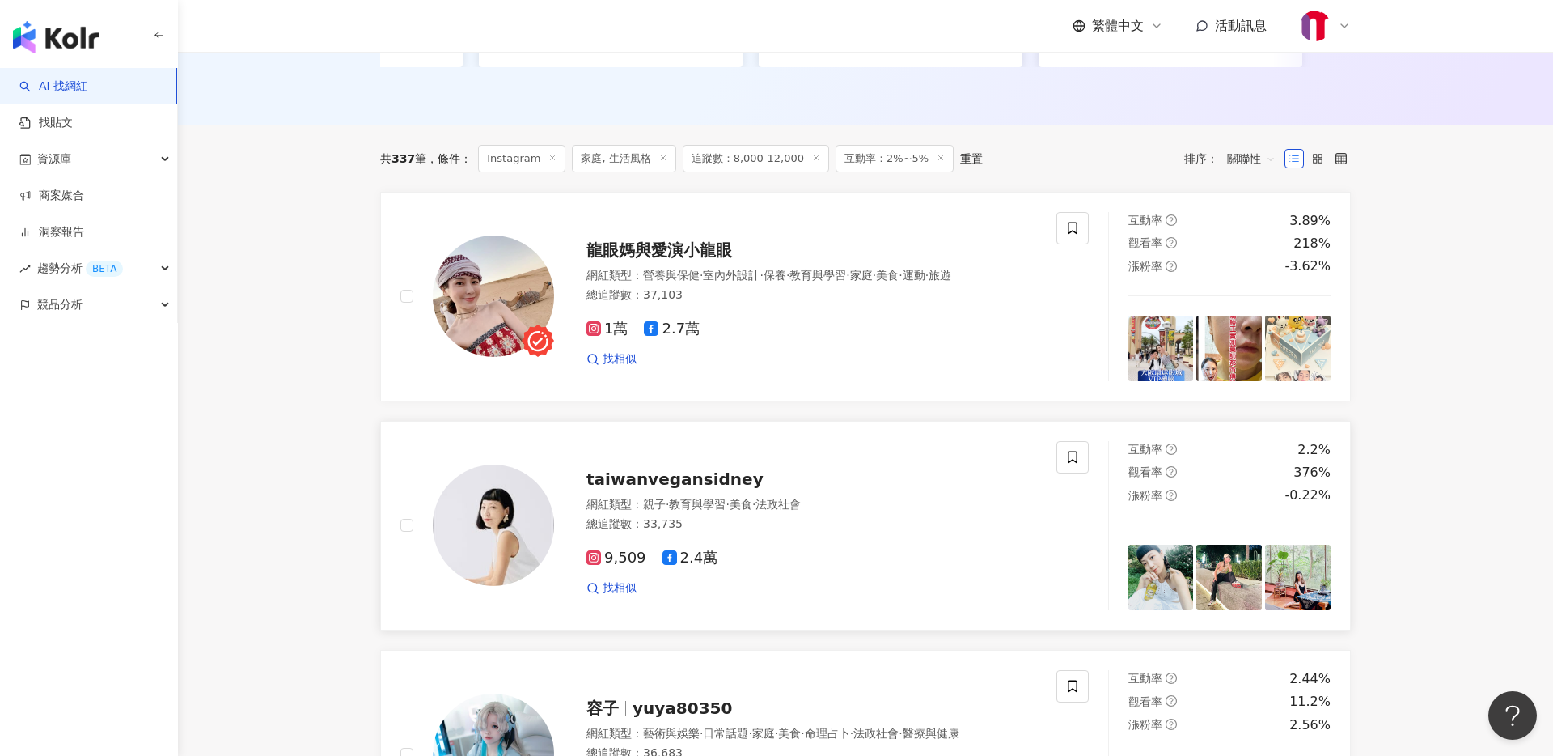
scroll to position [406, 0]
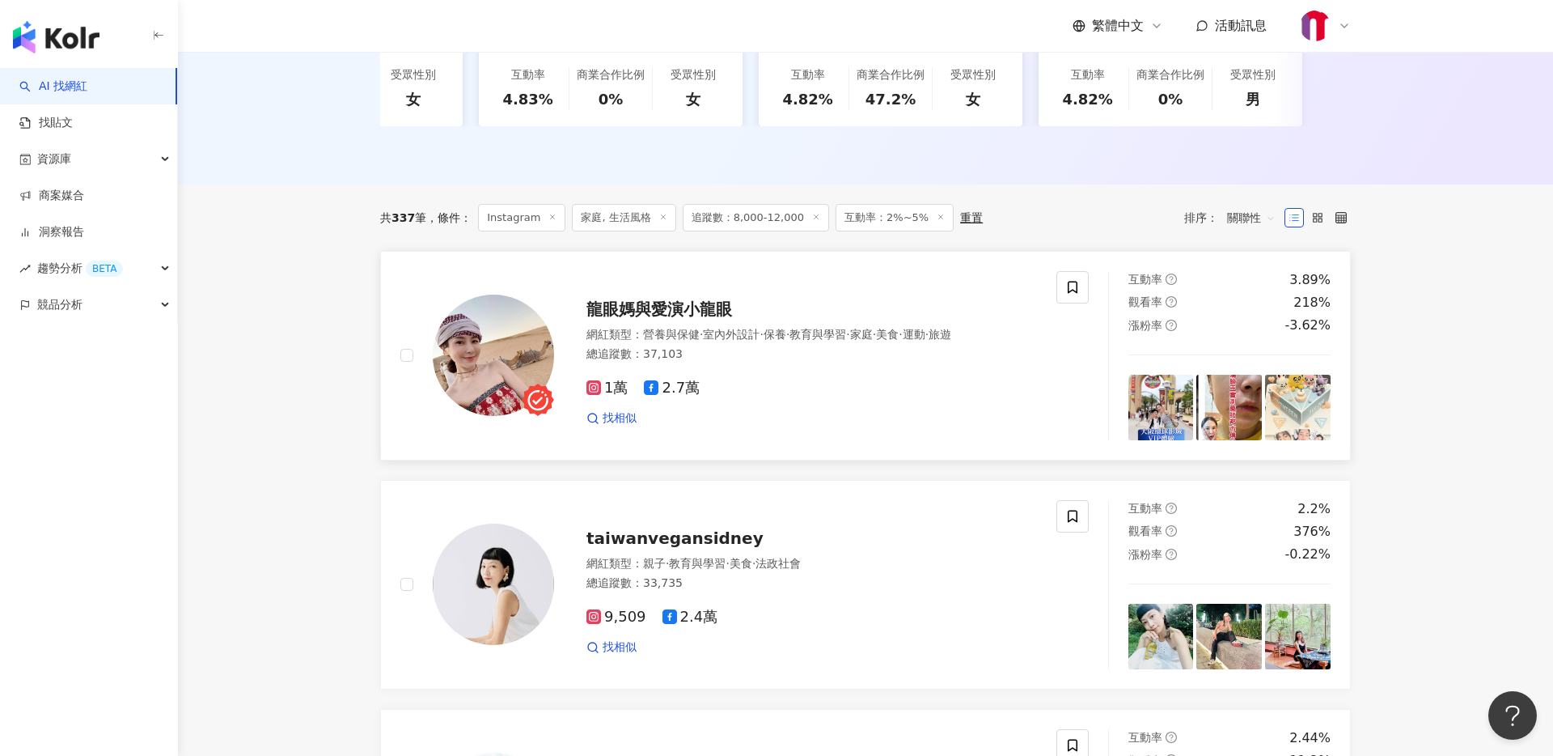
click at [683, 301] on span "龍眼媽與愛演小龍眼" at bounding box center [660, 308] width 146 height 19
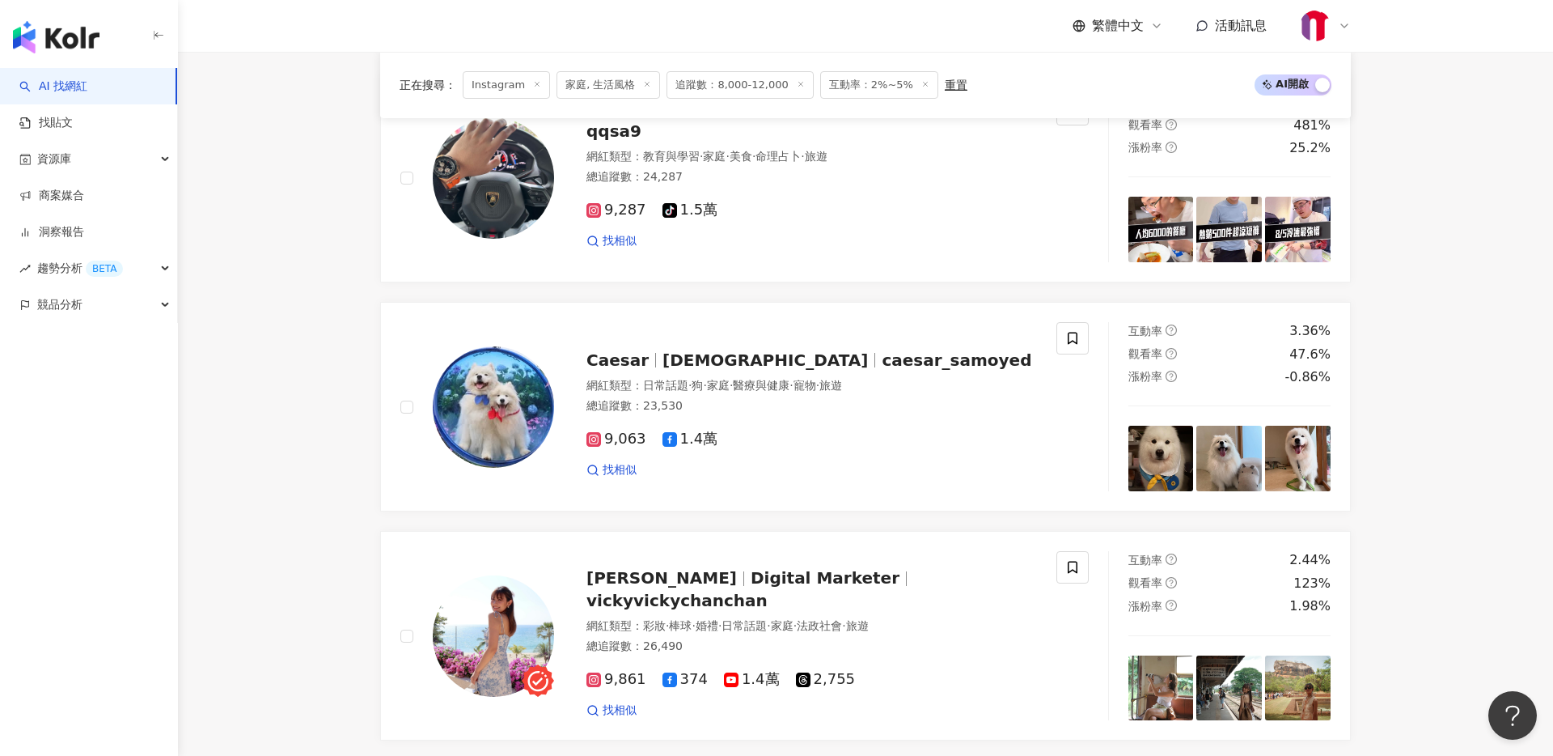
scroll to position [2998, 0]
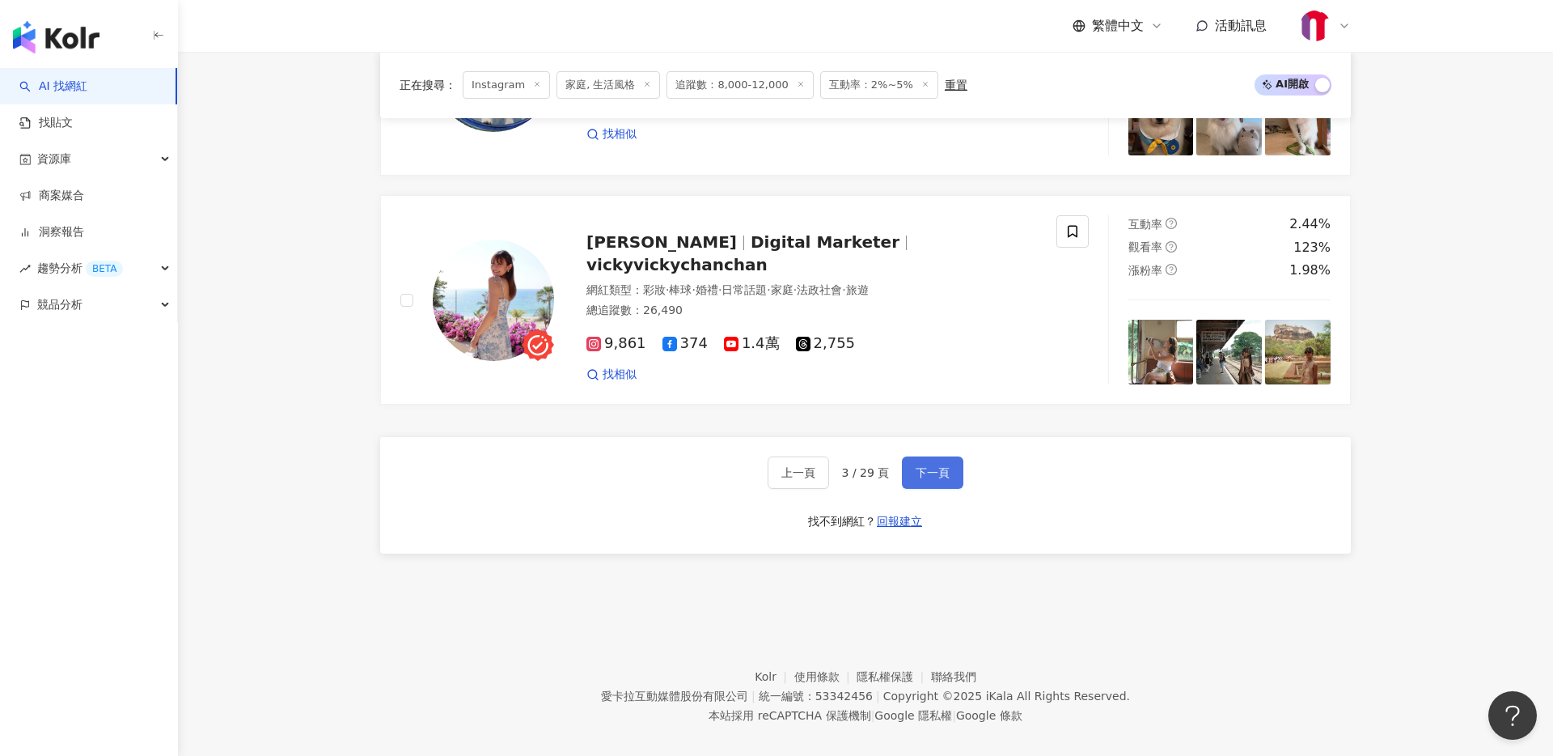
click at [938, 466] on span "下一頁" at bounding box center [933, 472] width 34 height 13
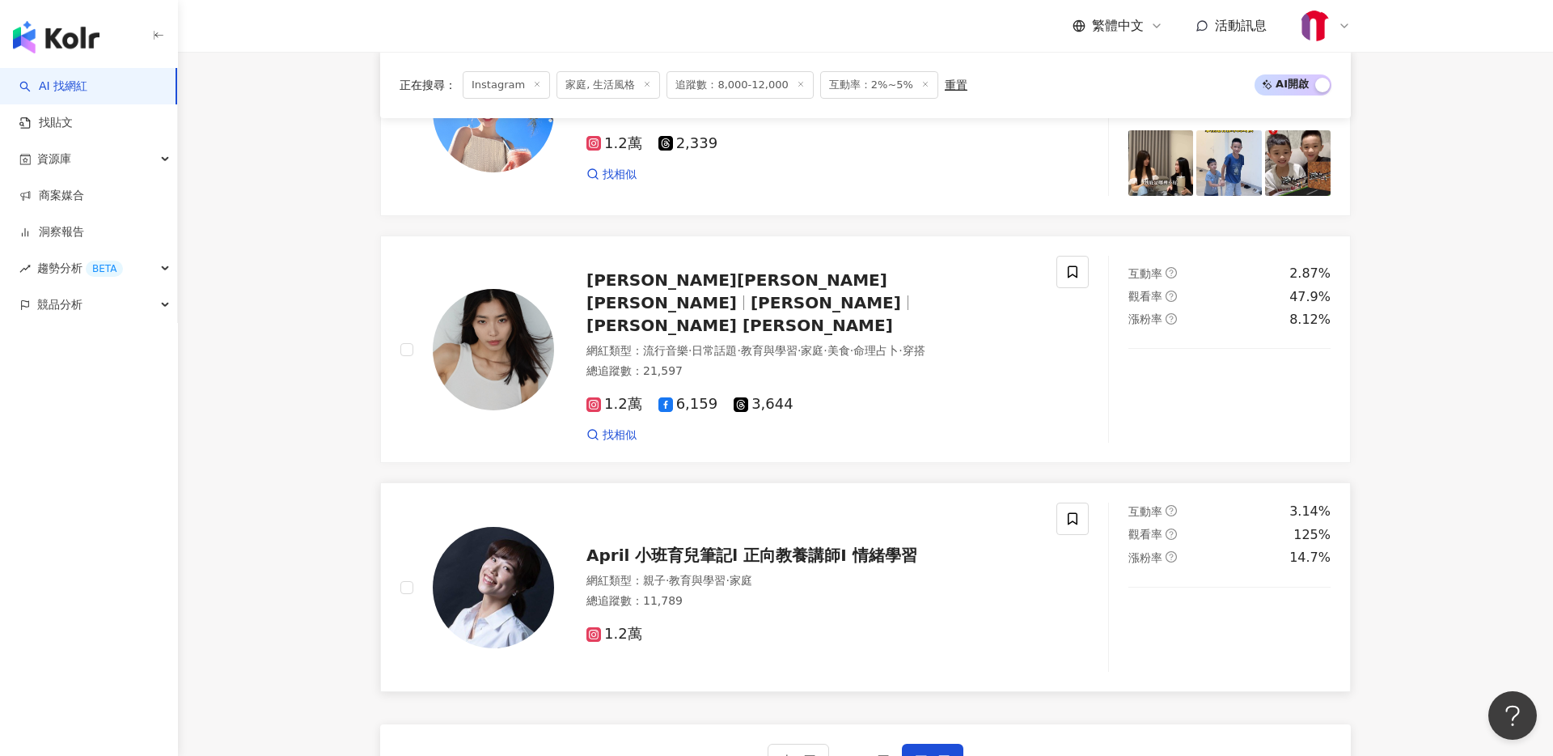
scroll to position [2622, 0]
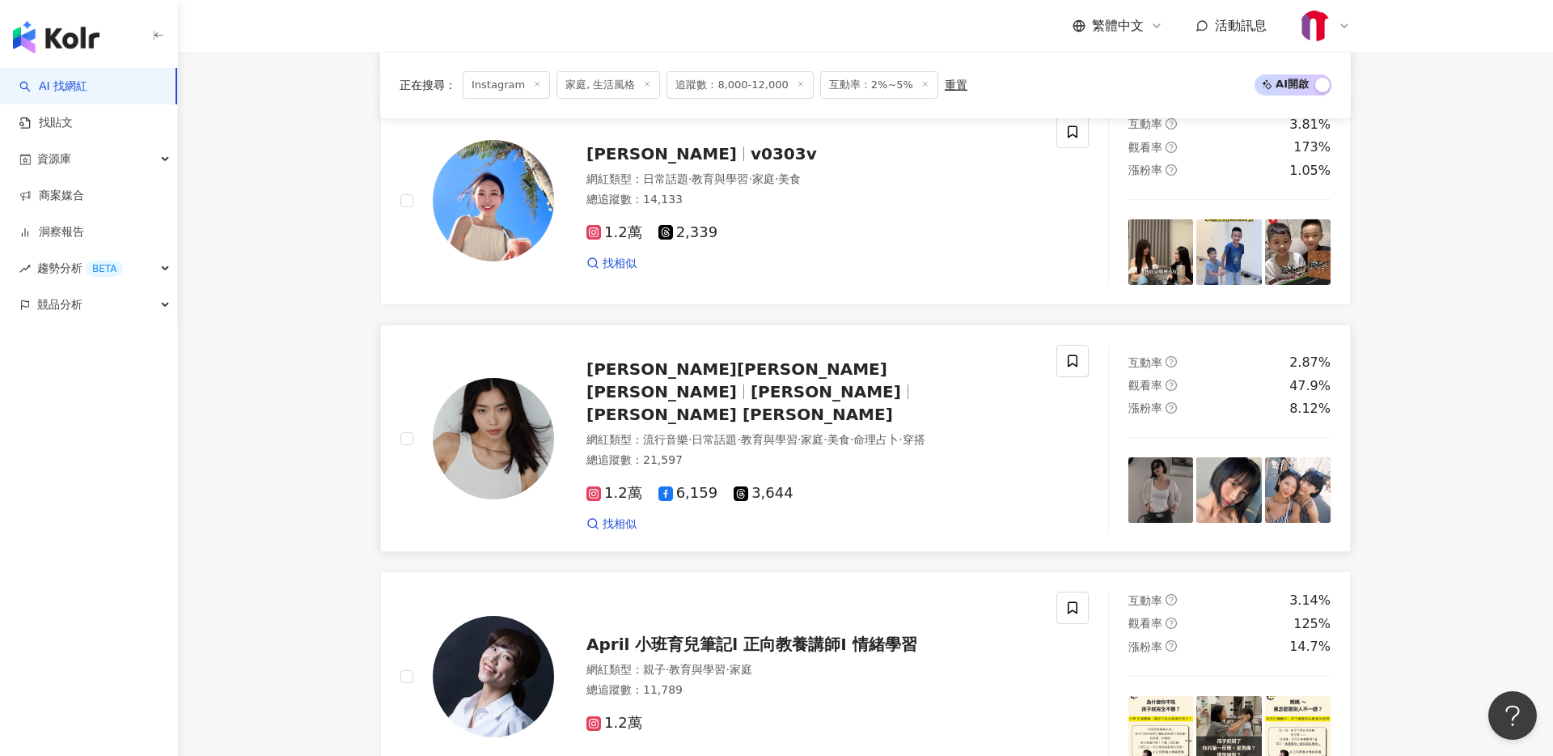
click at [824, 404] on span "Esther Chen" at bounding box center [740, 413] width 307 height 19
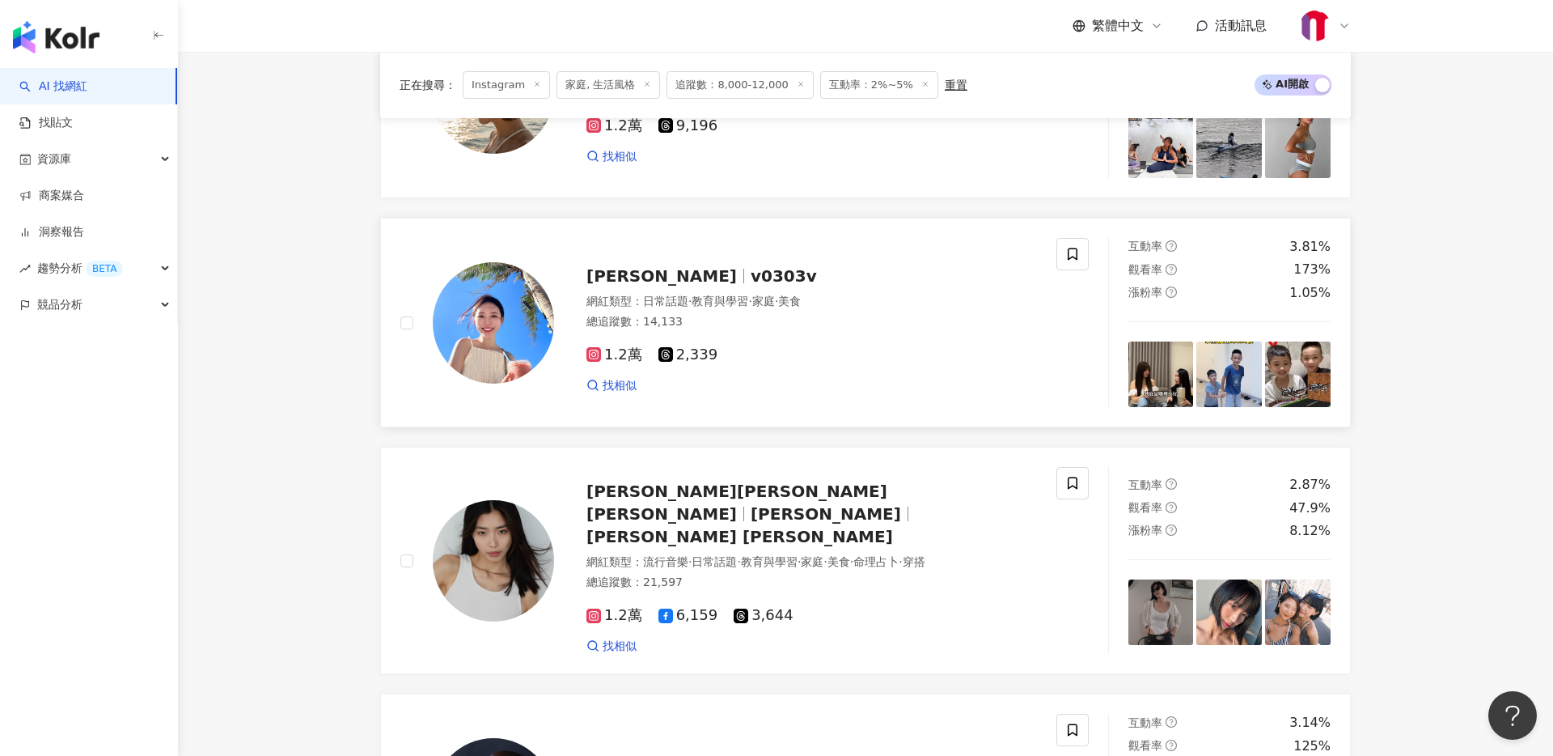
scroll to position [2484, 0]
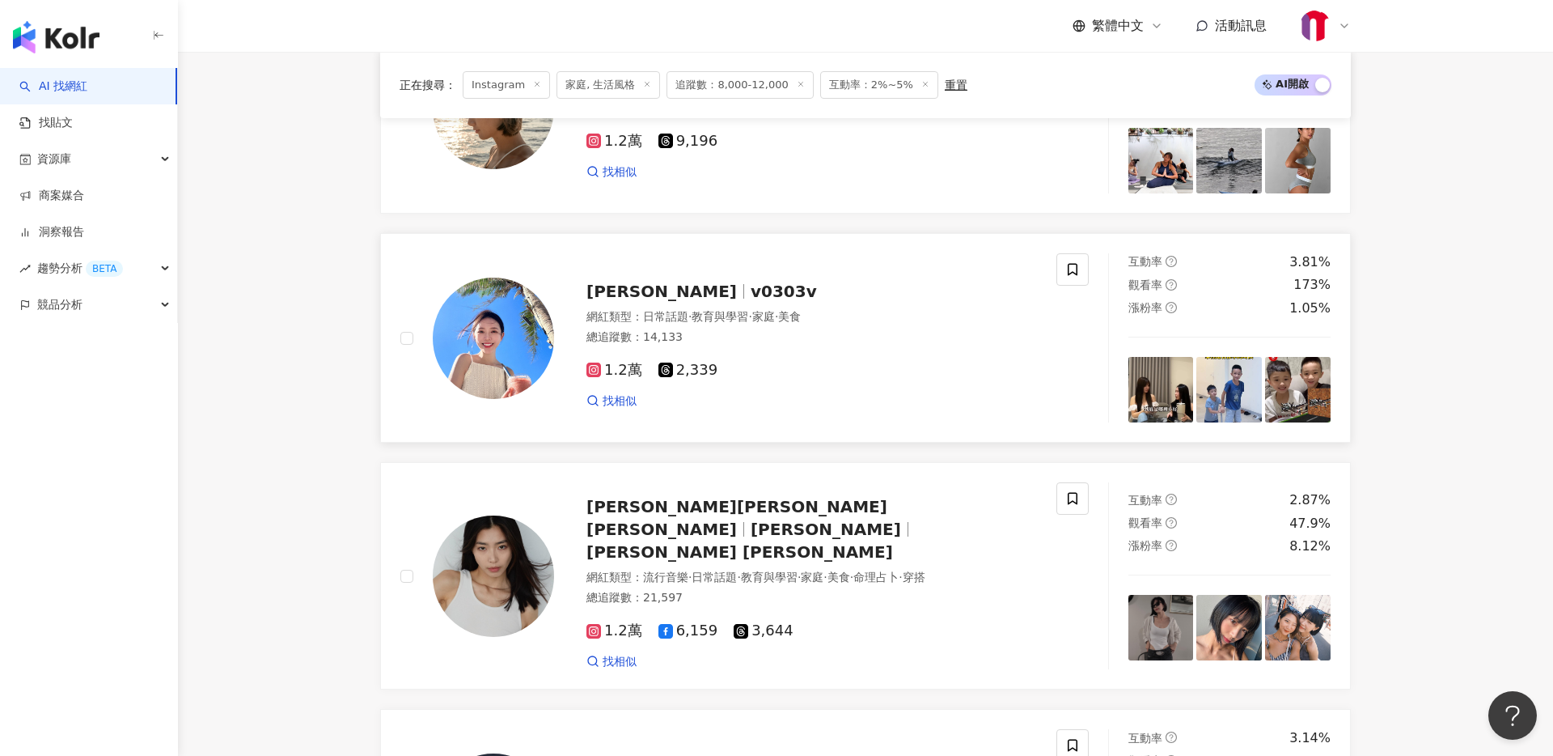
click at [751, 297] on span "v0303v" at bounding box center [784, 291] width 66 height 19
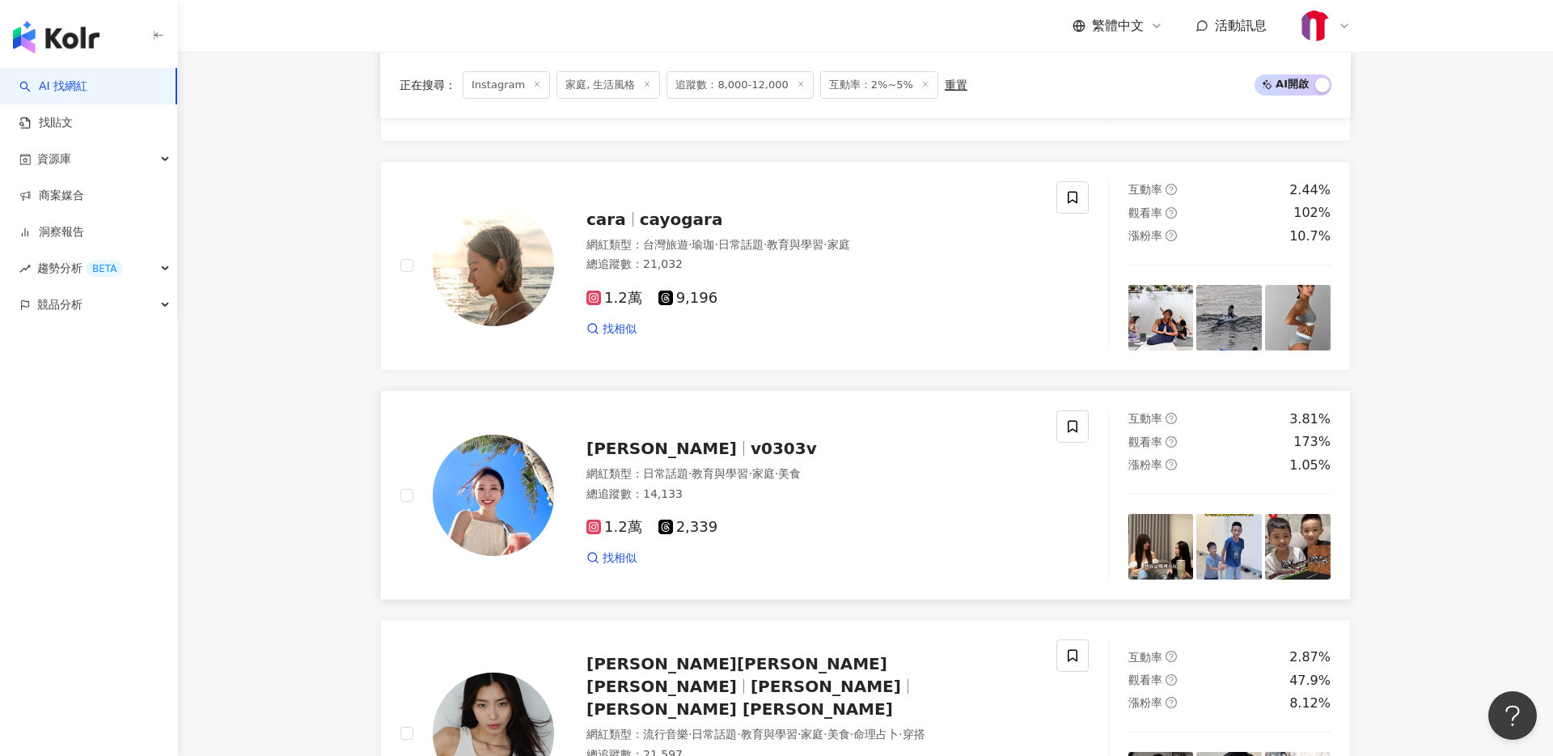
scroll to position [2245, 0]
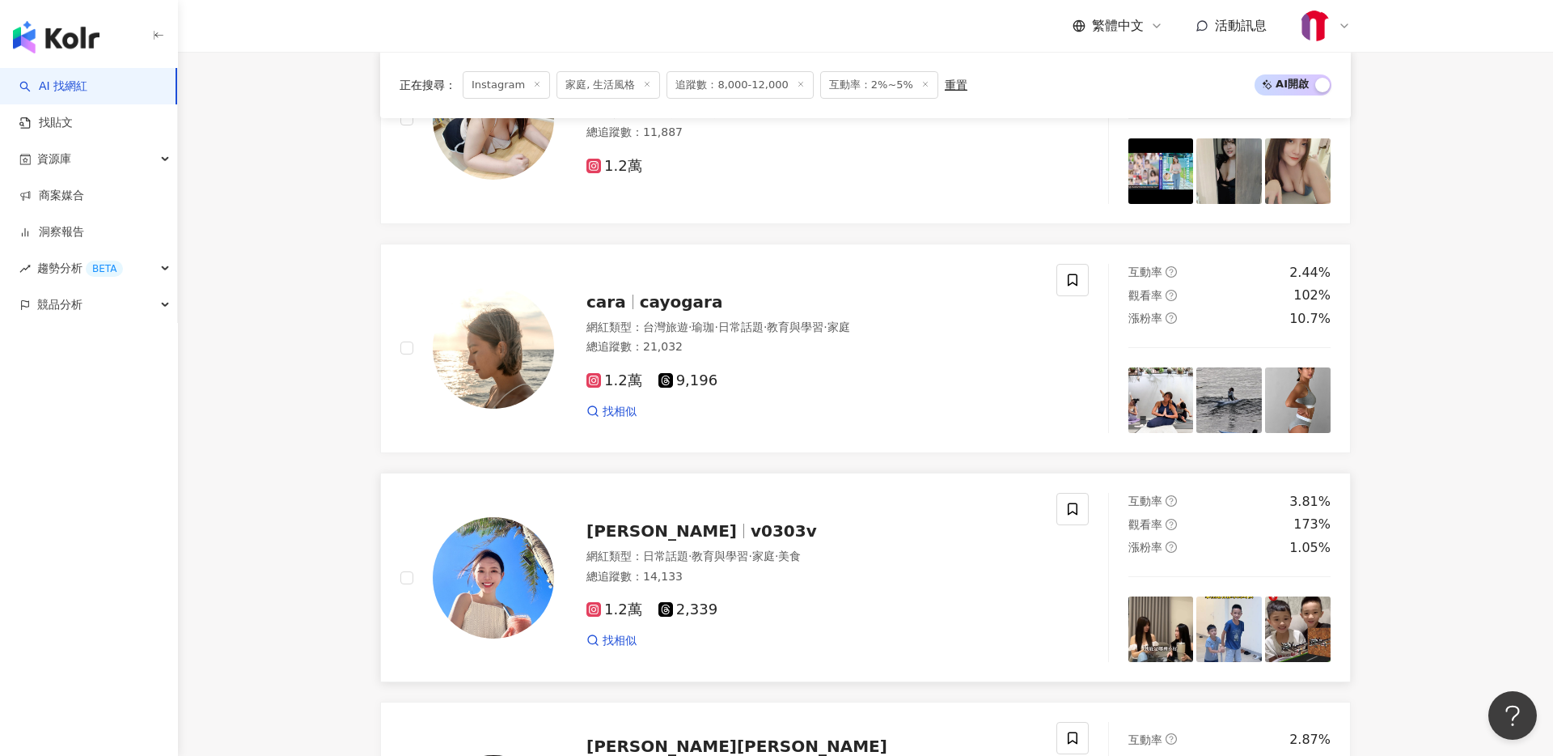
click at [669, 297] on span "cayogara" at bounding box center [681, 301] width 83 height 19
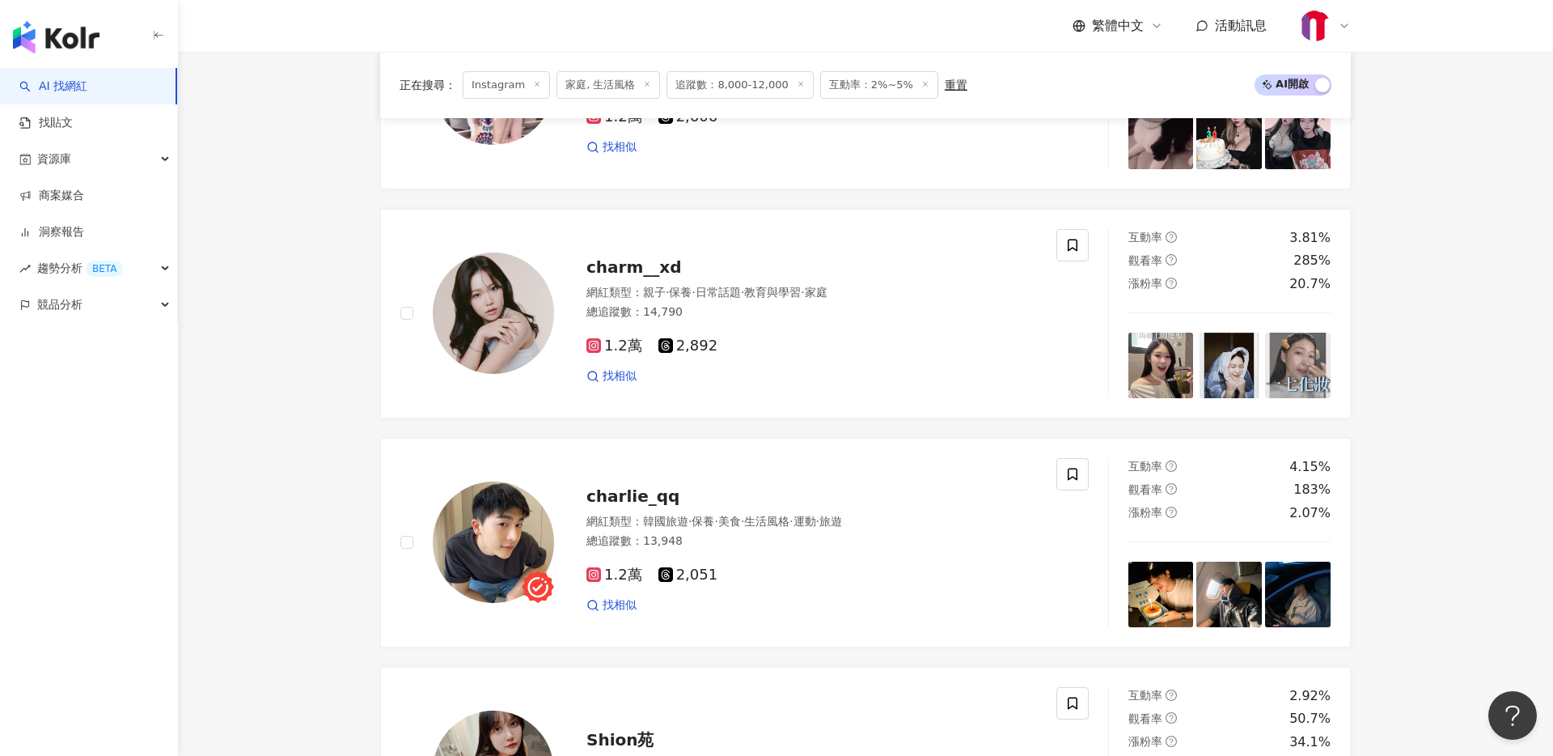
scroll to position [1446, 0]
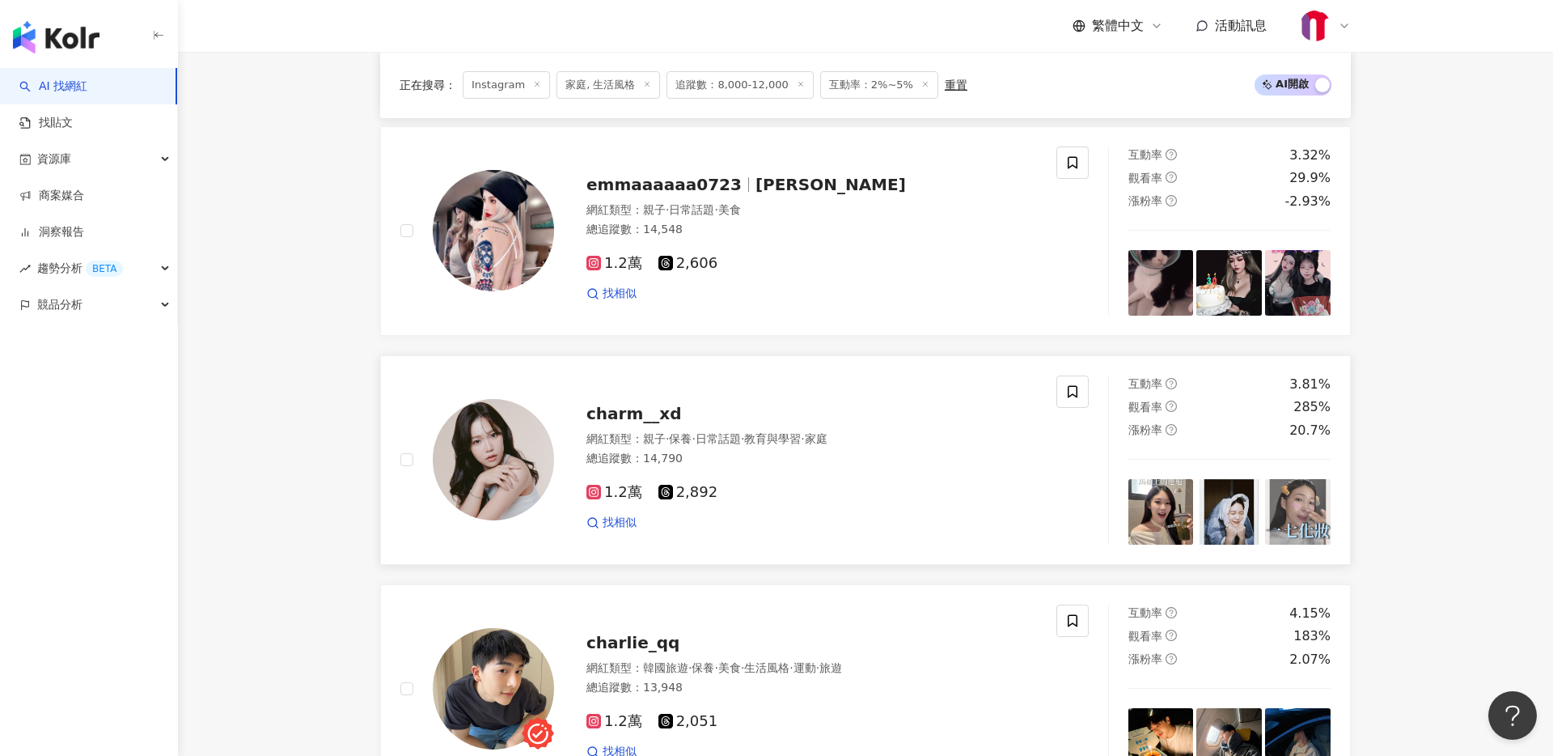
click at [649, 413] on span "charm__xd" at bounding box center [634, 413] width 95 height 19
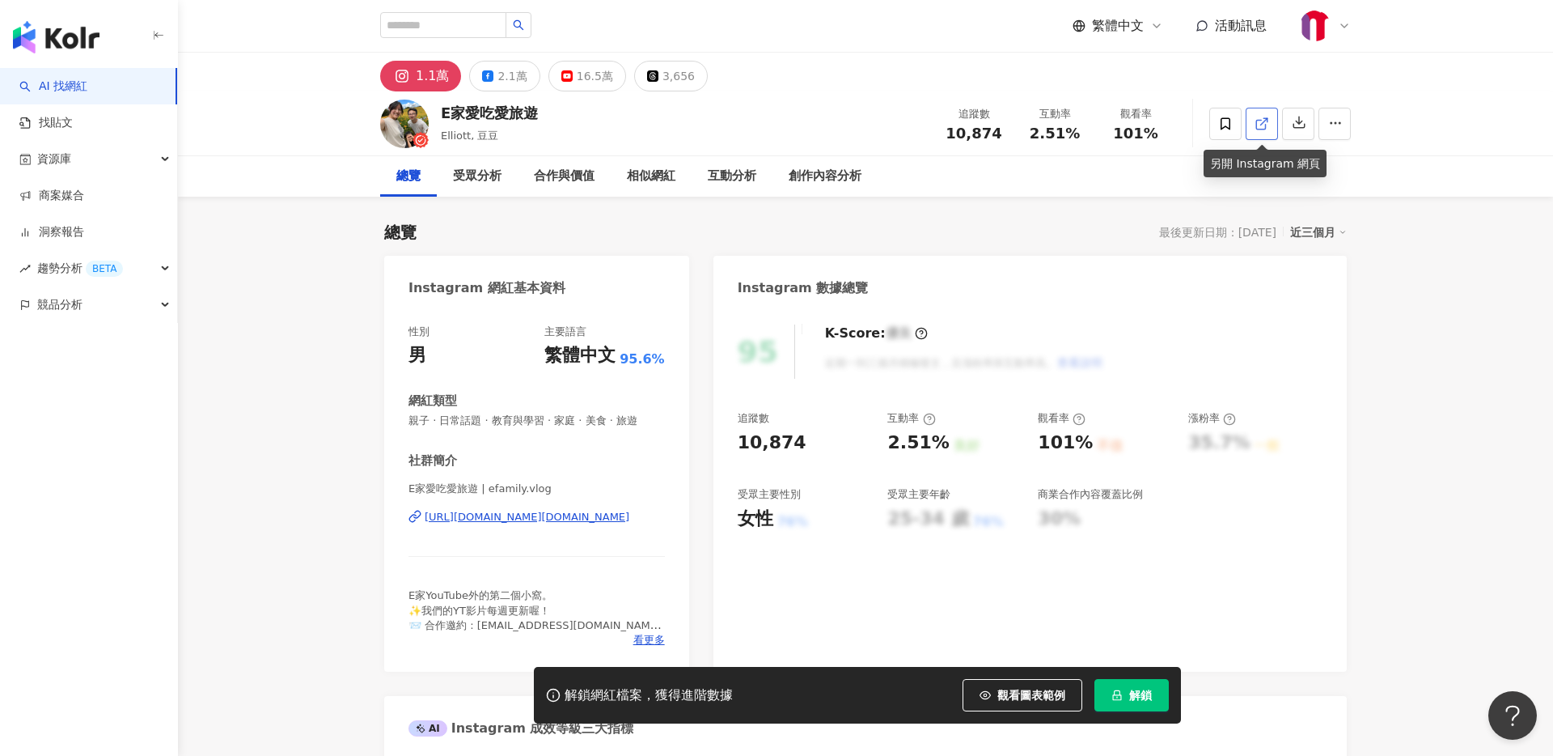
click at [1260, 136] on link at bounding box center [1262, 124] width 32 height 32
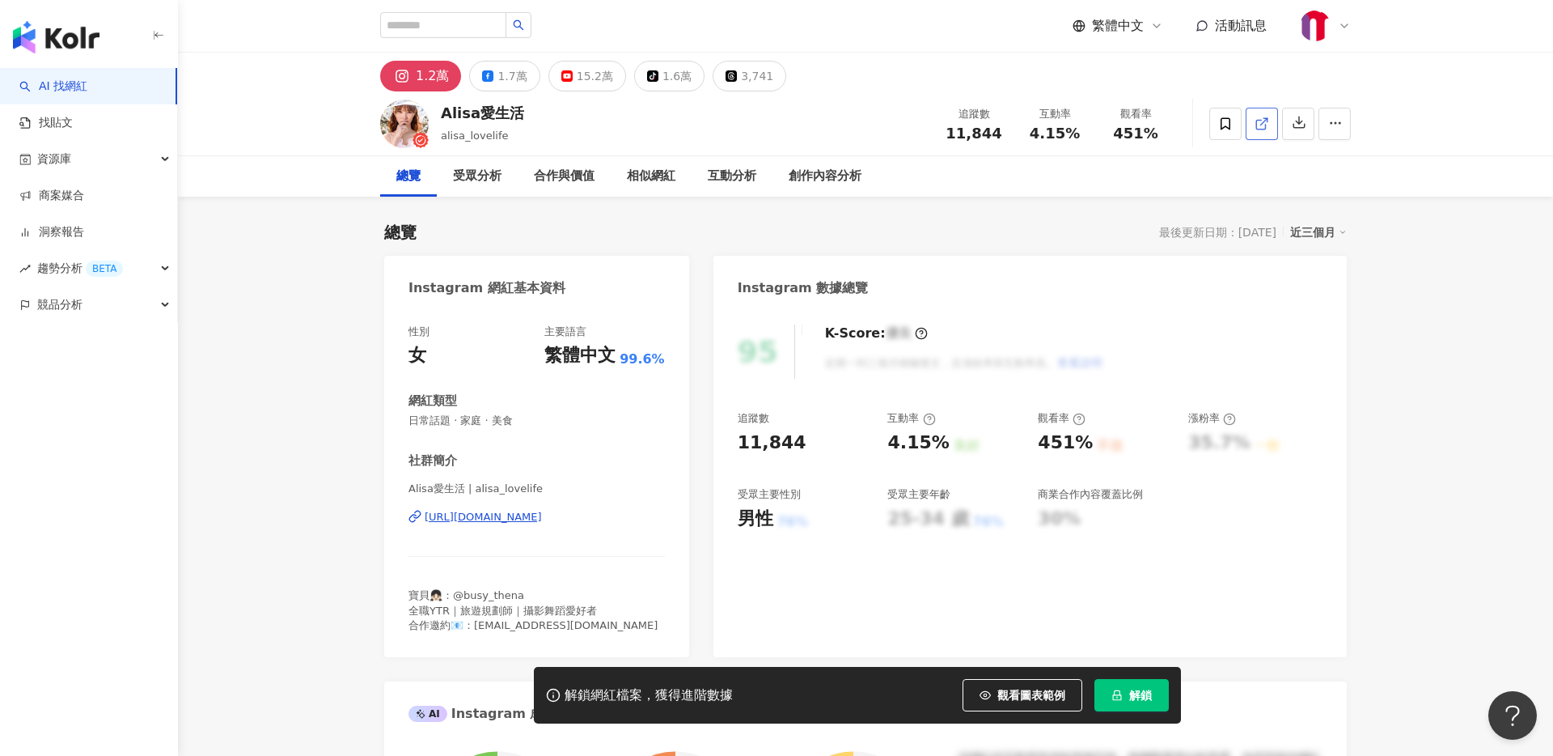
click at [1271, 121] on link at bounding box center [1262, 124] width 32 height 32
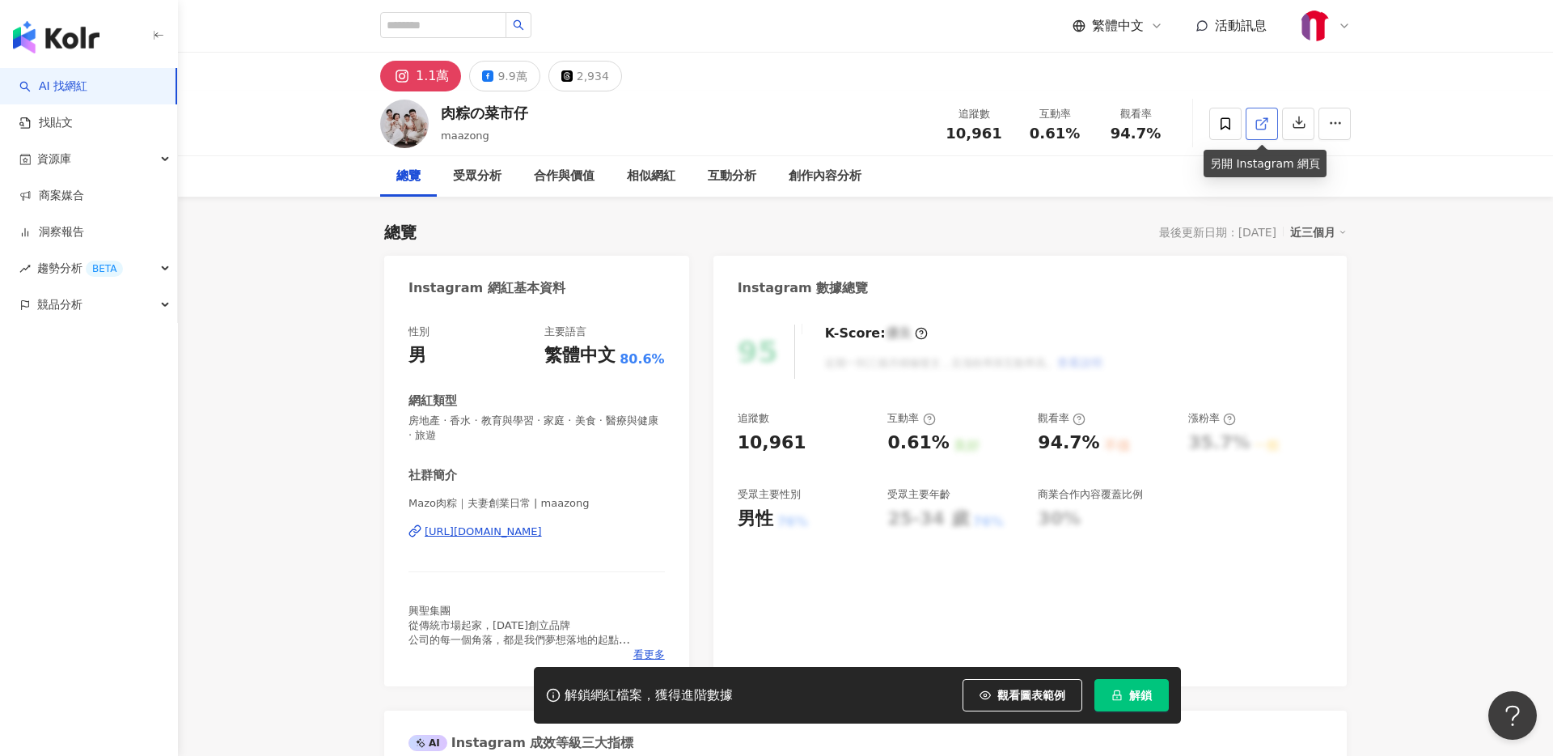
click at [1264, 123] on icon at bounding box center [1262, 123] width 15 height 15
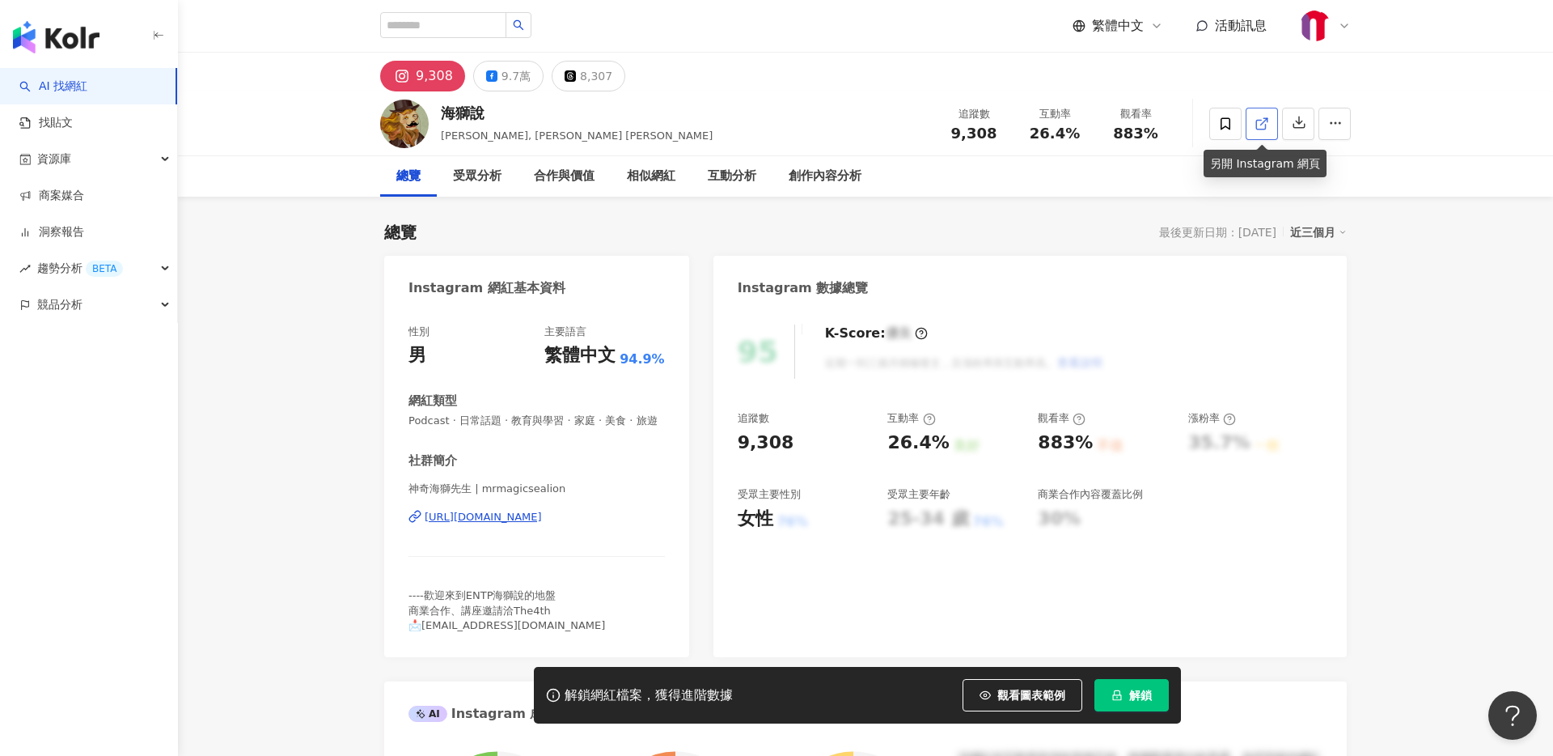
click at [1264, 121] on line at bounding box center [1264, 121] width 6 height 6
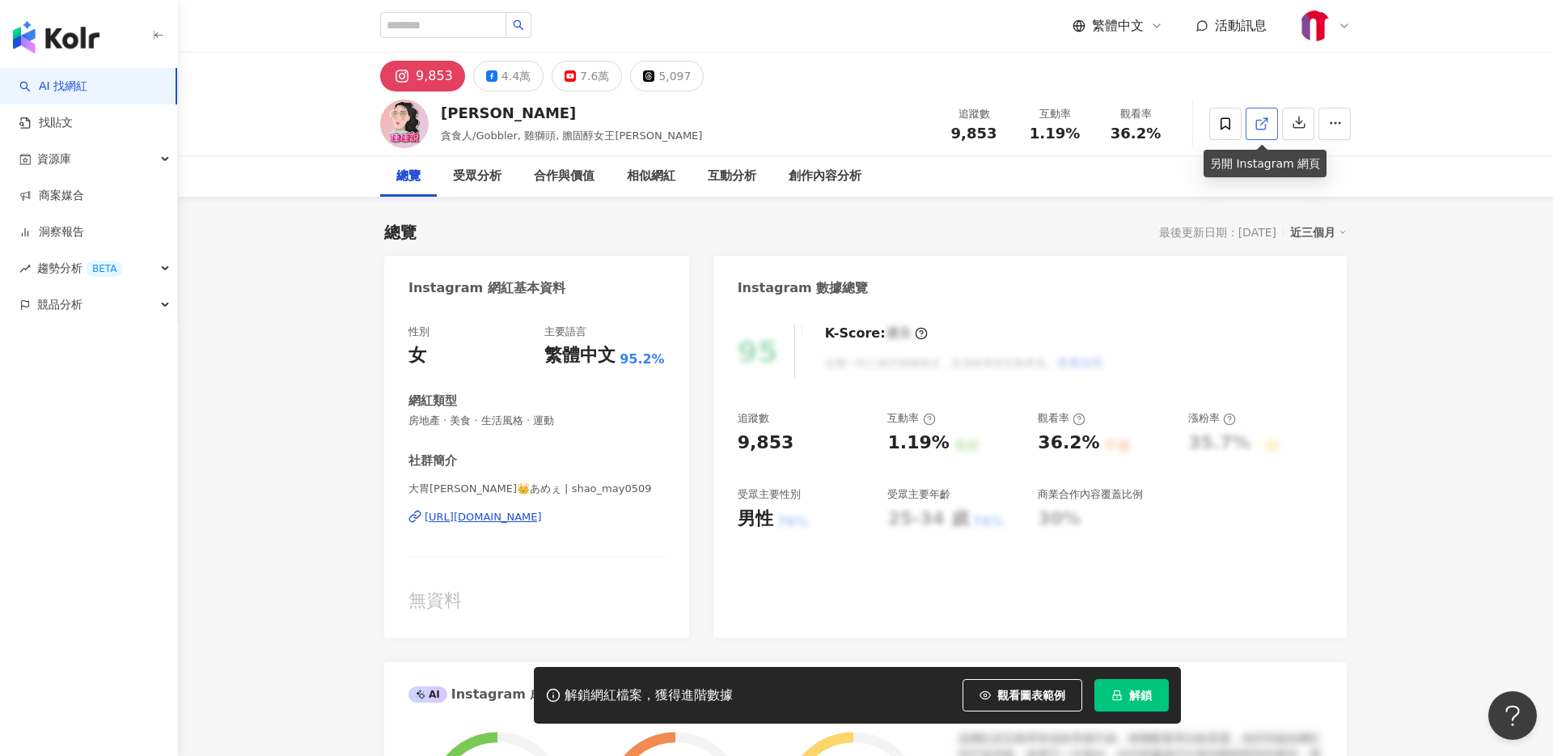
click at [1257, 129] on icon at bounding box center [1260, 124] width 9 height 9
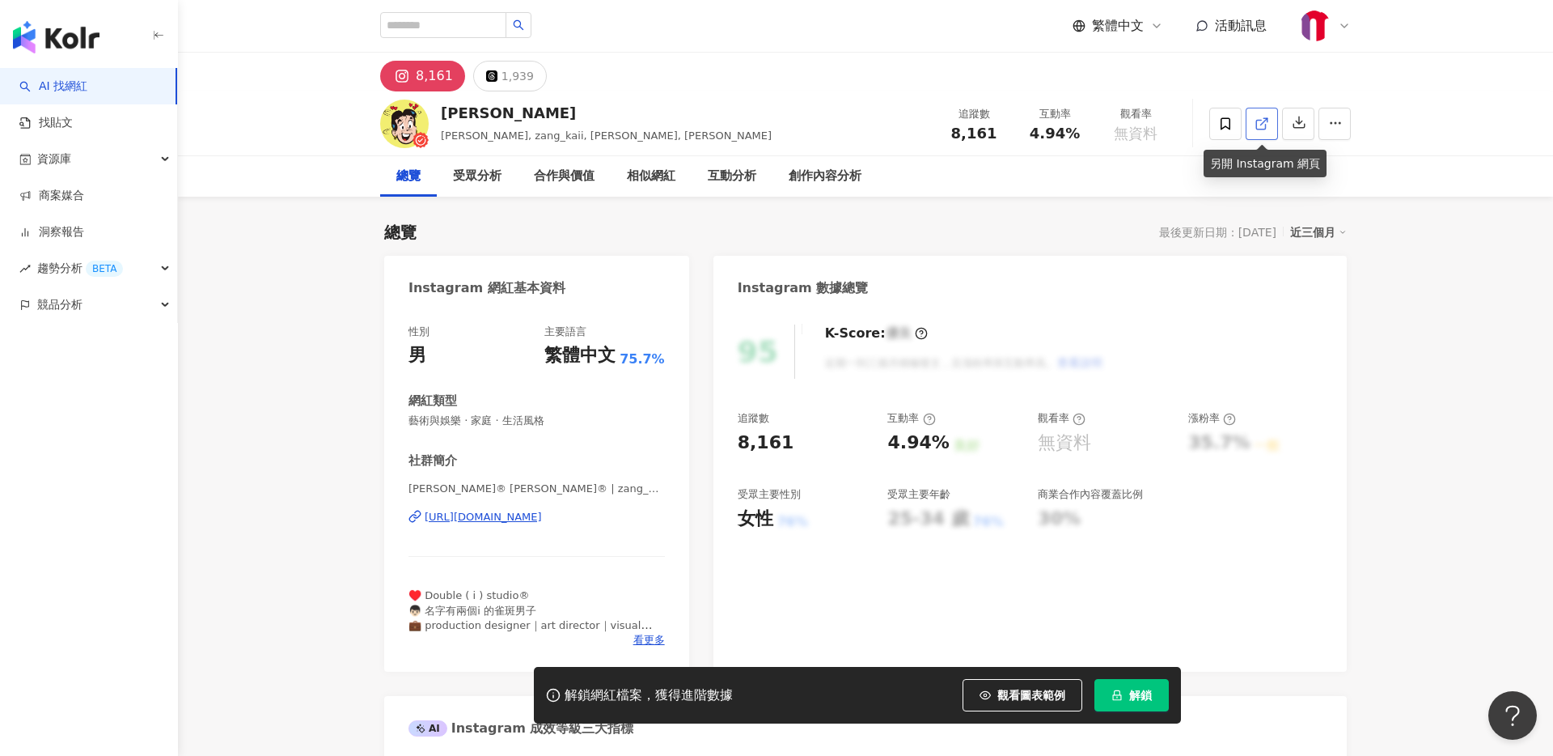
click at [1263, 125] on icon at bounding box center [1262, 123] width 15 height 15
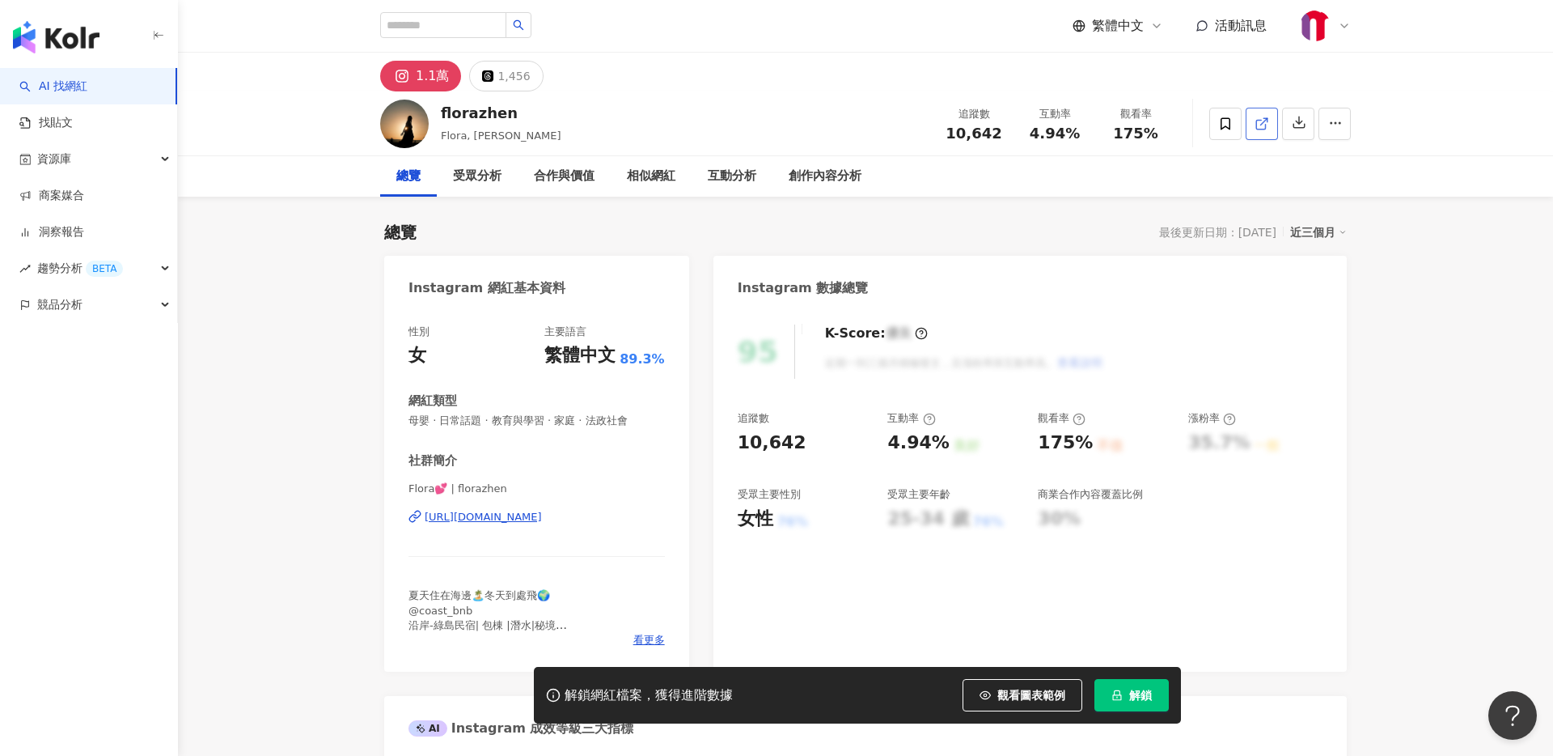
click at [1264, 131] on link at bounding box center [1262, 124] width 32 height 32
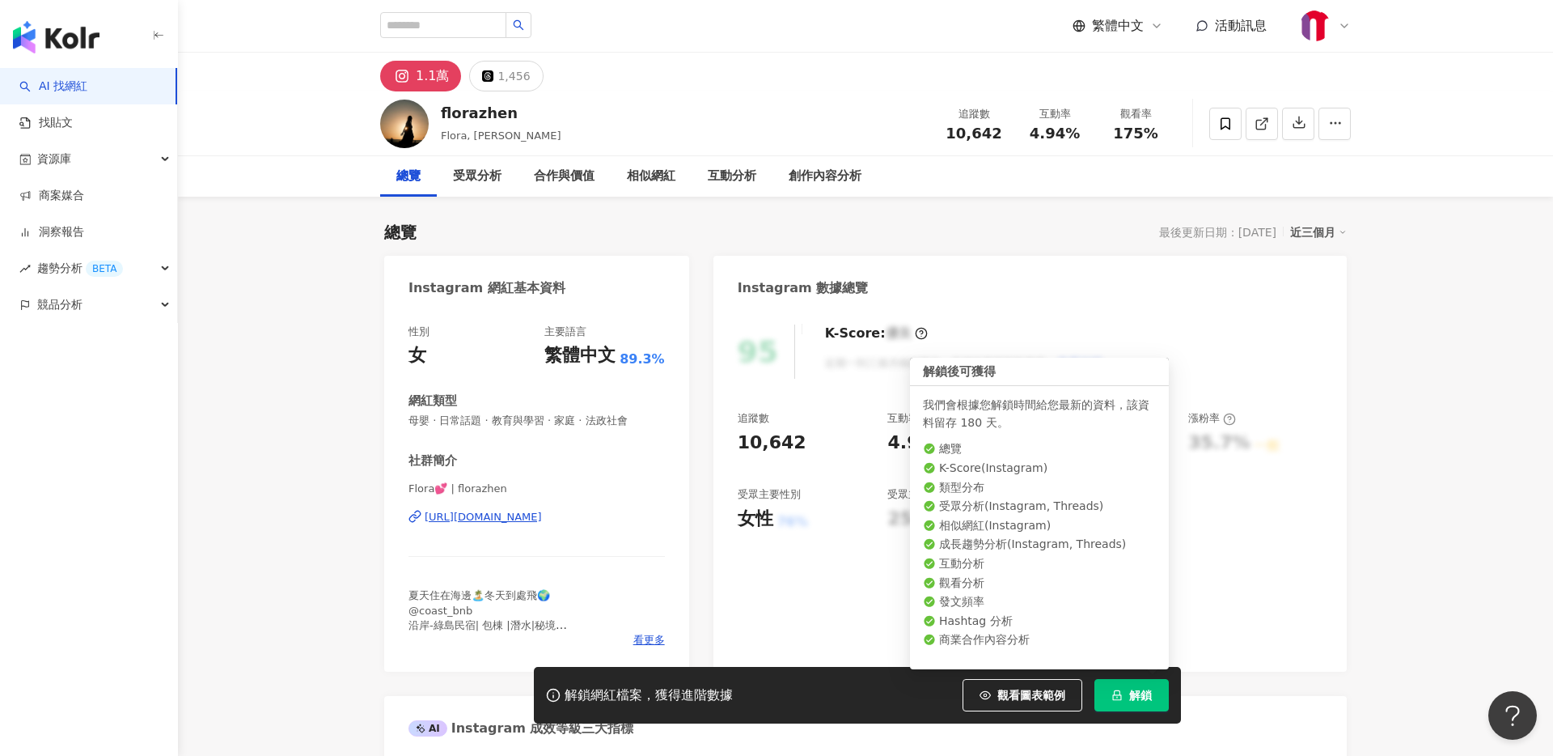
click at [1137, 696] on span "解鎖" at bounding box center [1140, 694] width 23 height 13
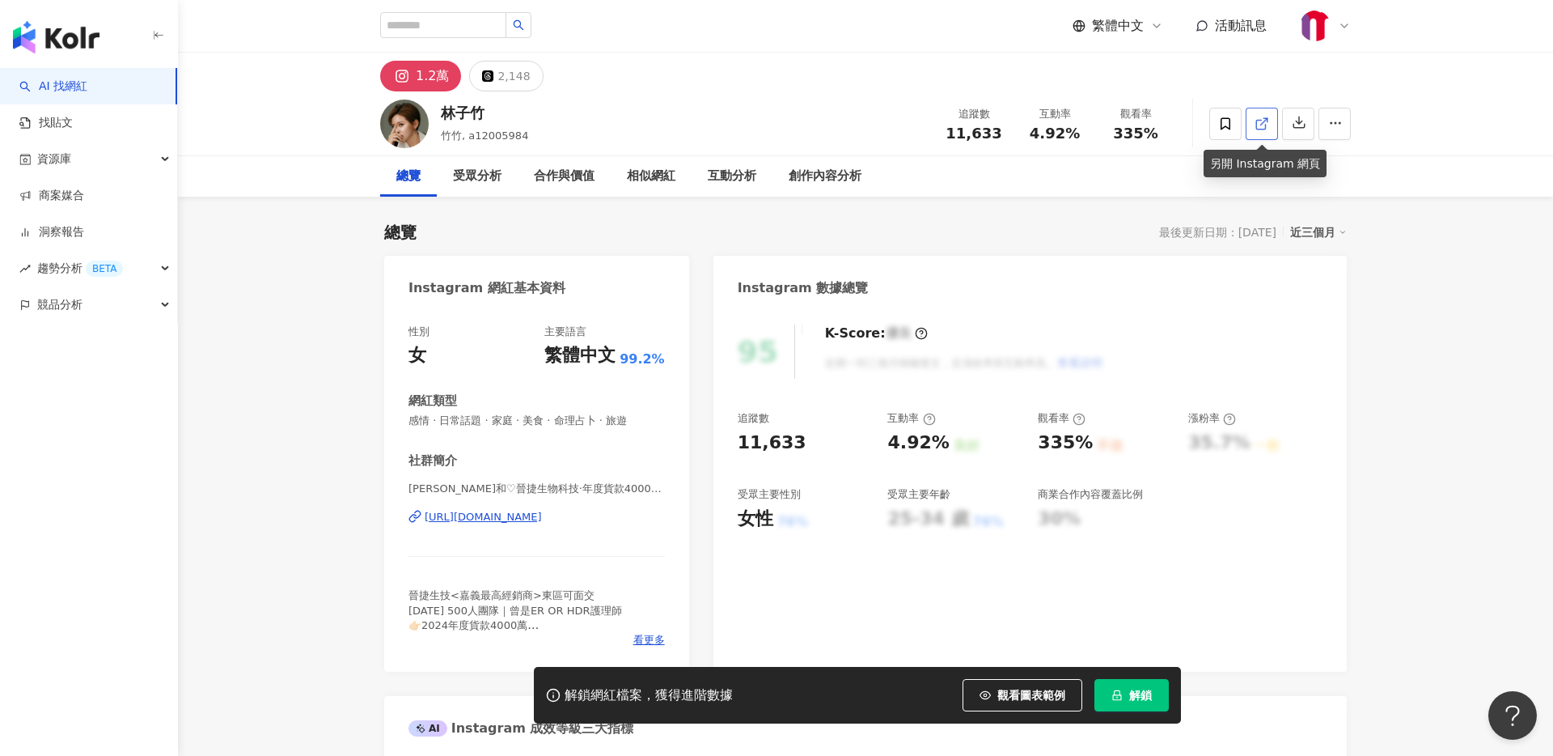
click at [1255, 125] on icon at bounding box center [1262, 123] width 15 height 15
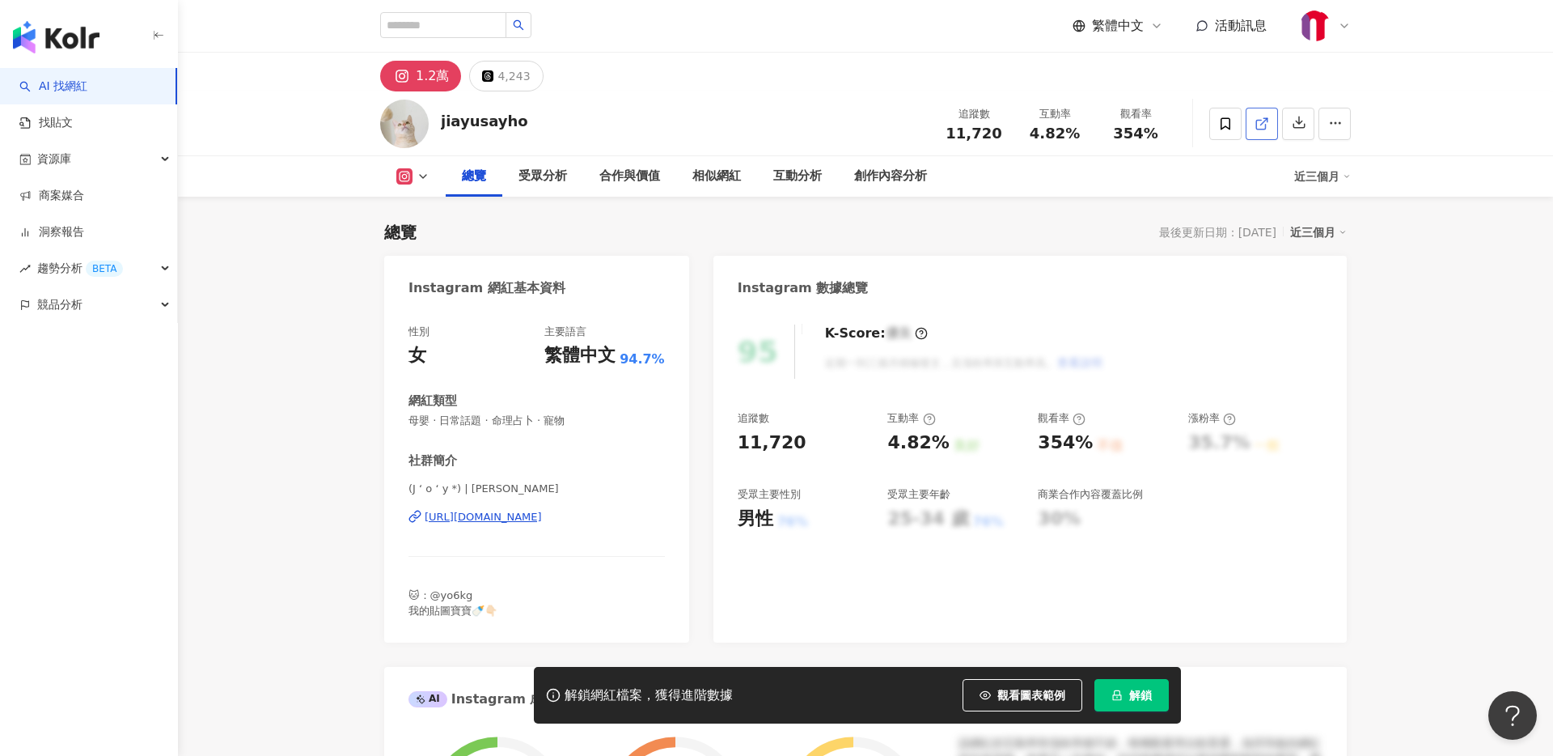
click at [1269, 128] on link at bounding box center [1262, 124] width 32 height 32
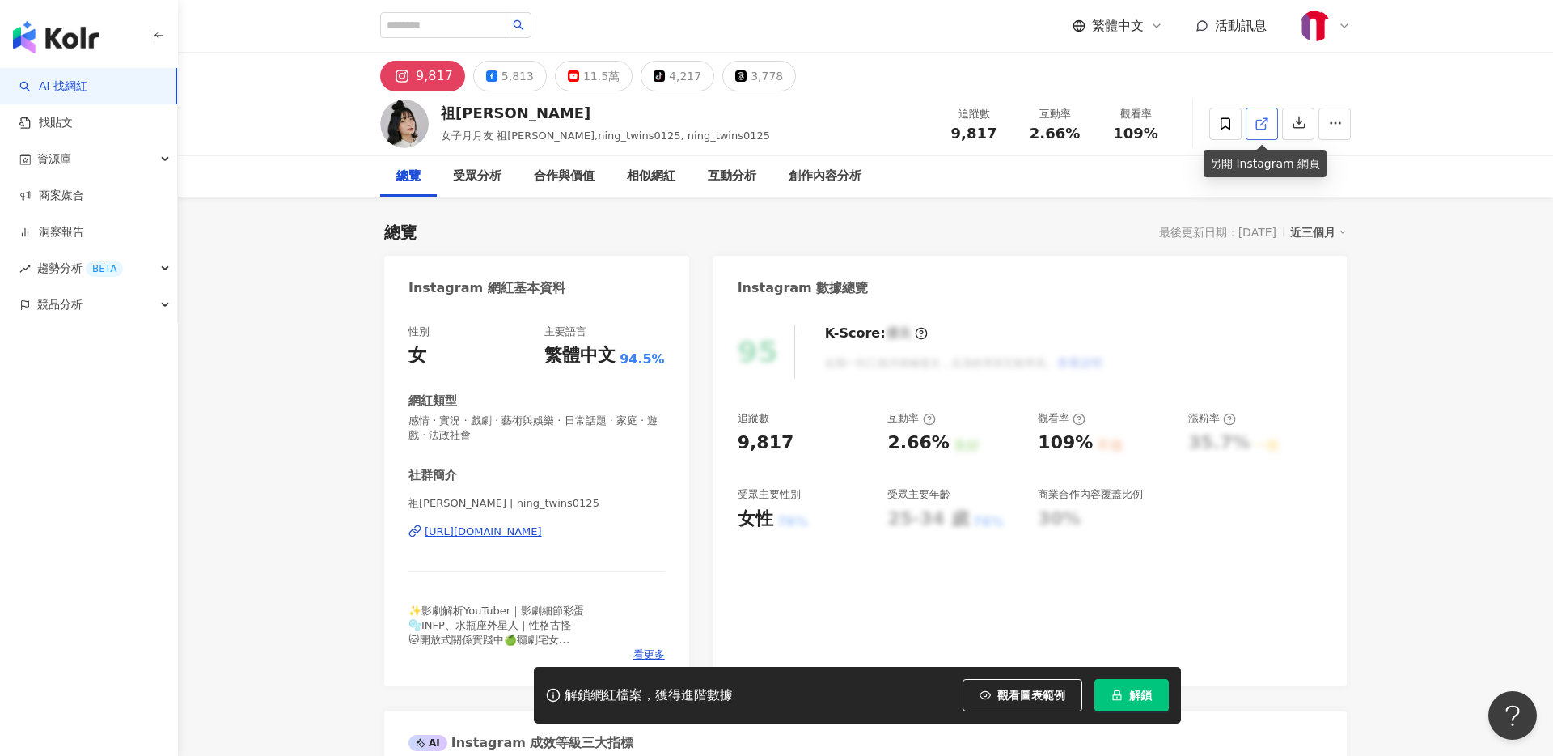
click at [1261, 124] on icon at bounding box center [1262, 123] width 15 height 15
click at [1269, 128] on link at bounding box center [1262, 124] width 32 height 32
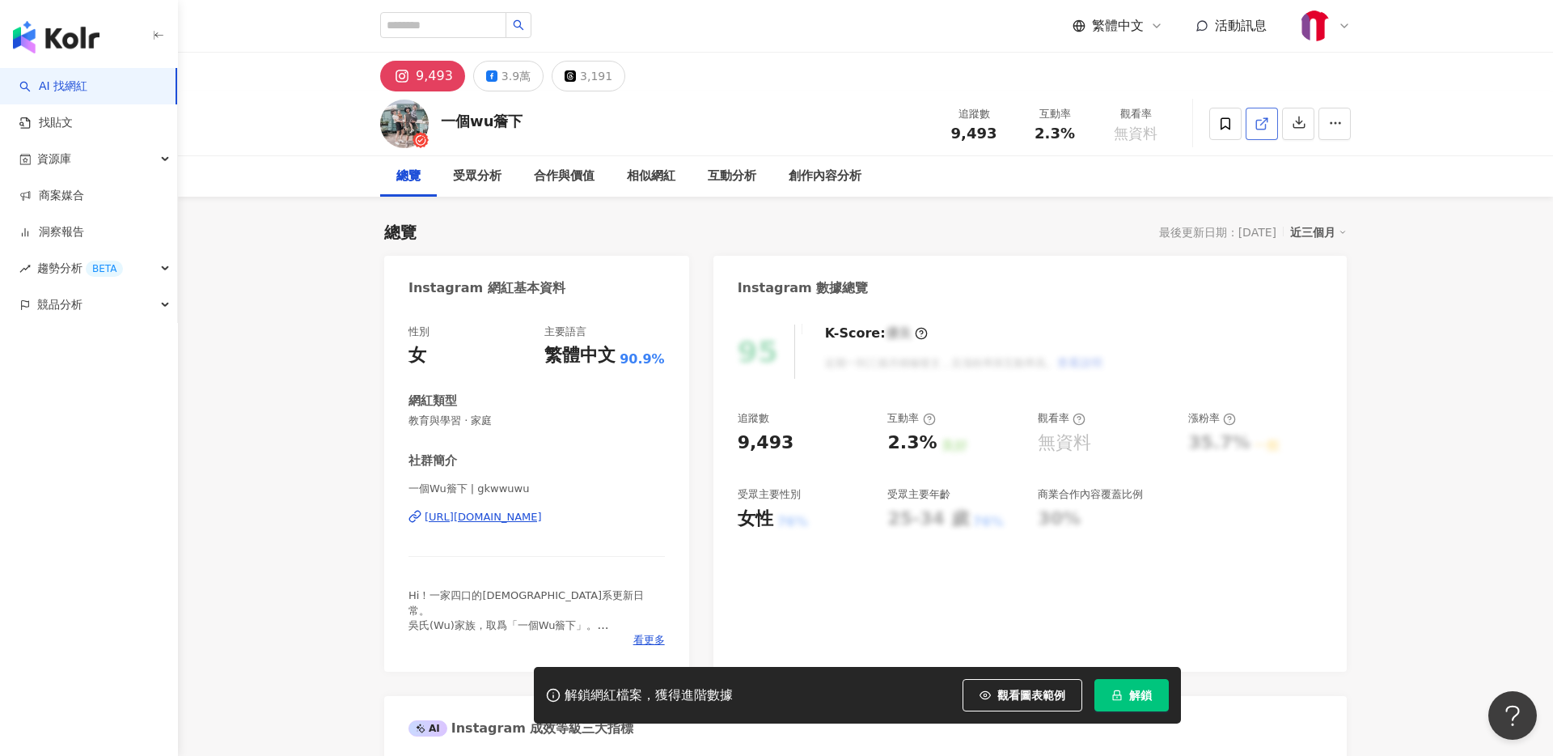
click at [1270, 125] on link at bounding box center [1262, 124] width 32 height 32
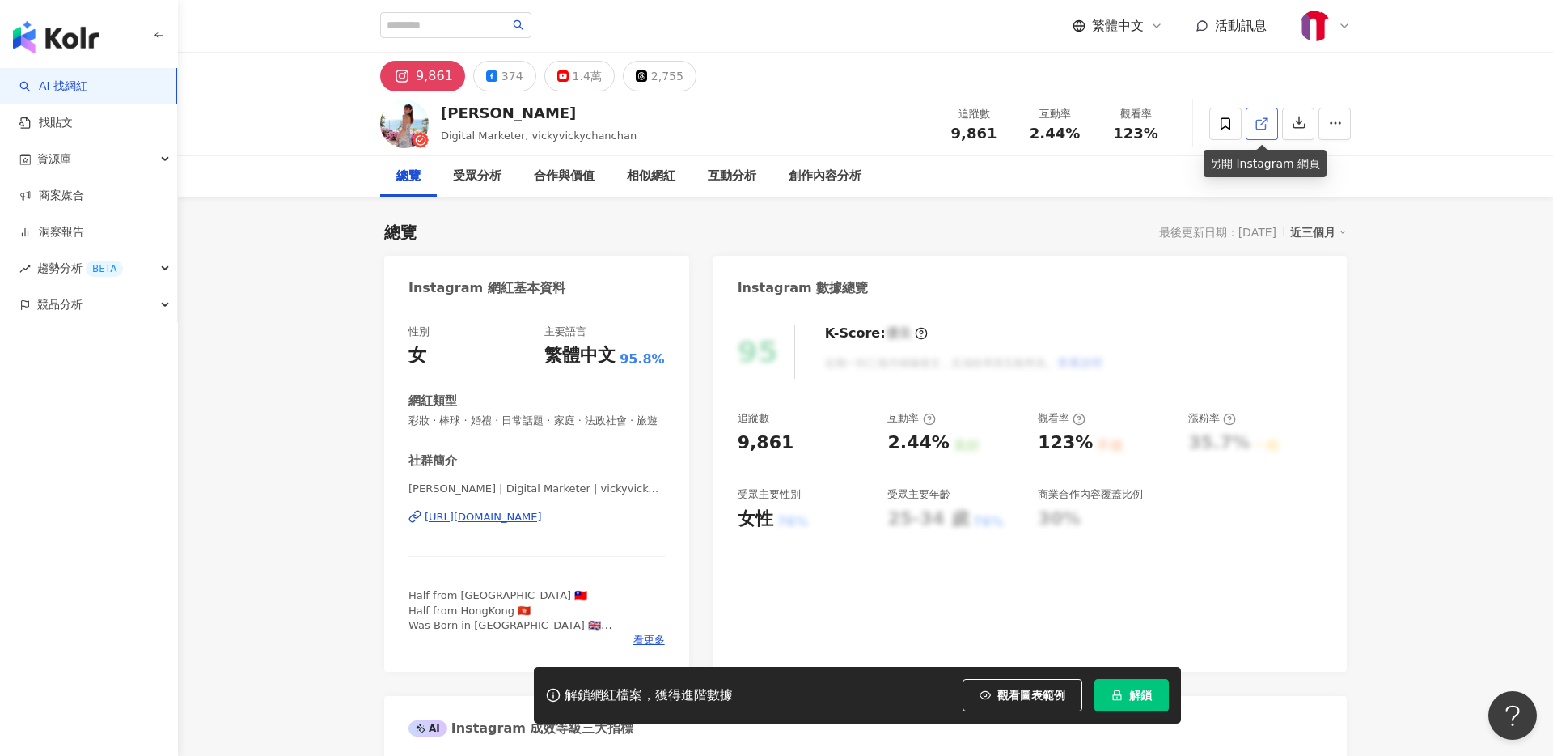
click at [1259, 123] on icon at bounding box center [1262, 123] width 15 height 15
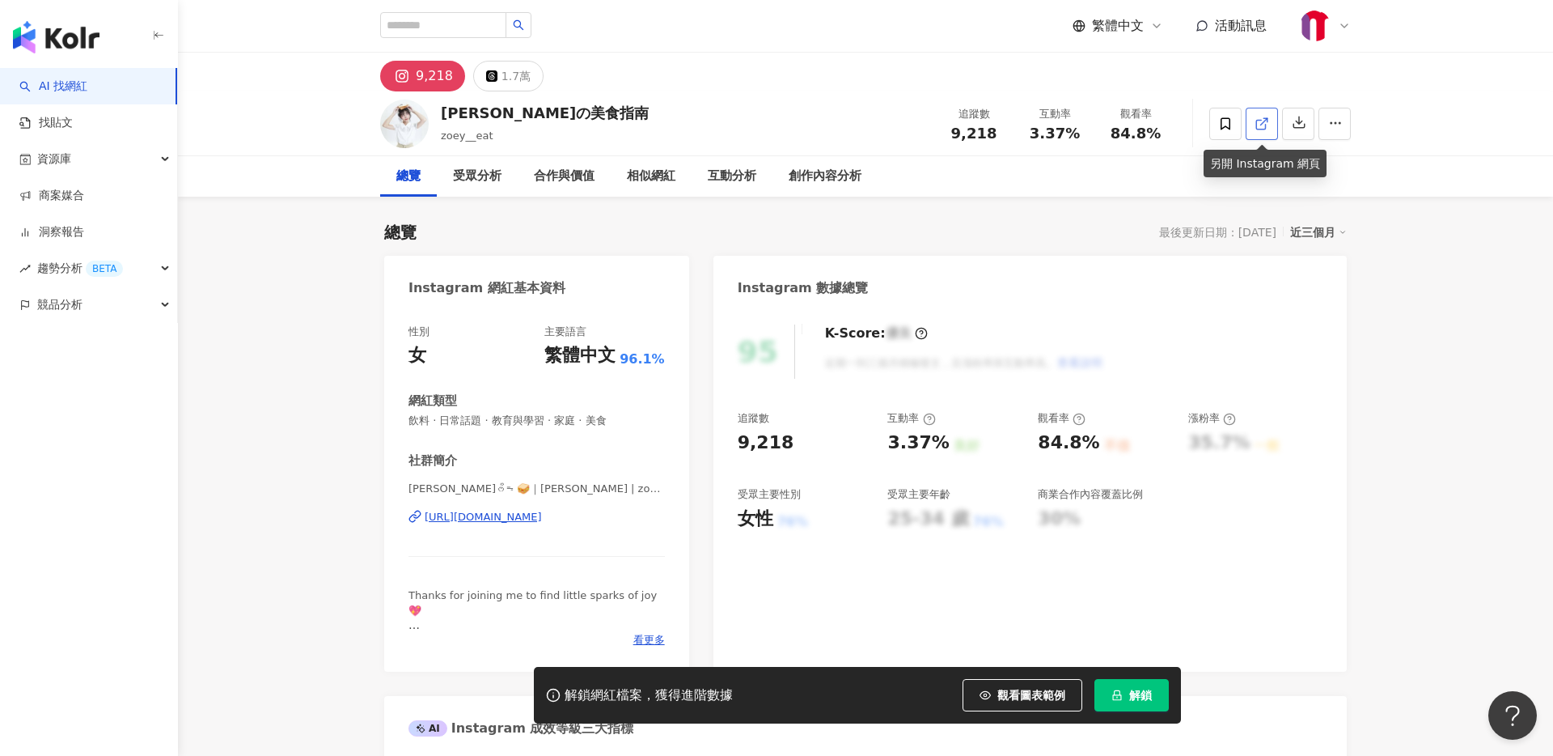
click at [1262, 121] on icon at bounding box center [1262, 123] width 15 height 15
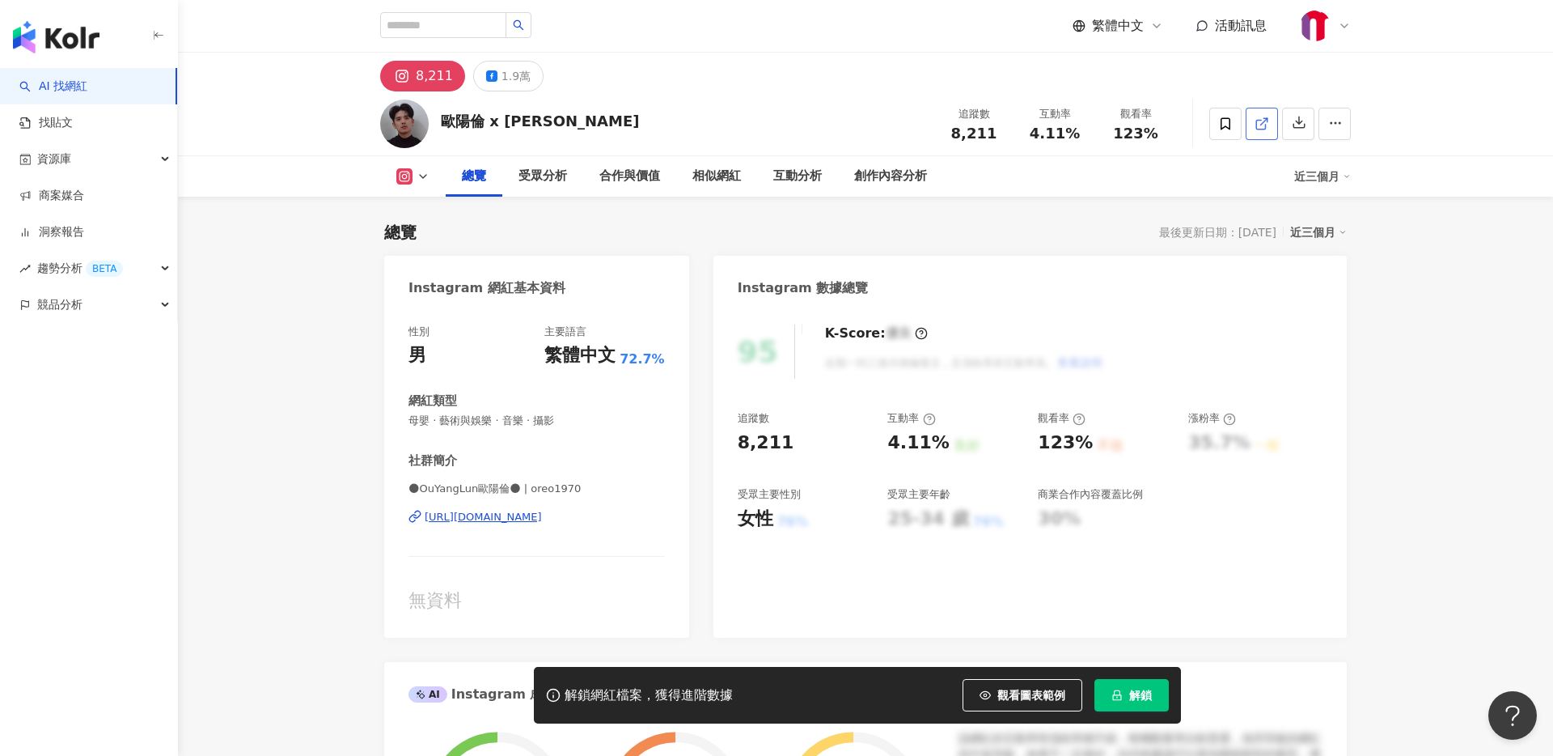
click at [1266, 127] on icon at bounding box center [1262, 123] width 15 height 15
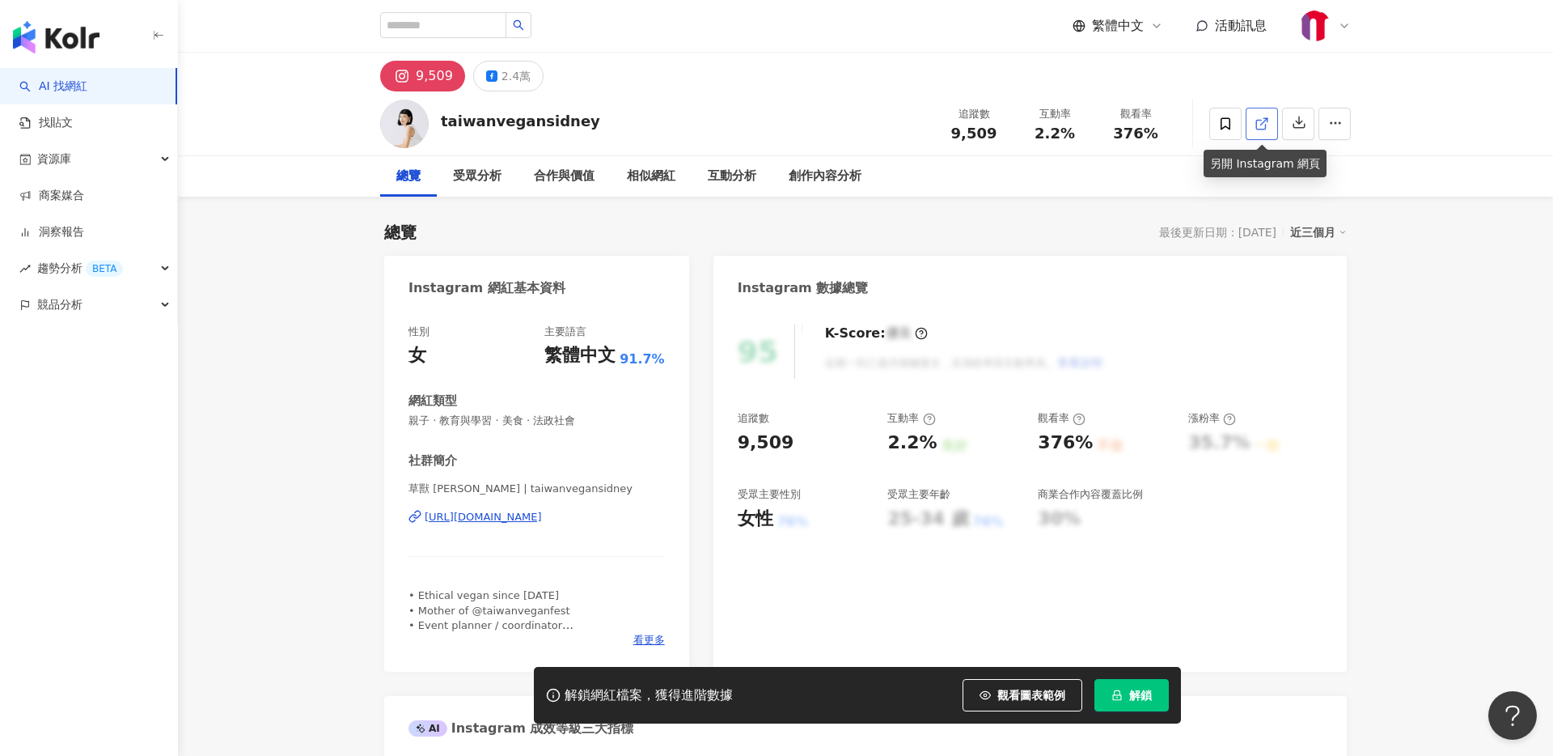
click at [1260, 127] on icon at bounding box center [1262, 123] width 15 height 15
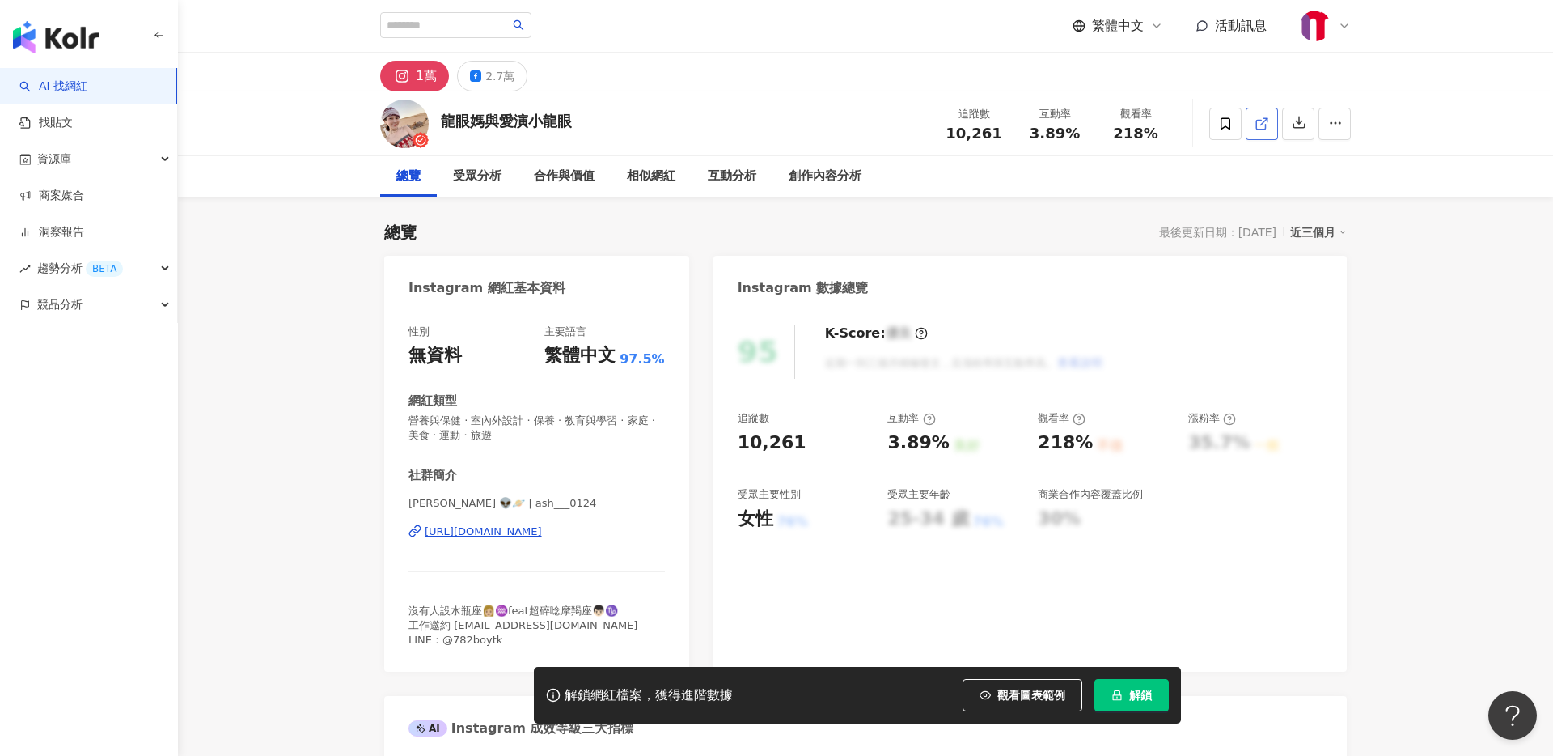
click at [1273, 125] on link at bounding box center [1262, 124] width 32 height 32
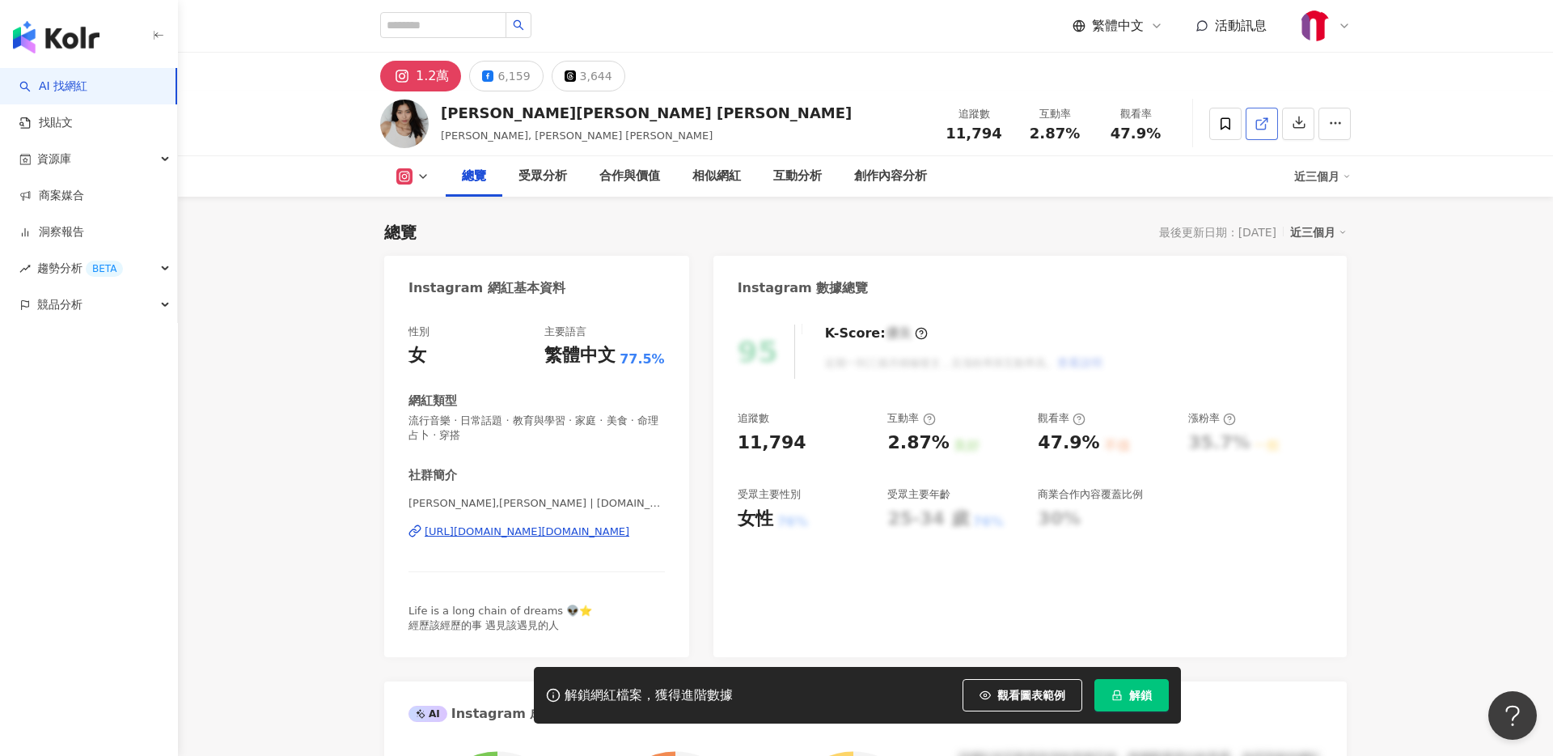
click at [1255, 131] on link at bounding box center [1262, 124] width 32 height 32
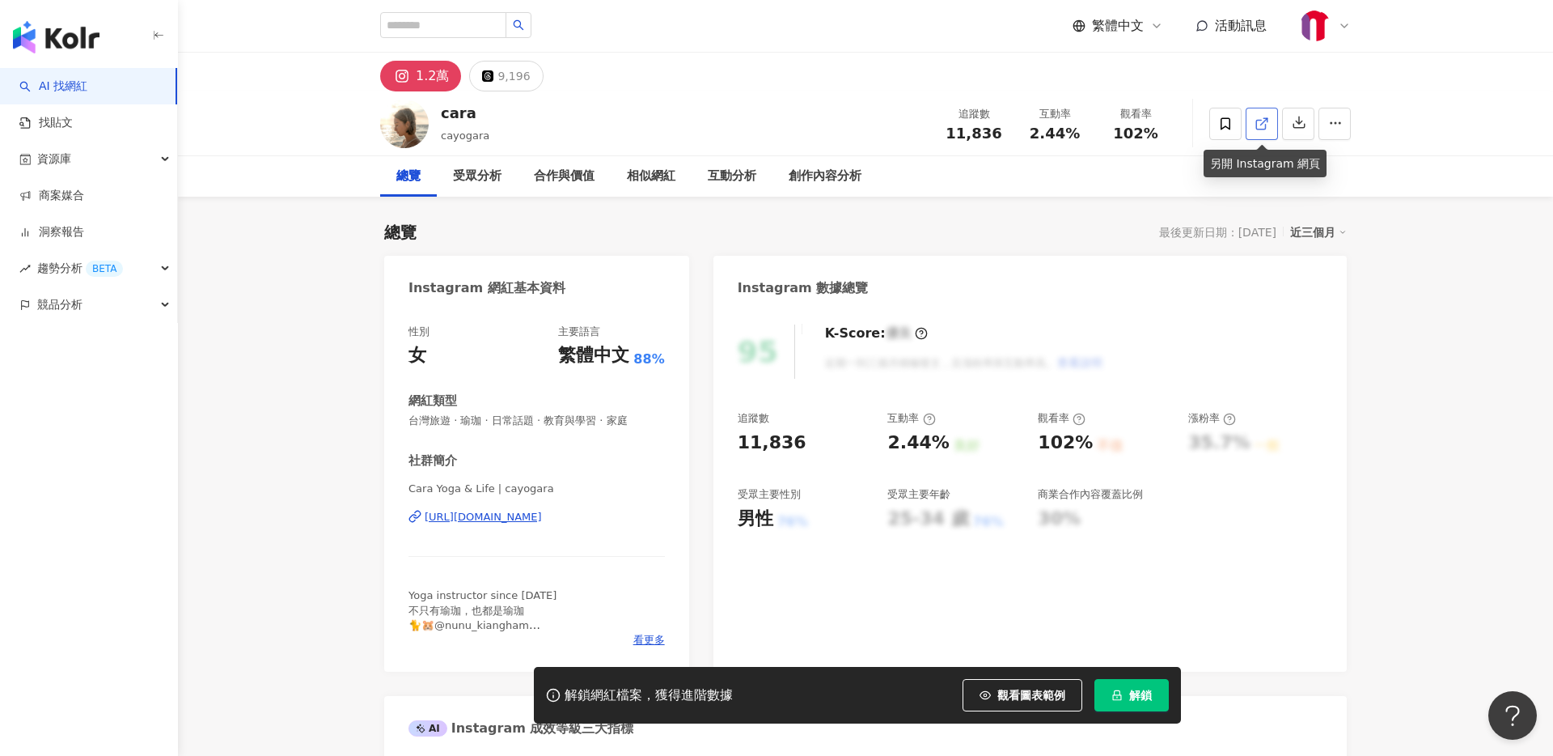
click at [1260, 123] on icon at bounding box center [1262, 123] width 15 height 15
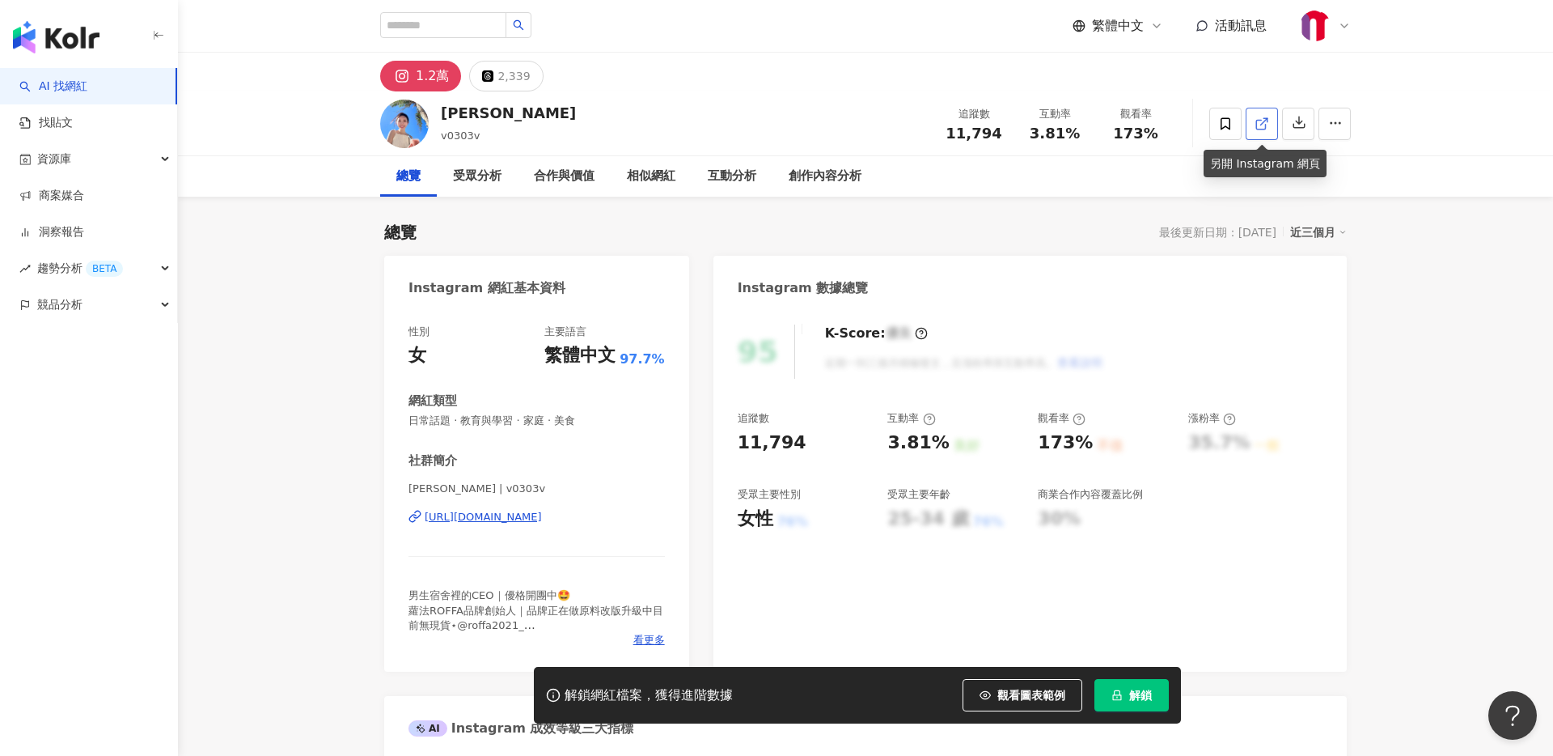
click at [1264, 120] on line at bounding box center [1264, 121] width 6 height 6
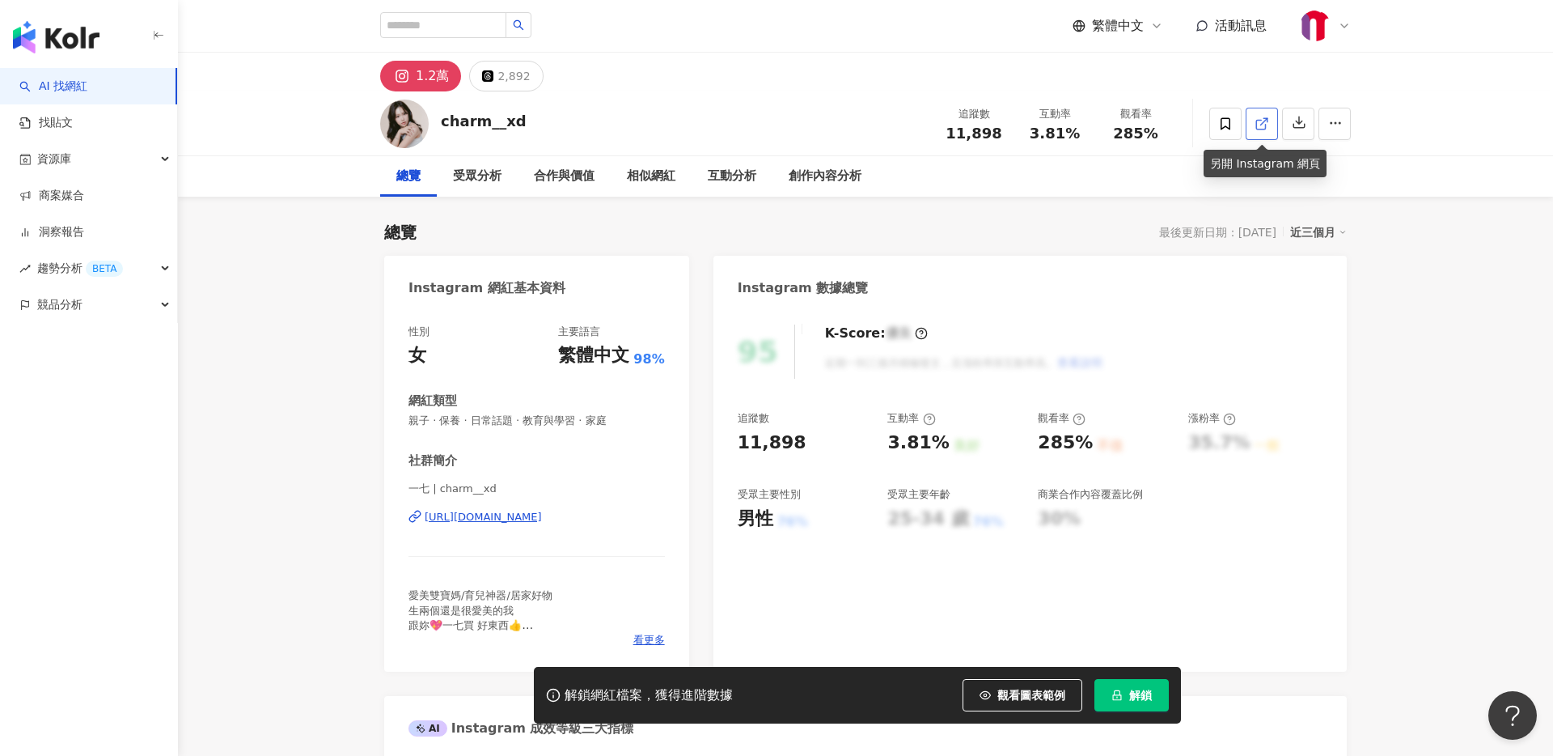
click at [1264, 132] on link at bounding box center [1262, 124] width 32 height 32
